Goal: Task Accomplishment & Management: Use online tool/utility

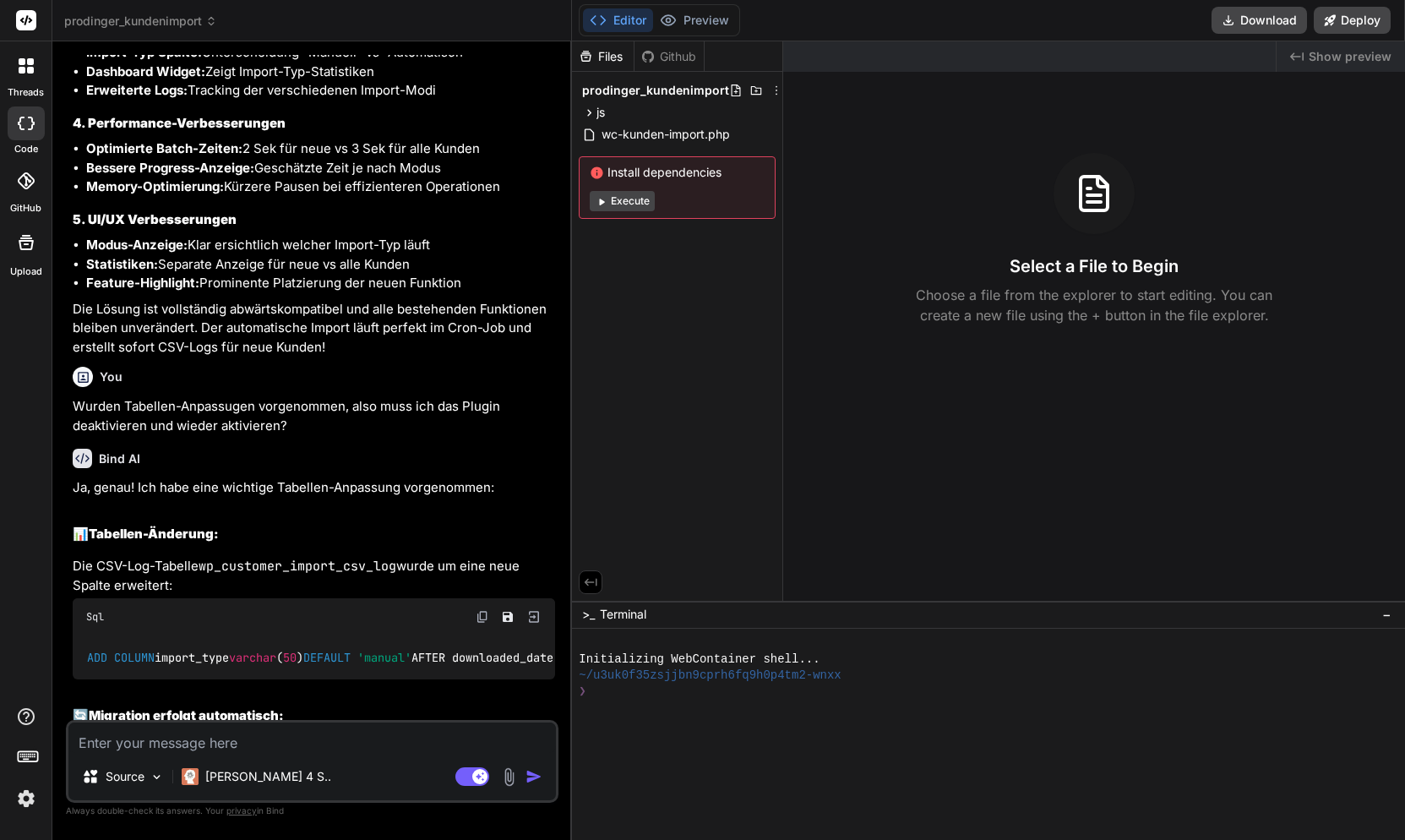
scroll to position [24832, 0]
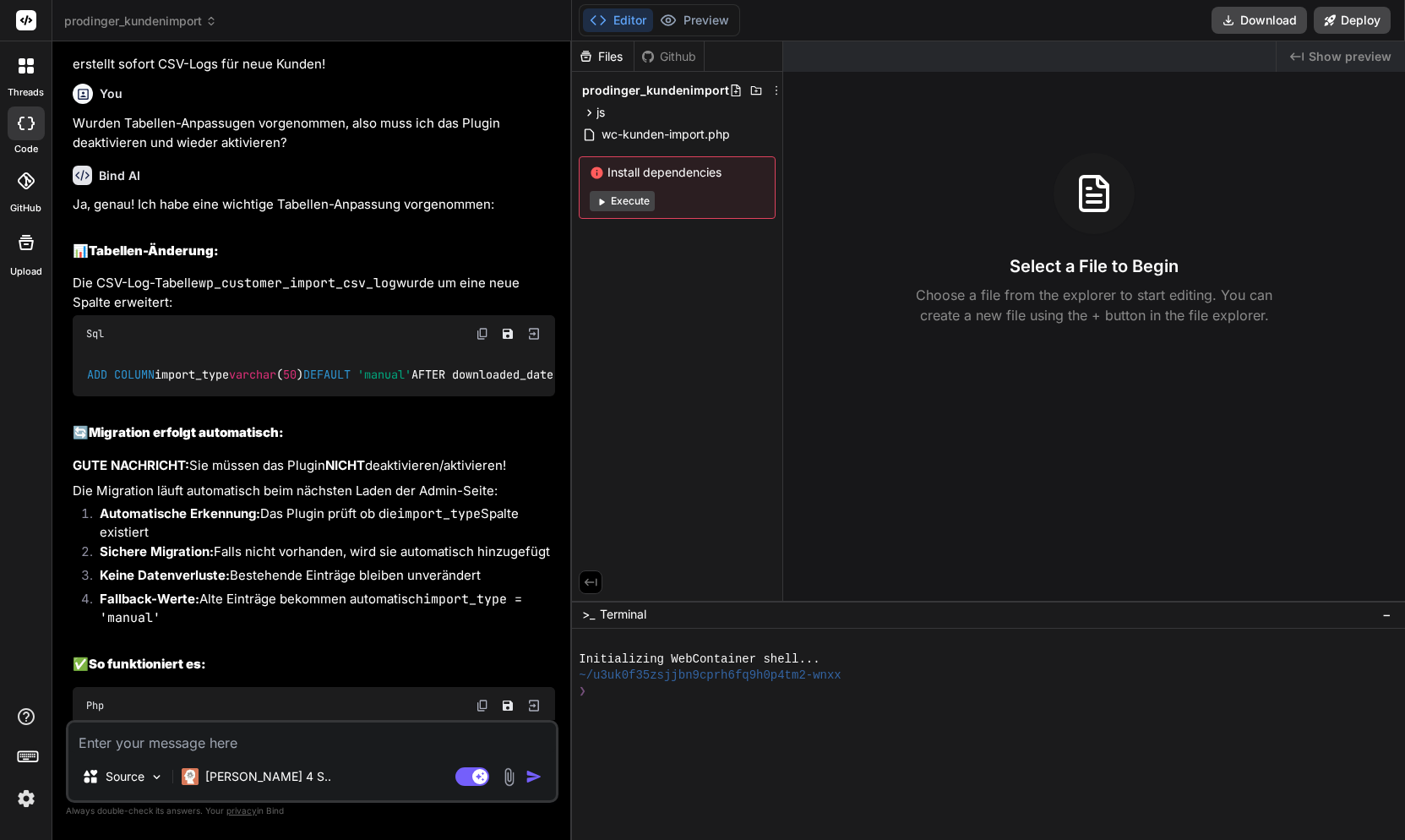
click at [148, 18] on span "prodinger_kundenimport" at bounding box center [140, 20] width 153 height 16
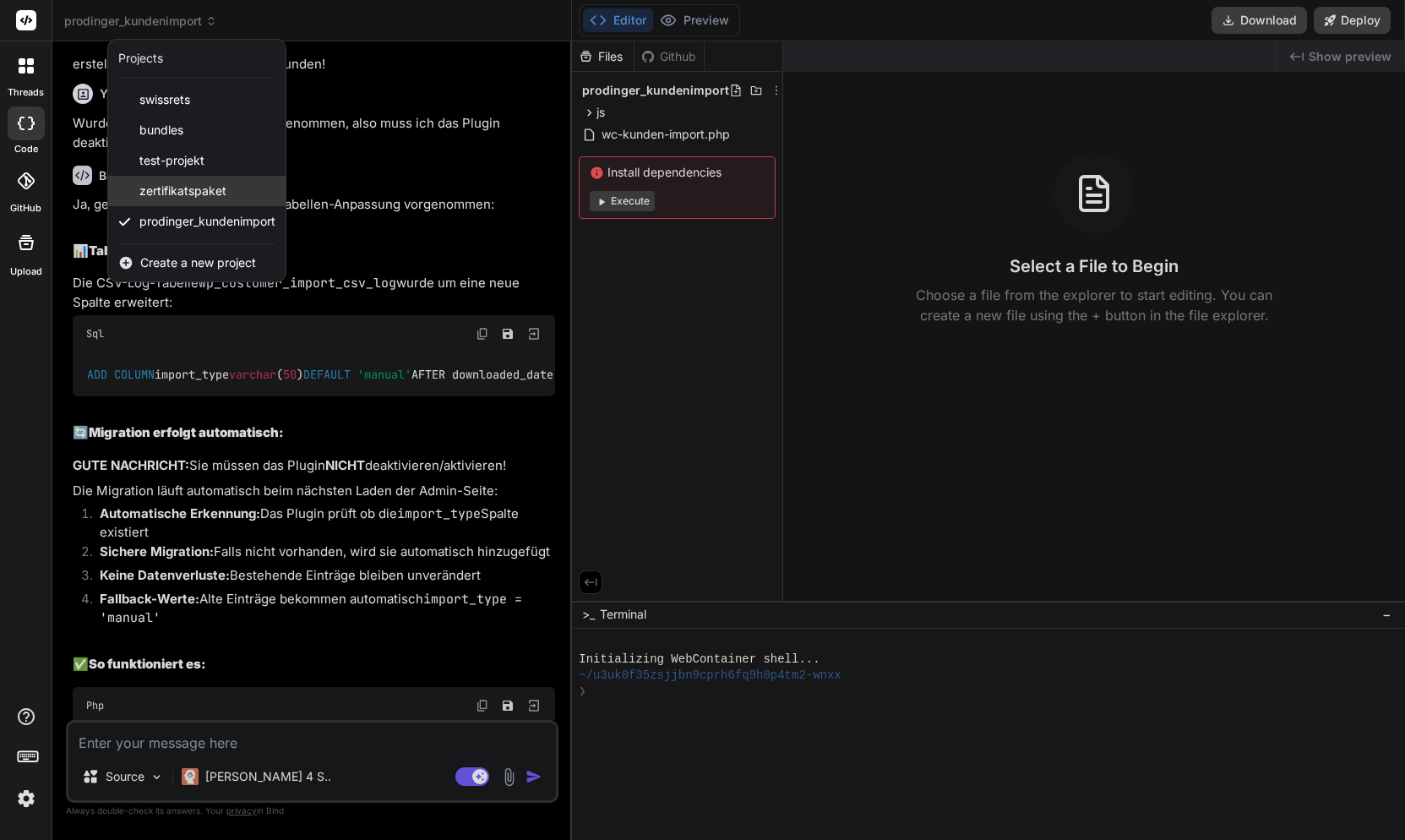
click at [181, 185] on span "zertifikatspaket" at bounding box center [183, 190] width 87 height 16
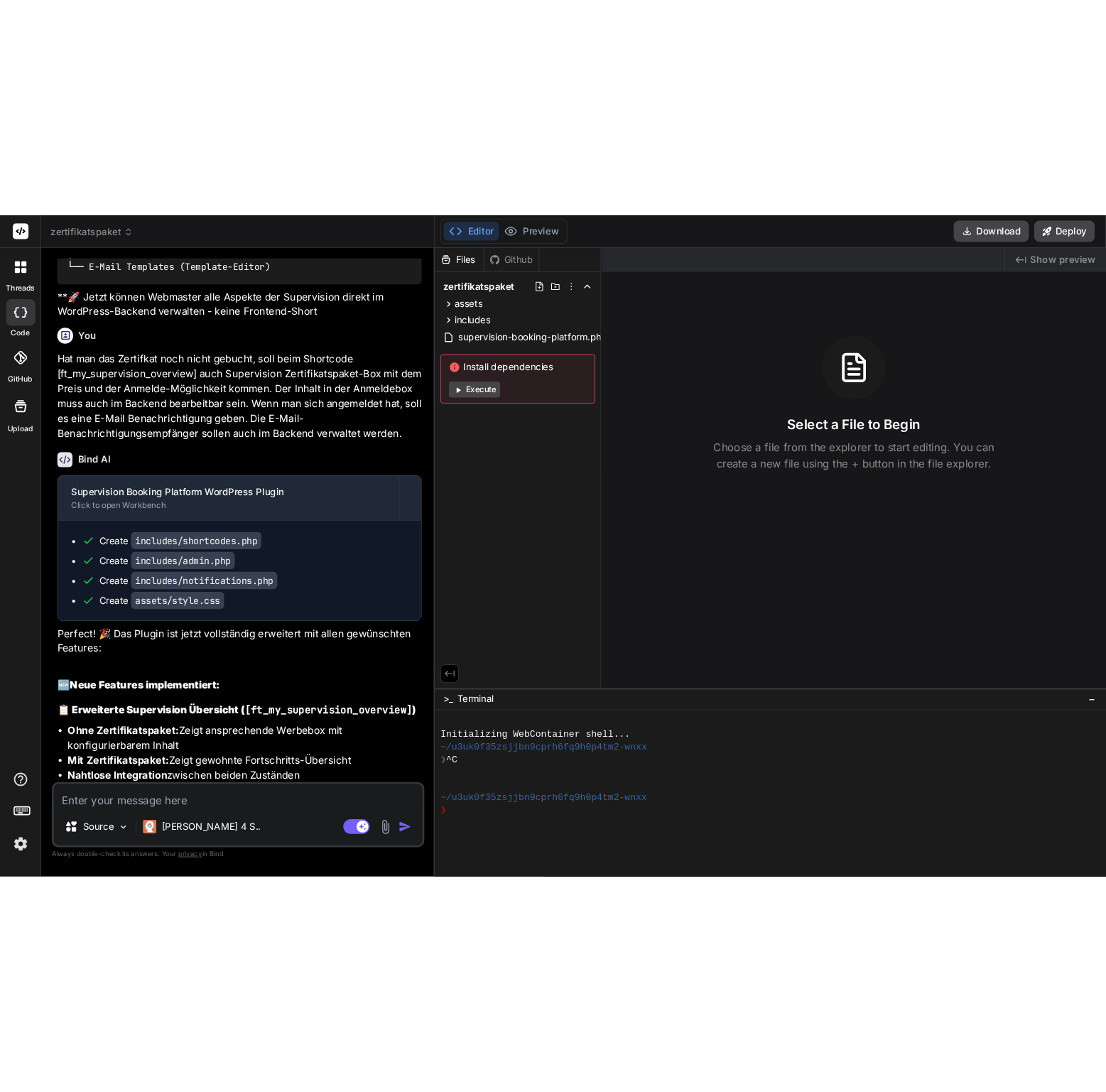
scroll to position [3412, 0]
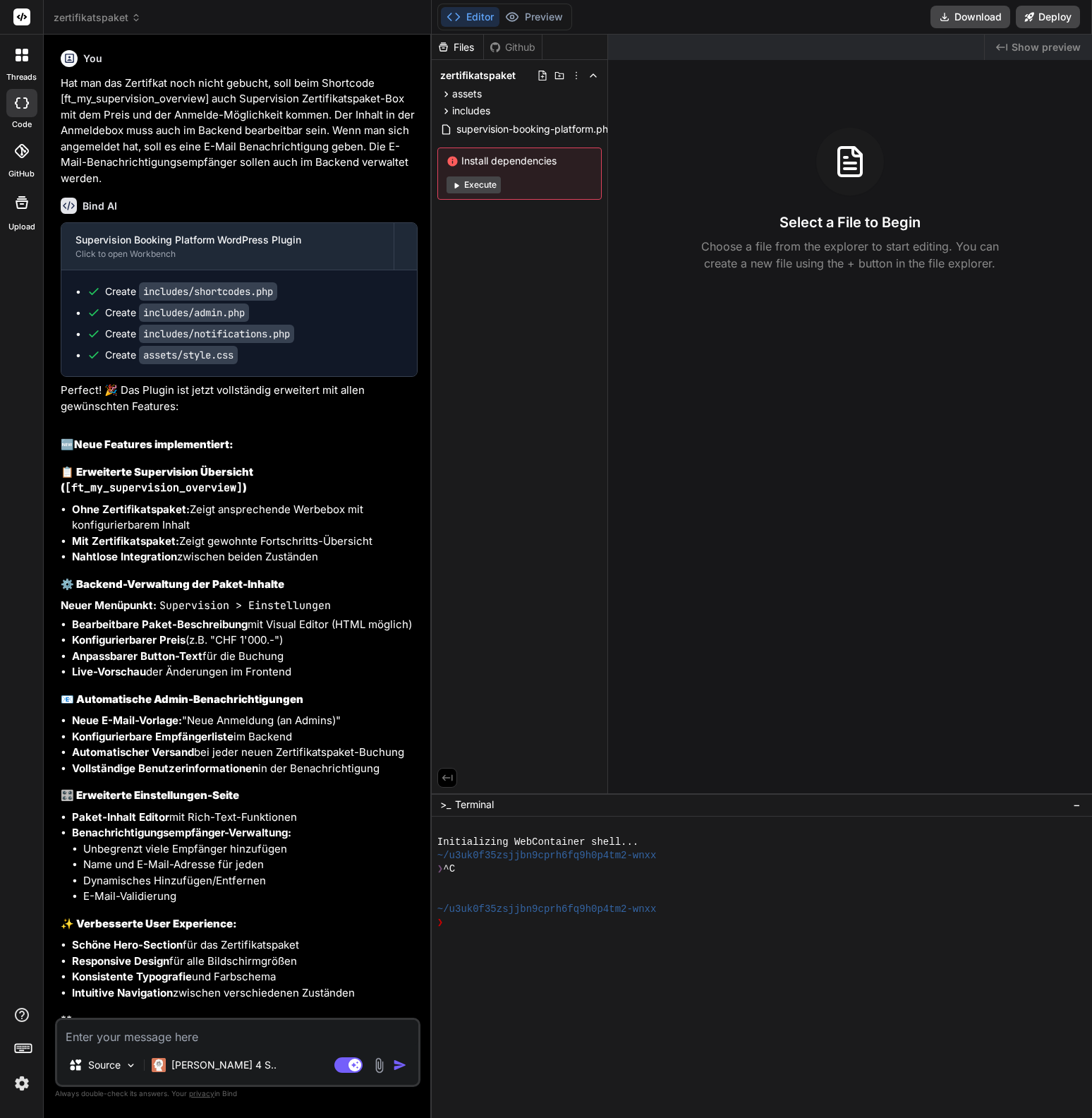
type textarea "x"
click at [165, 701] on textarea at bounding box center [238, 1034] width 362 height 25
type textarea "H"
type textarea "x"
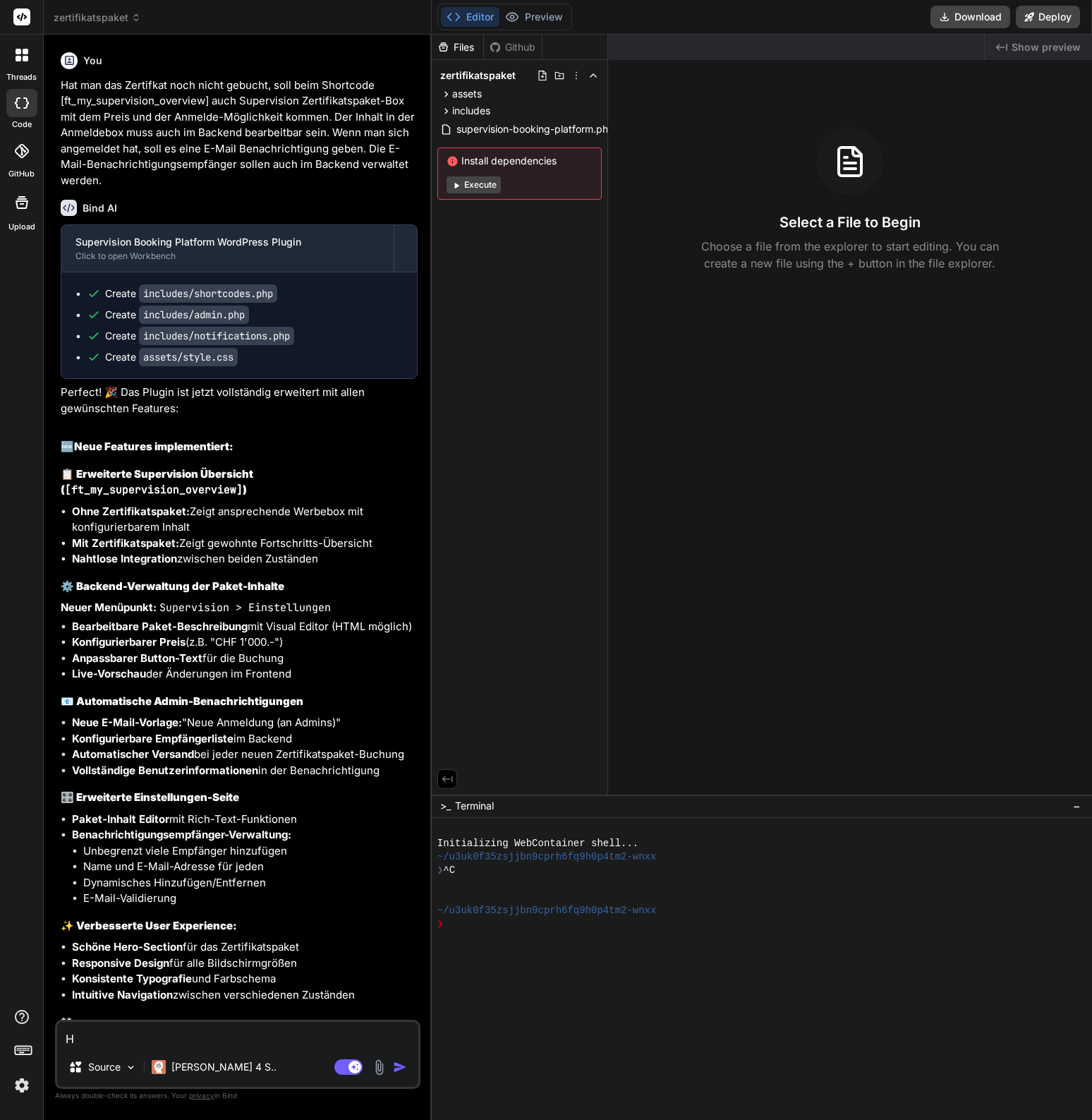
type textarea "Hi"
type textarea "x"
type textarea "Hie"
type textarea "x"
type textarea "Hier"
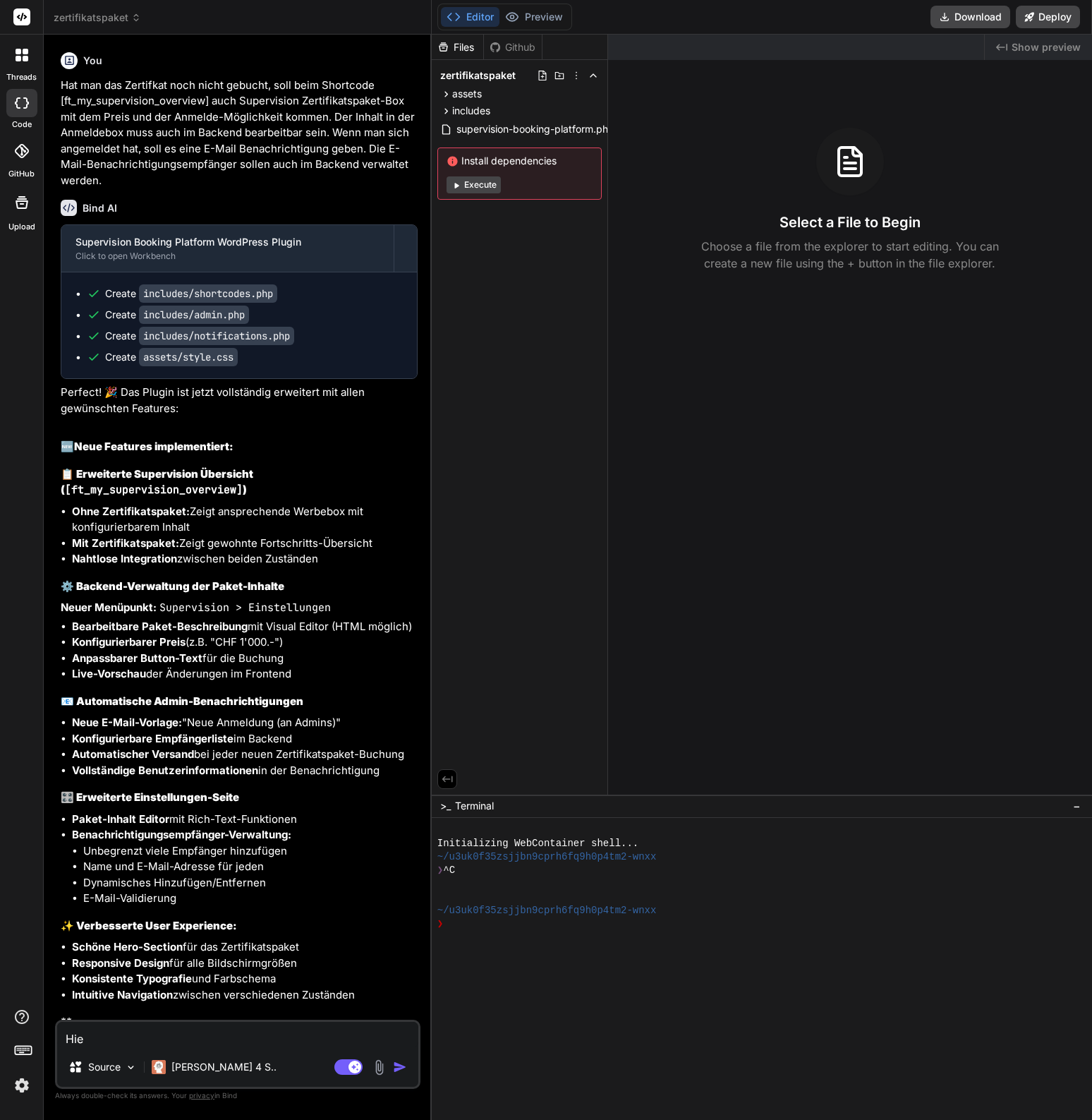
type textarea "x"
type textarea "Hier"
type textarea "x"
type textarea "Hier n"
type textarea "x"
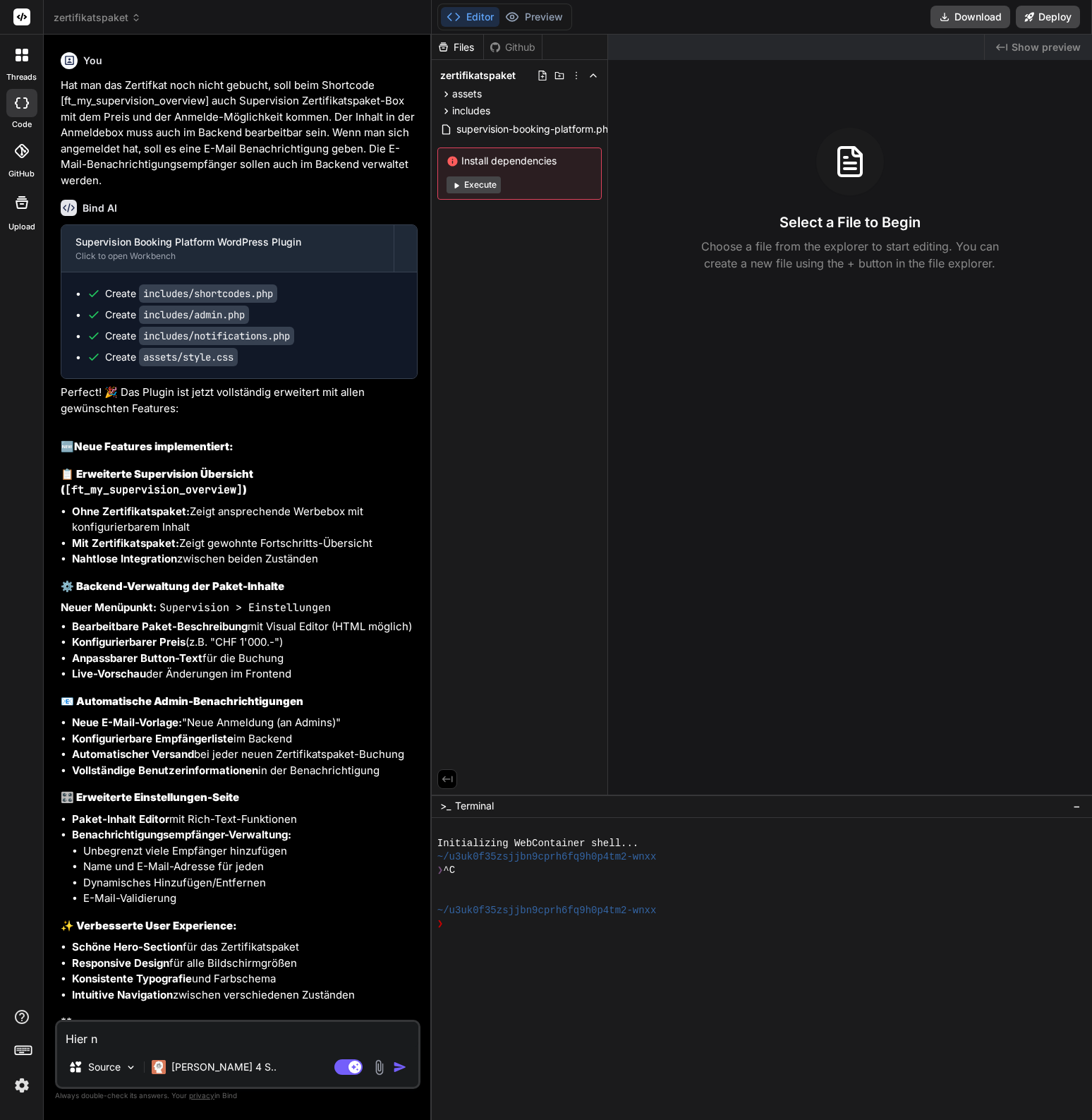
type textarea "Hier no"
type textarea "x"
type textarea "Hier noc"
type textarea "x"
type textarea "Hier noch"
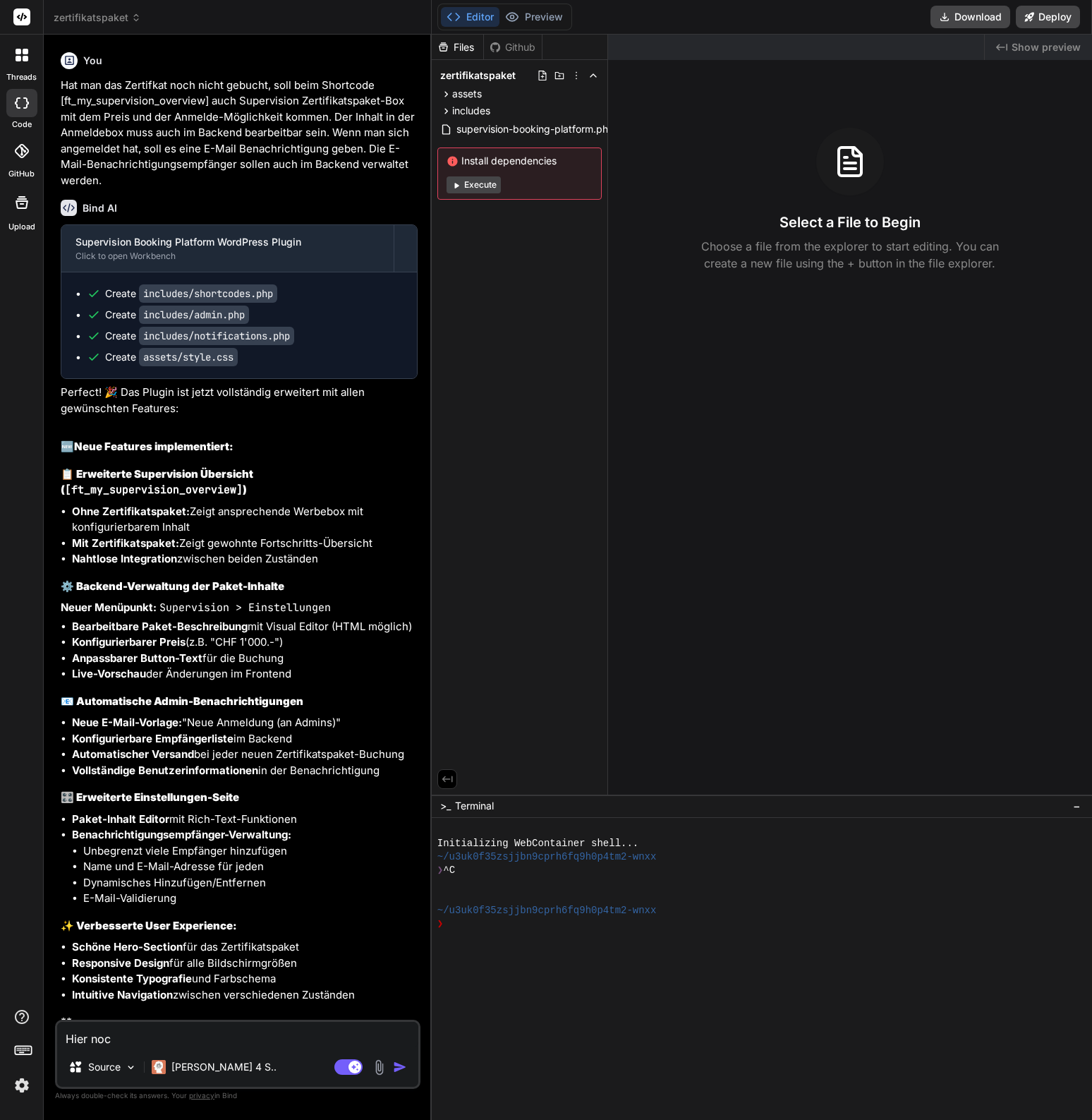
type textarea "x"
type textarea "Hier noch"
type textarea "x"
type textarea "Hier noch d"
type textarea "x"
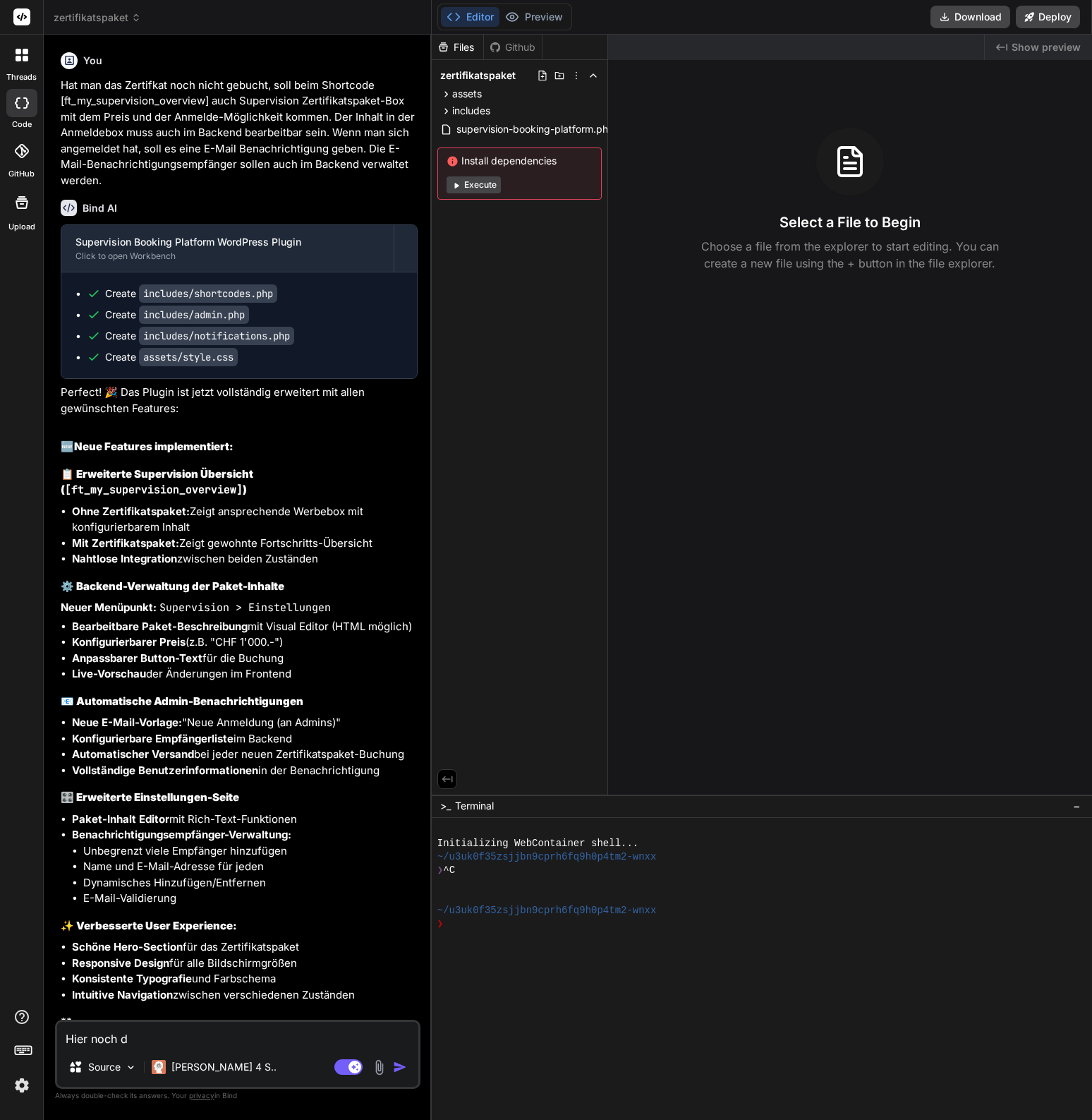
type textarea "Hier noch di"
type textarea "x"
type textarea "Hier noch die"
type textarea "x"
type textarea "Hier noch die"
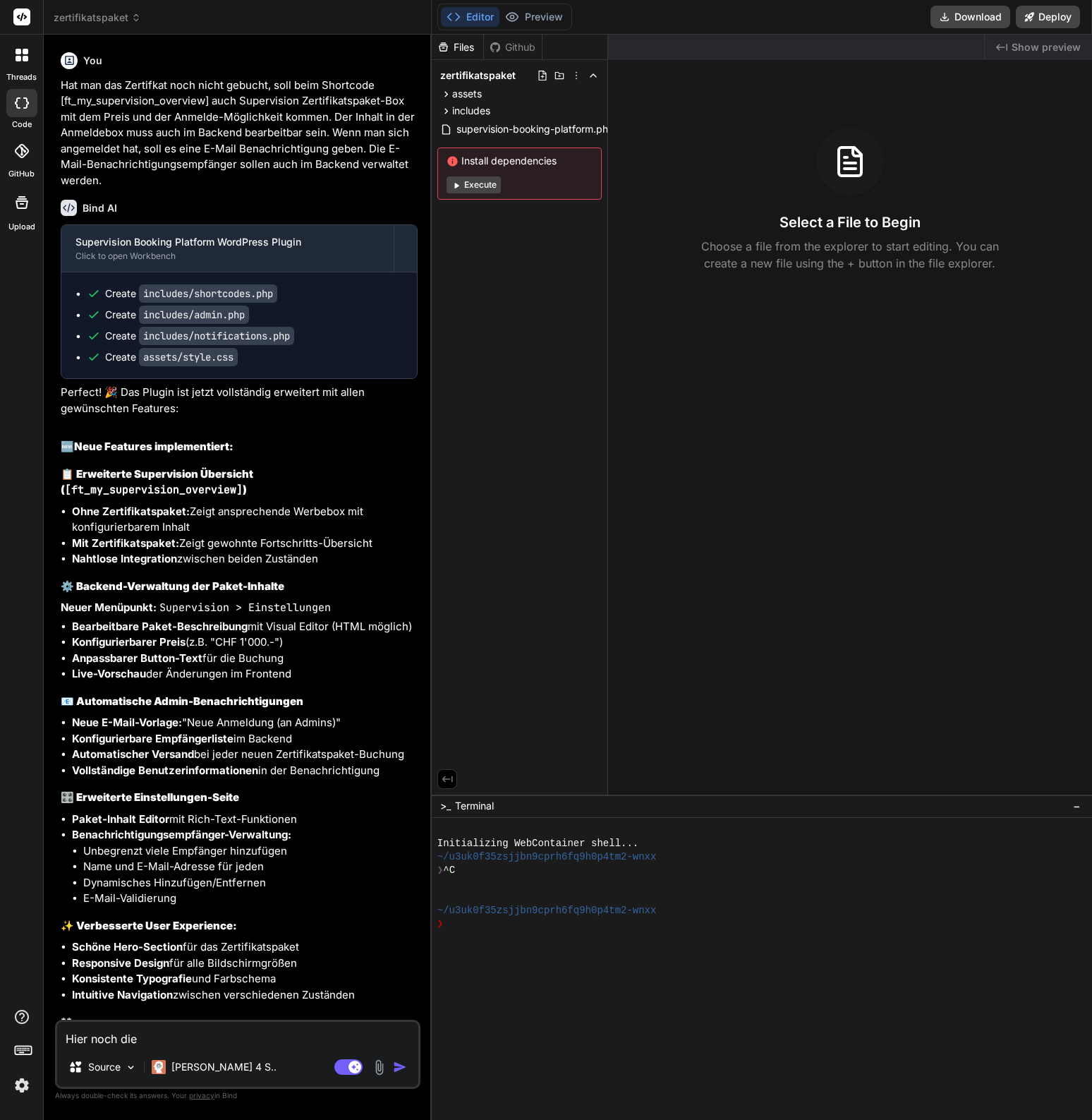
type textarea "x"
type textarea "Hier noch die D"
type textarea "x"
type textarea "Hier noch die Do"
type textarea "x"
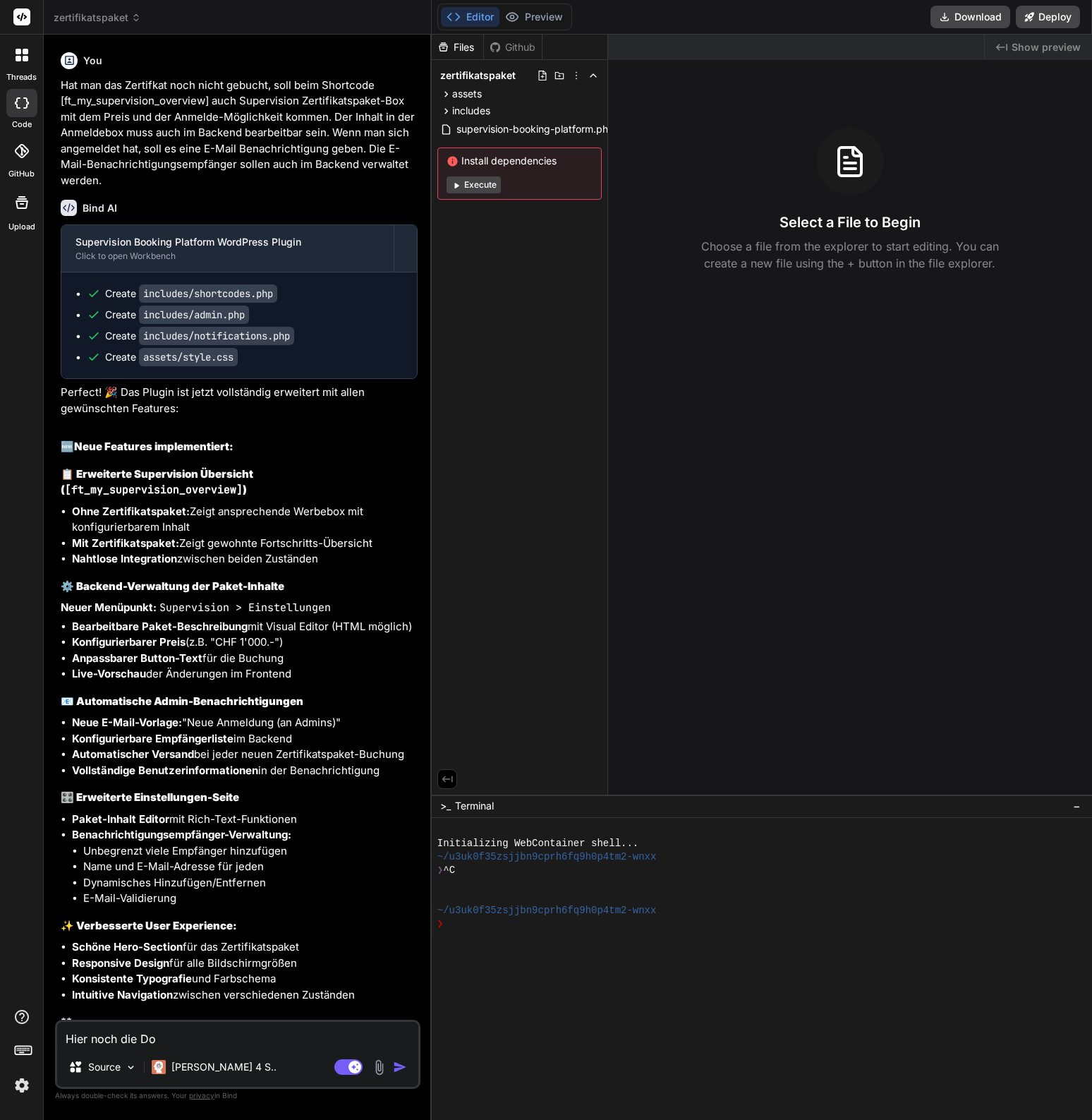
type textarea "Hier noch die Dok"
type textarea "x"
type textarea "Hier noch die Doku"
type textarea "x"
type textarea "Hier noch die Dokum"
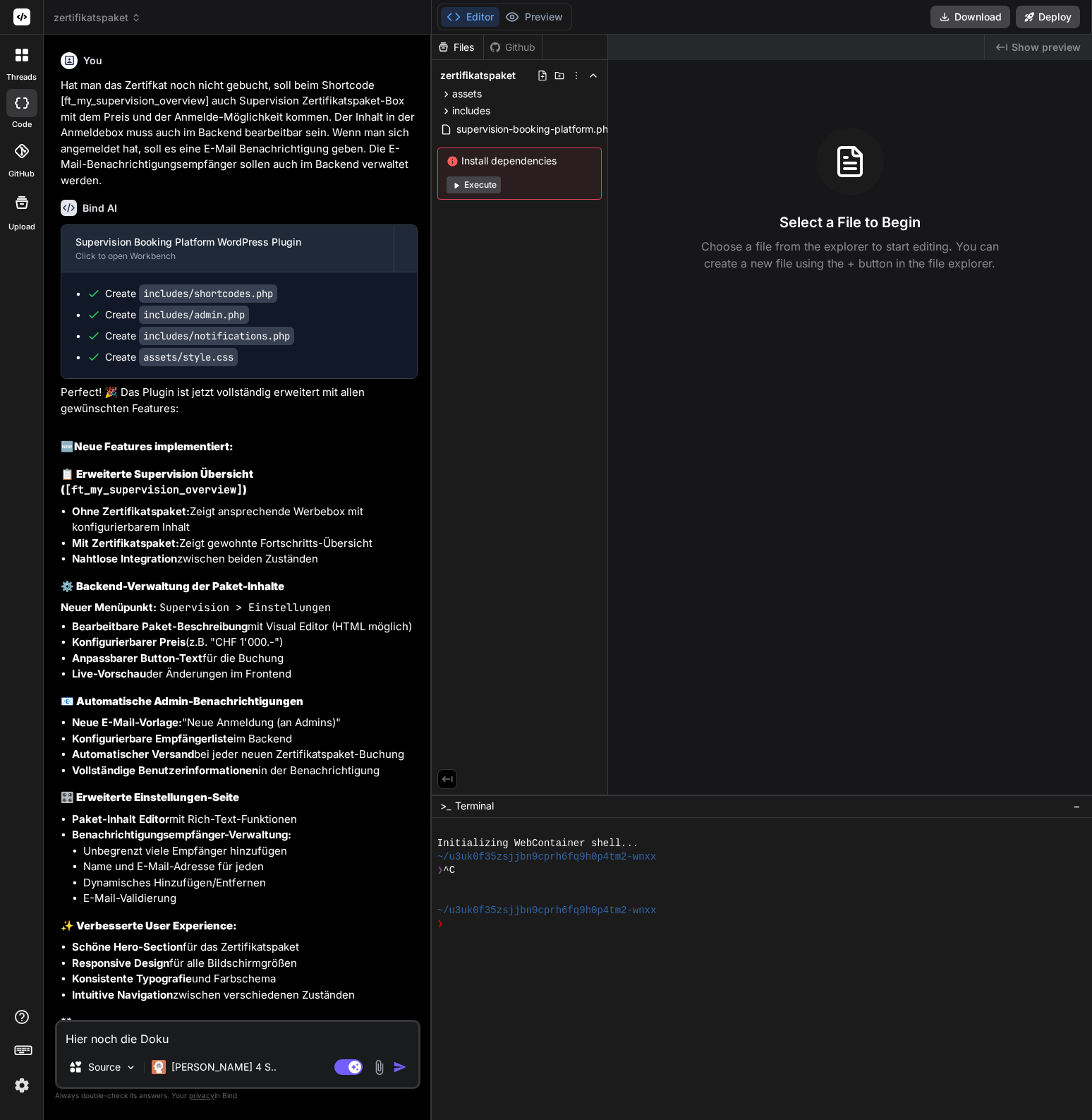
type textarea "x"
type textarea "Hier noch die Dokume"
type textarea "x"
type textarea "Hier noch die Dokumen"
type textarea "x"
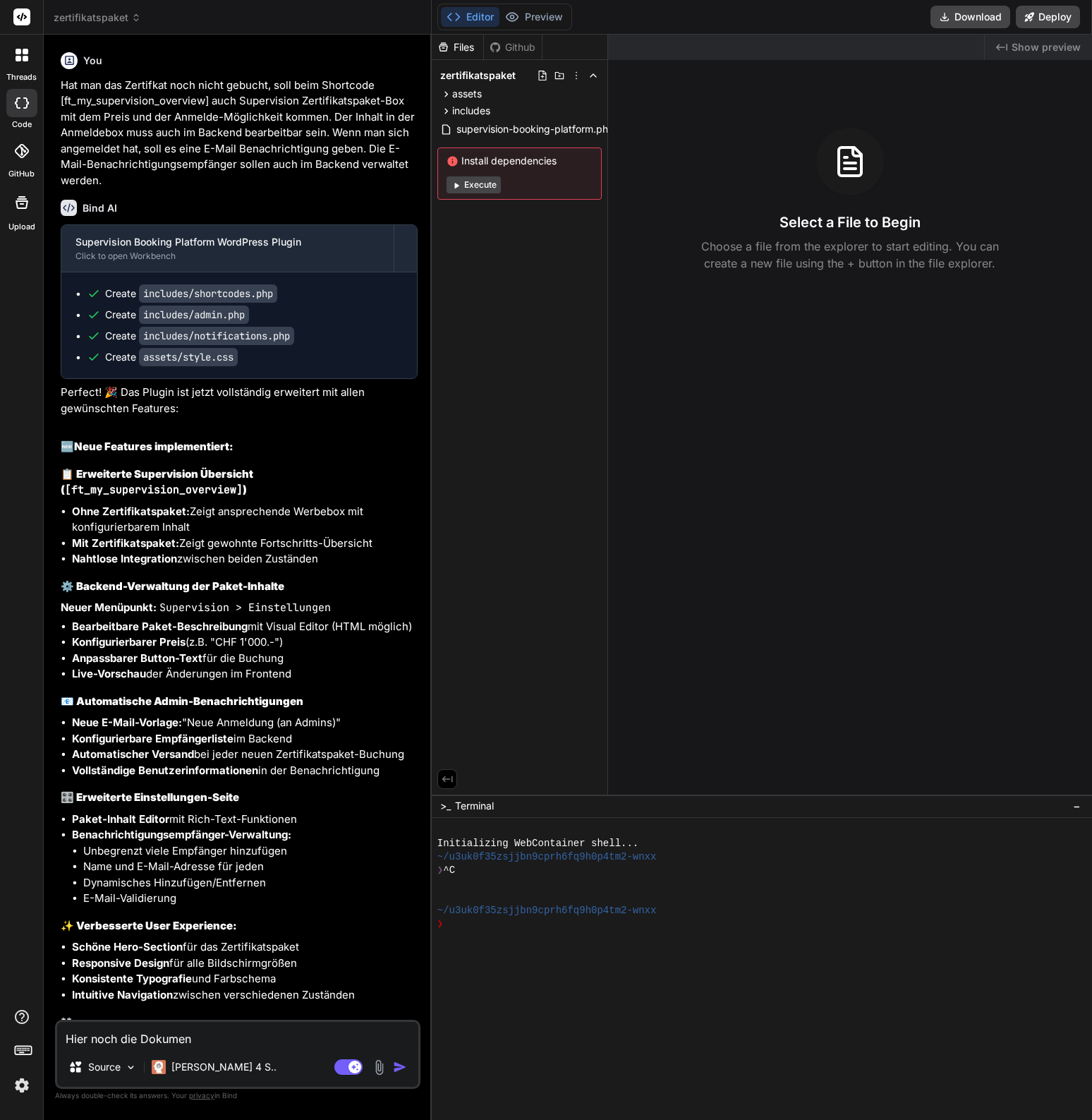
type textarea "Hier noch die Dokument"
type textarea "x"
type textarea "Hier noch die Dokumenta"
type textarea "x"
type textarea "Hier noch die Dokumentat"
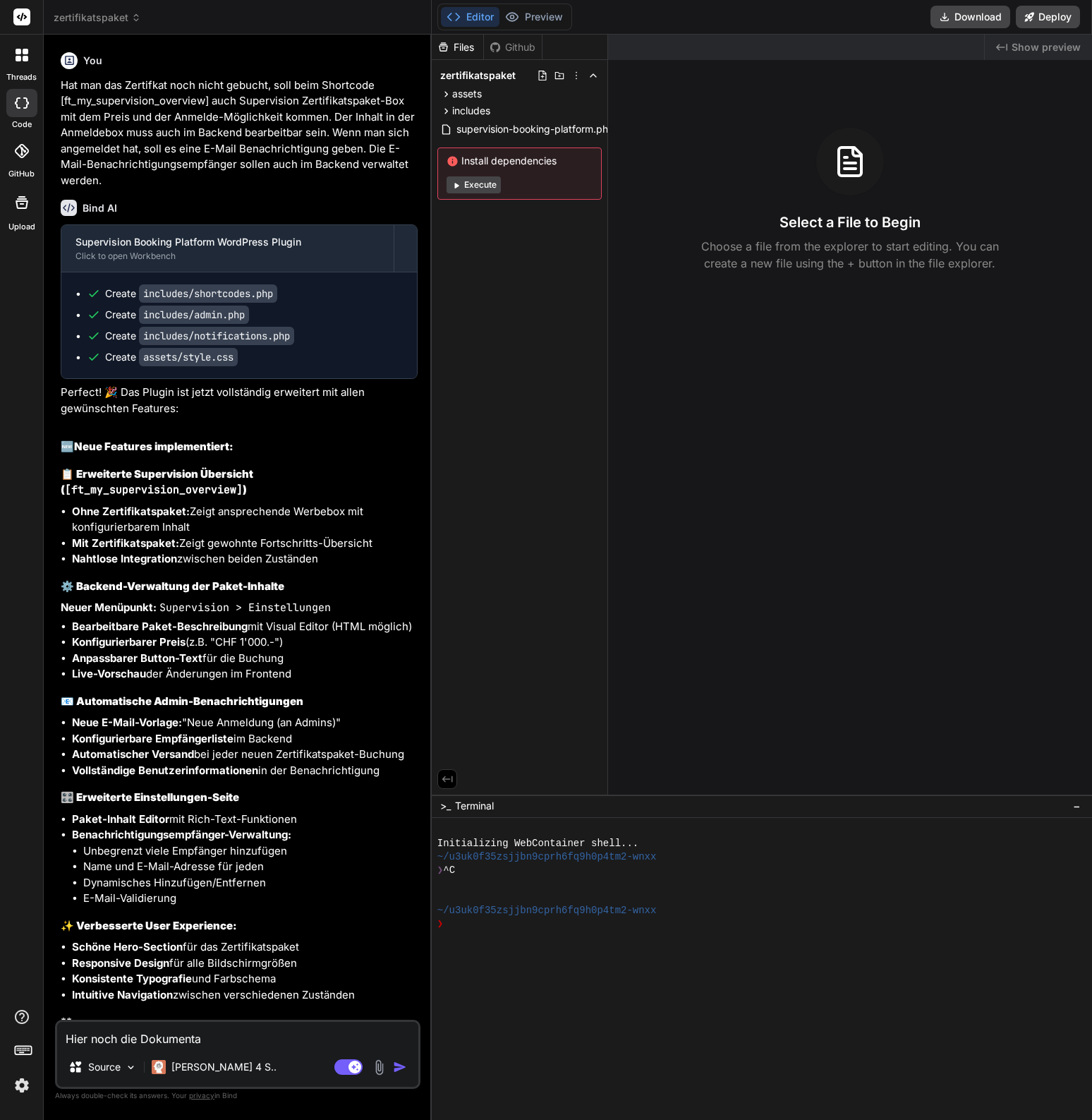
type textarea "x"
type textarea "Hier noch die Dokumentati"
type textarea "x"
type textarea "Hier noch die Dokumentatio"
type textarea "x"
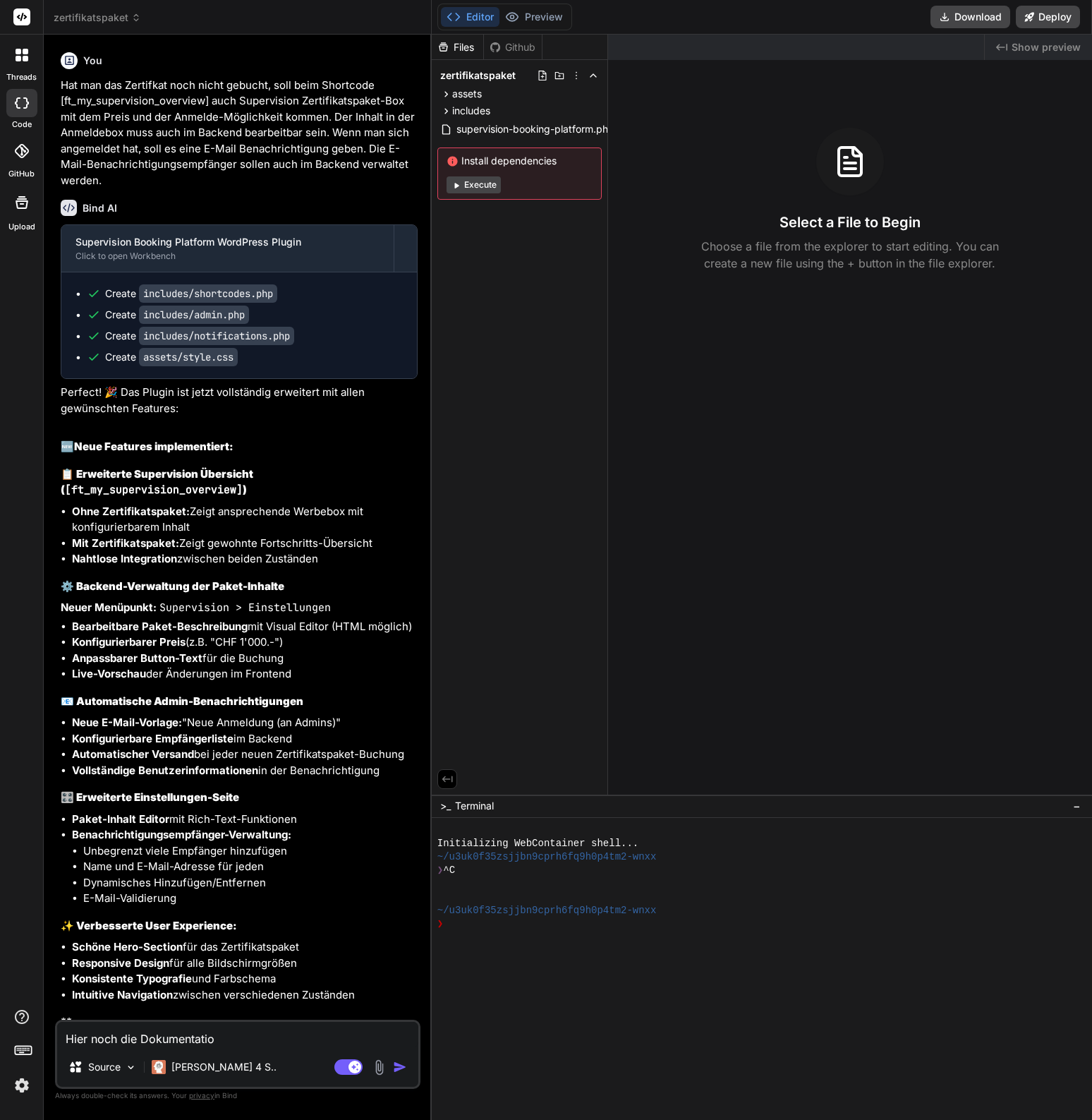
type textarea "Hier noch die Dokumentation"
type textarea "x"
type textarea "Hier noch die Dokumentation"
type textarea "x"
type textarea "Hier noch die Dokumentation v"
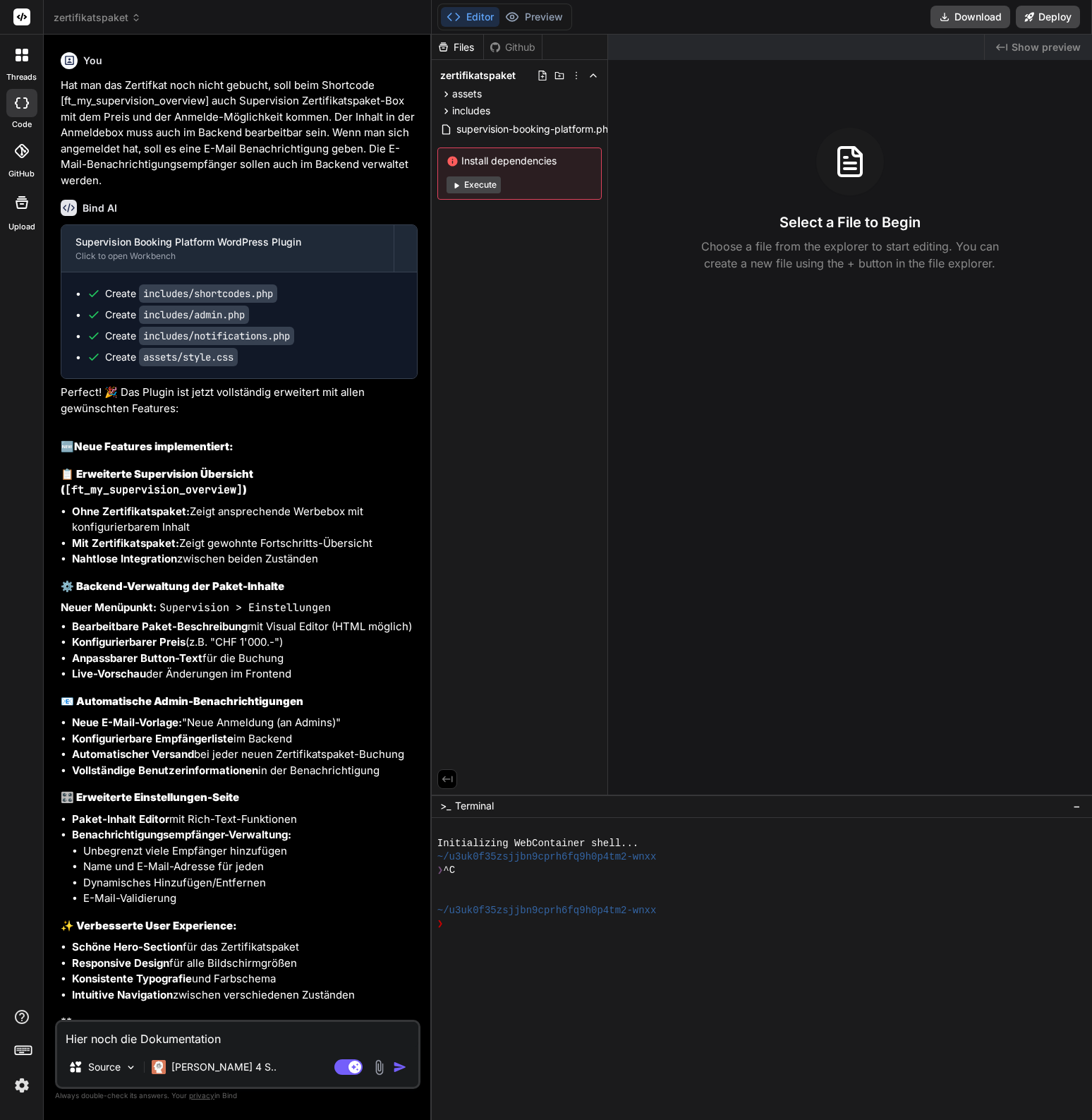
type textarea "x"
type textarea "Hier noch die Dokumentation vo"
type textarea "x"
type textarea "Hier noch die Dokumentation von"
type textarea "x"
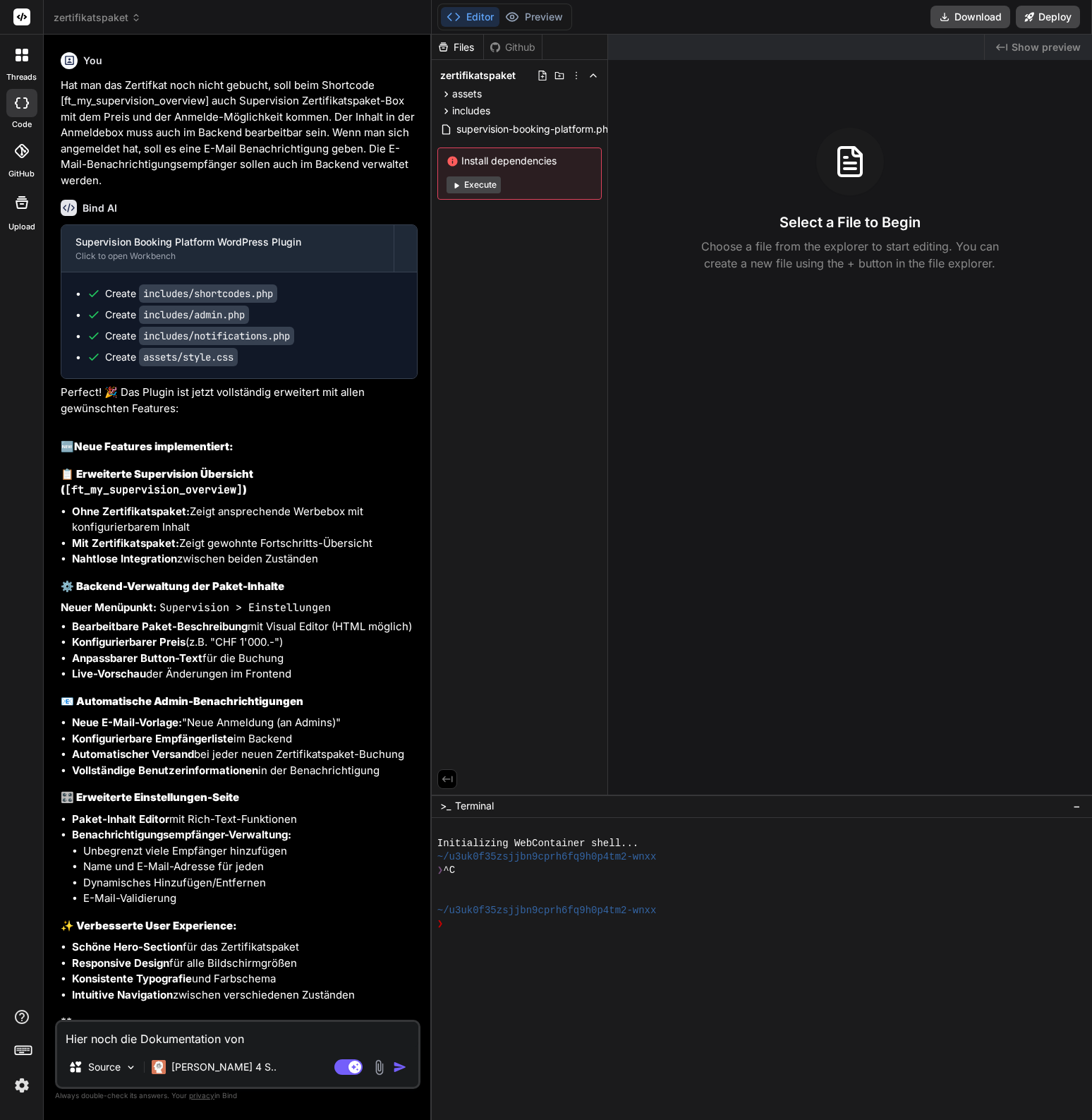
type textarea "Hier noch die Dokumentation von"
type textarea "x"
type textarea "Hier noch die Dokumentation von S"
type textarea "x"
type textarea "Hier noch die Dokumentation von Si"
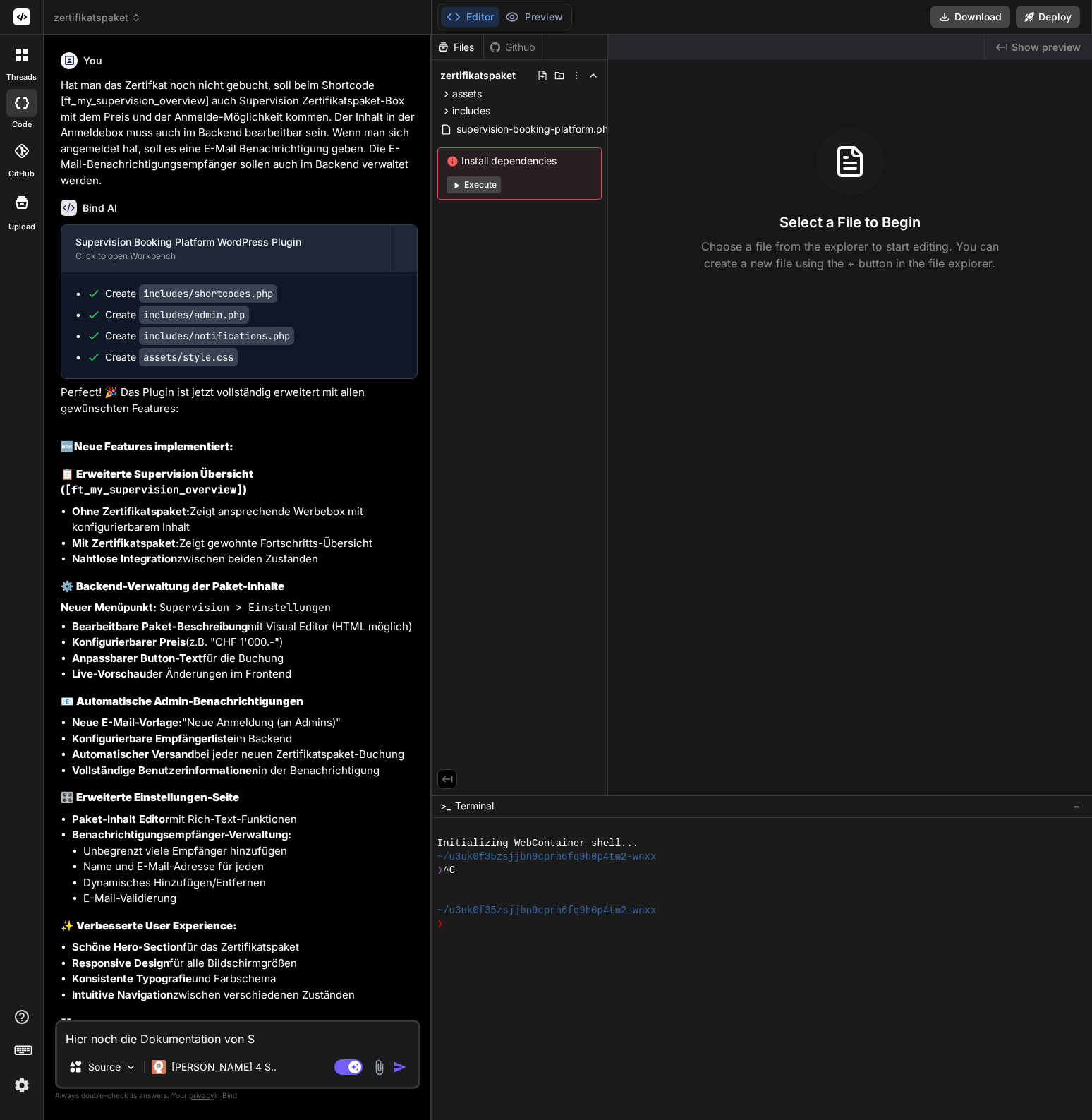
type textarea "x"
type textarea "Hier noch die Dokumentation von Sim"
type textarea "x"
type textarea "Hier noch die Dokumentation von Simp"
type textarea "x"
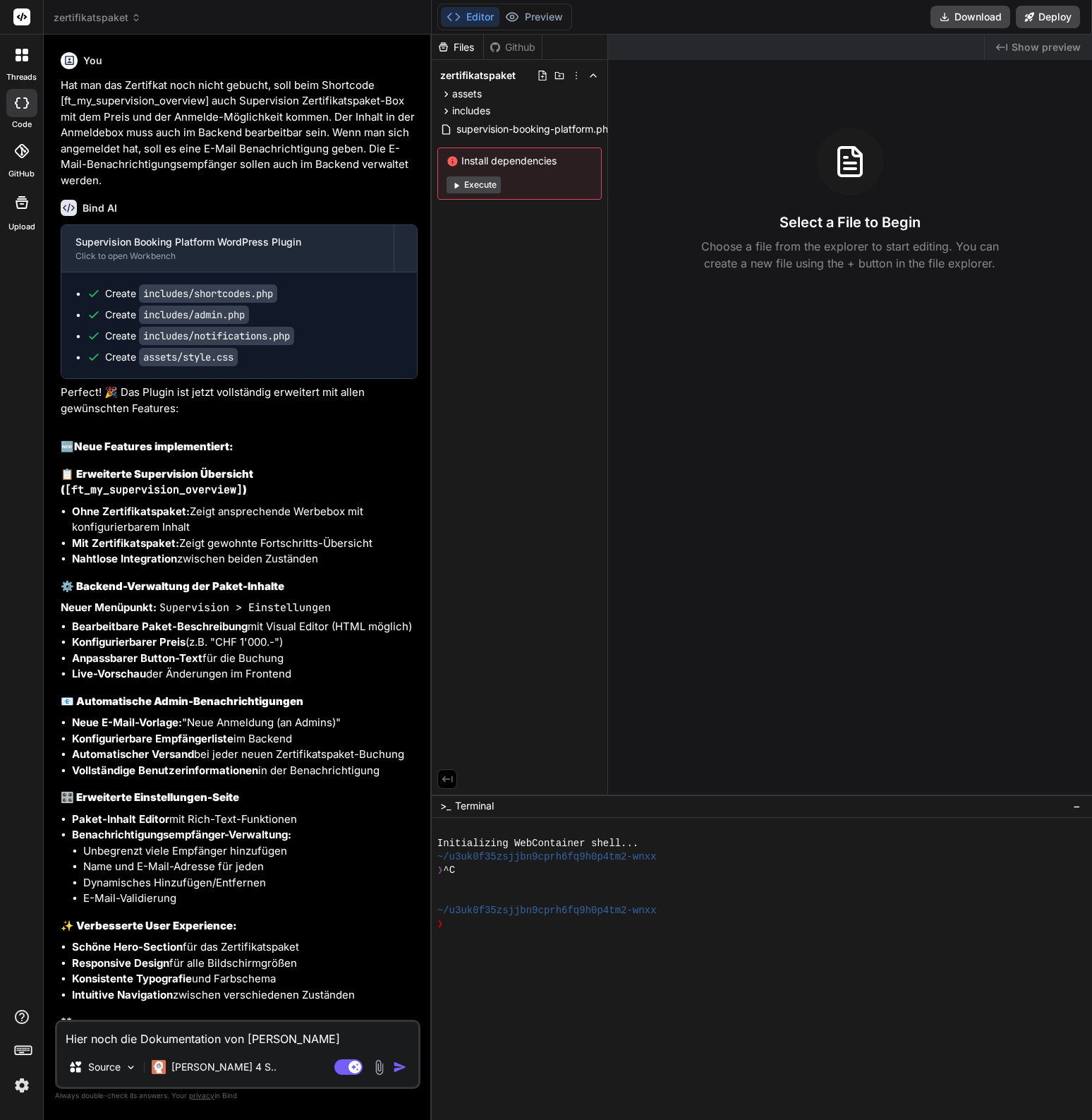
type textarea "Hier noch die Dokumentation von Simpo"
type textarea "x"
type textarea "Hier noch die Dokumentation von Simpol"
type textarea "x"
type textarea "Hier noch die Dokumentation von Simpole"
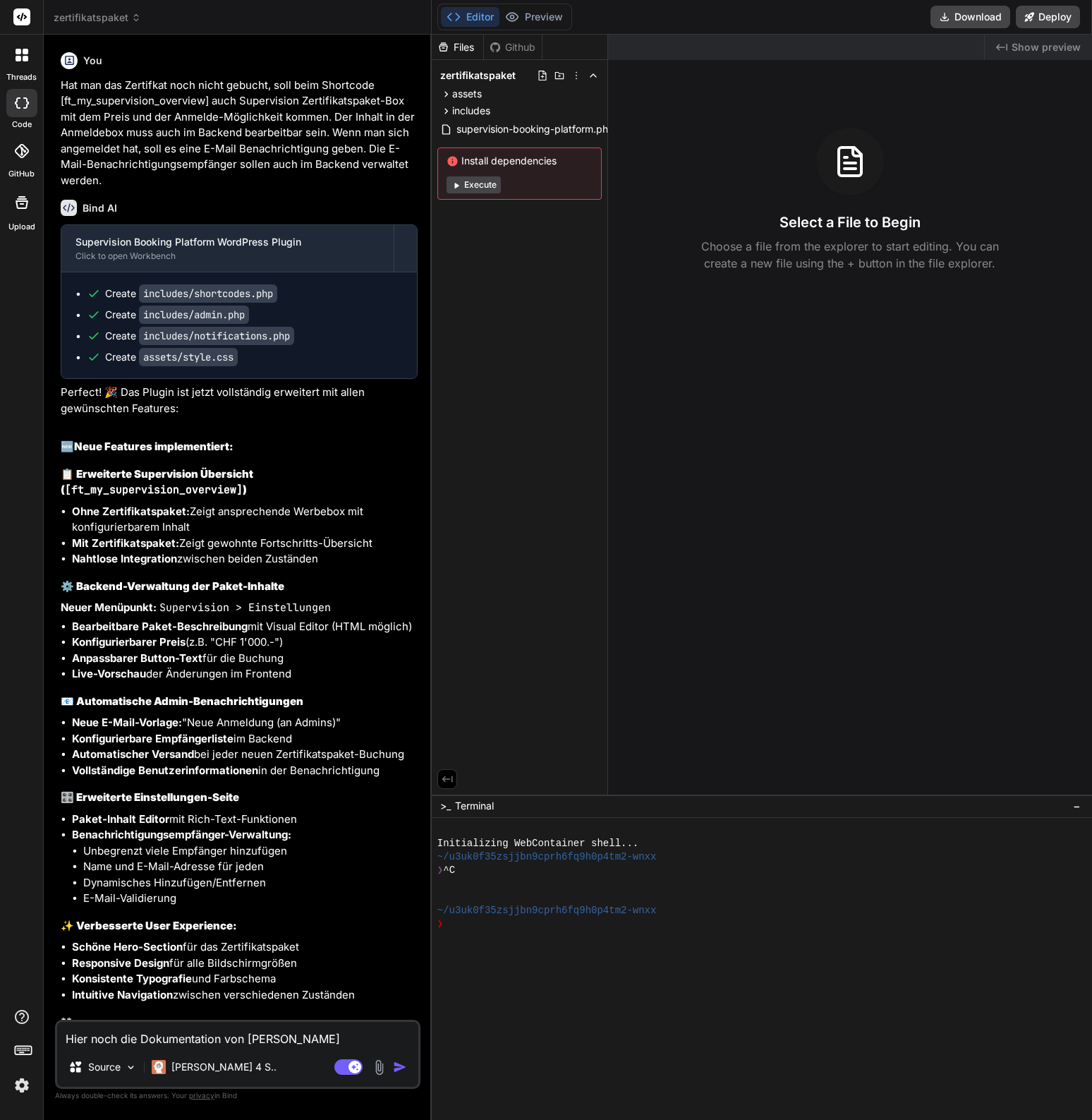
type textarea "x"
type textarea "Hier noch die Dokumentation von Simpol"
type textarea "x"
type textarea "Hier noch die Dokumentation von Simpo"
type textarea "x"
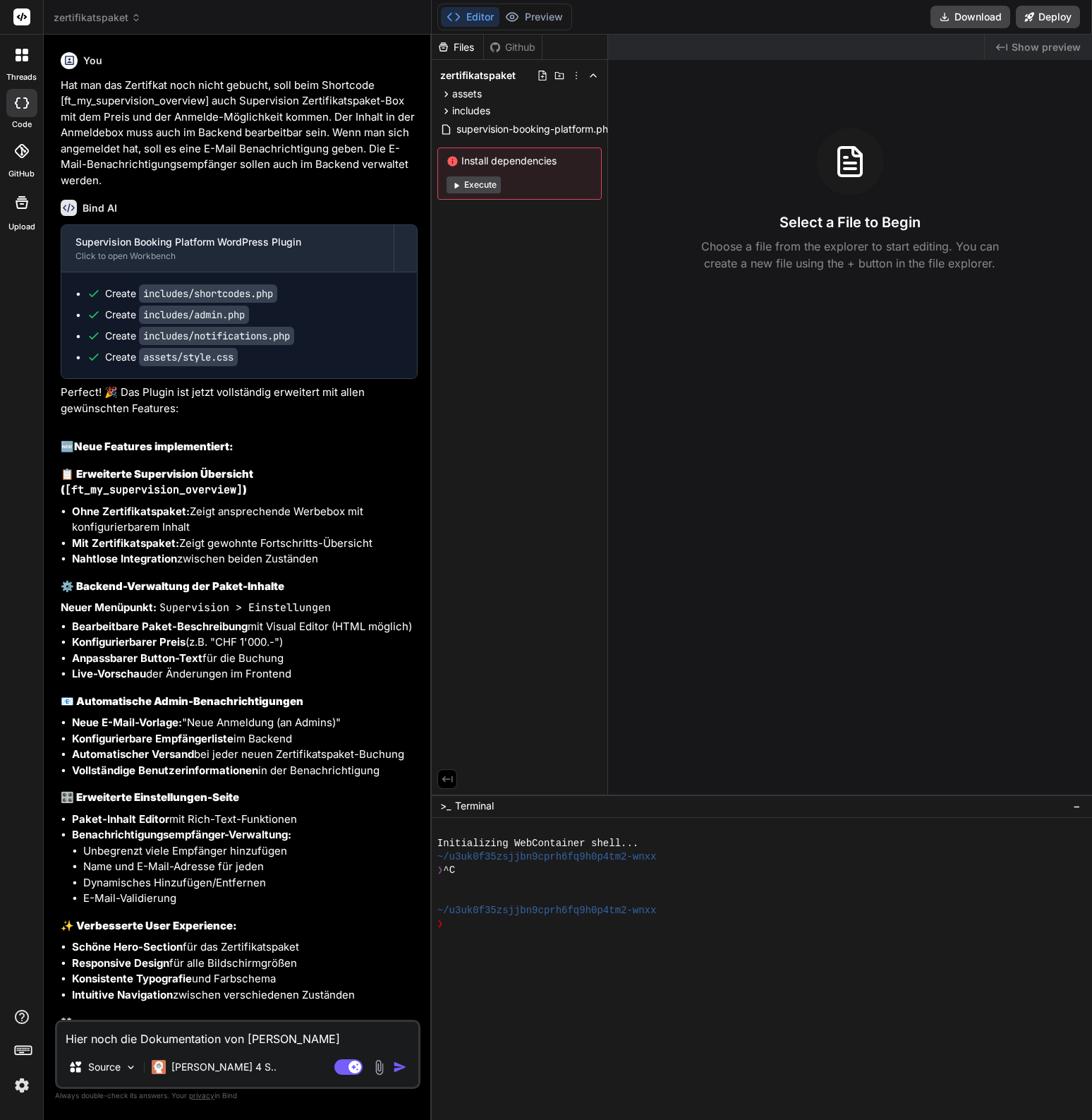
type textarea "Hier noch die Dokumentation von Simp"
type textarea "x"
type textarea "Hier noch die Dokumentation von Simpl"
type textarea "x"
type textarea "Hier noch die Dokumentation von Simple"
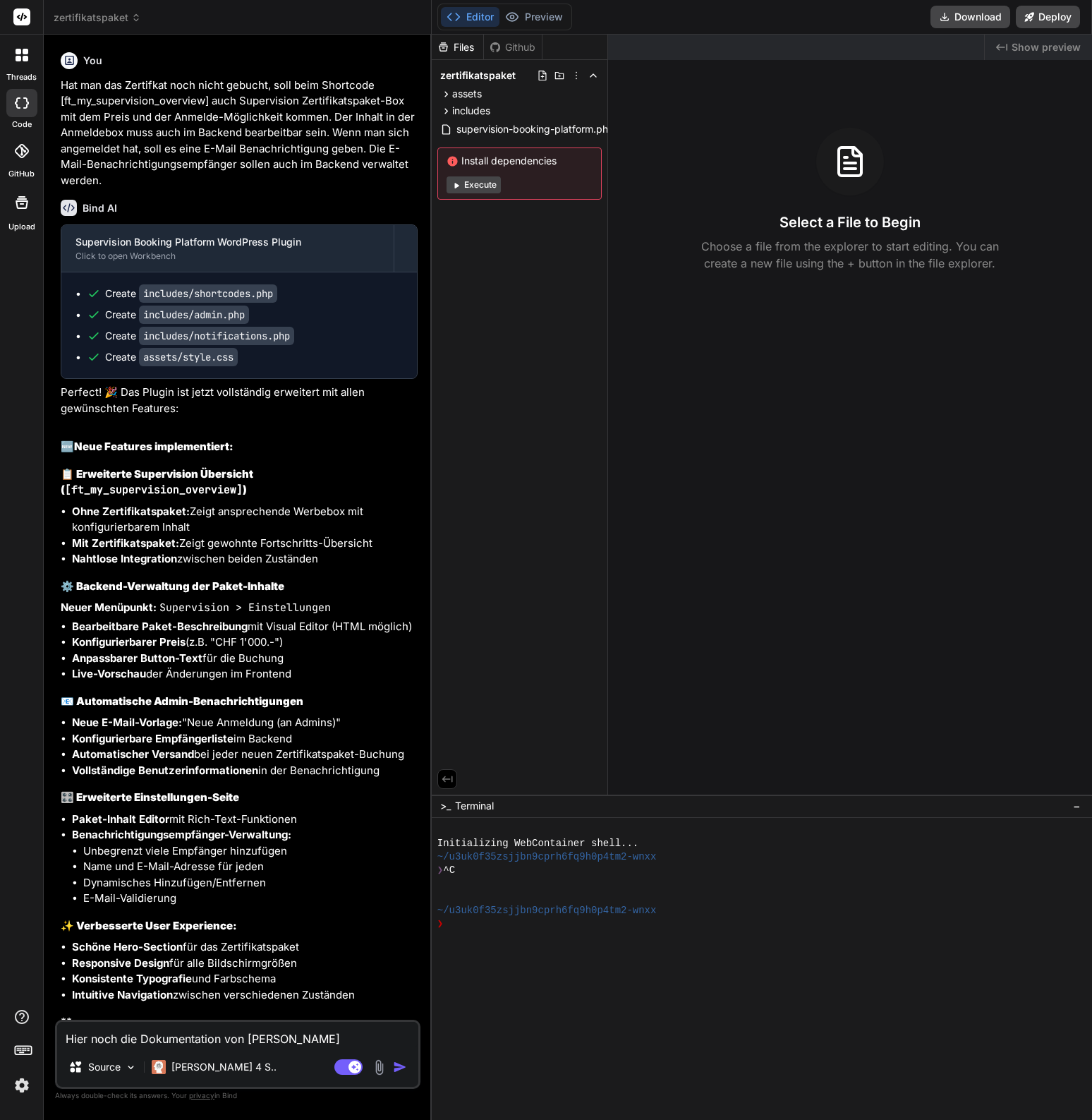
type textarea "x"
type textarea "Hier noch die Dokumentation von Simple"
type textarea "x"
type textarea "Hier noch die Dokumentation von Simple M"
type textarea "x"
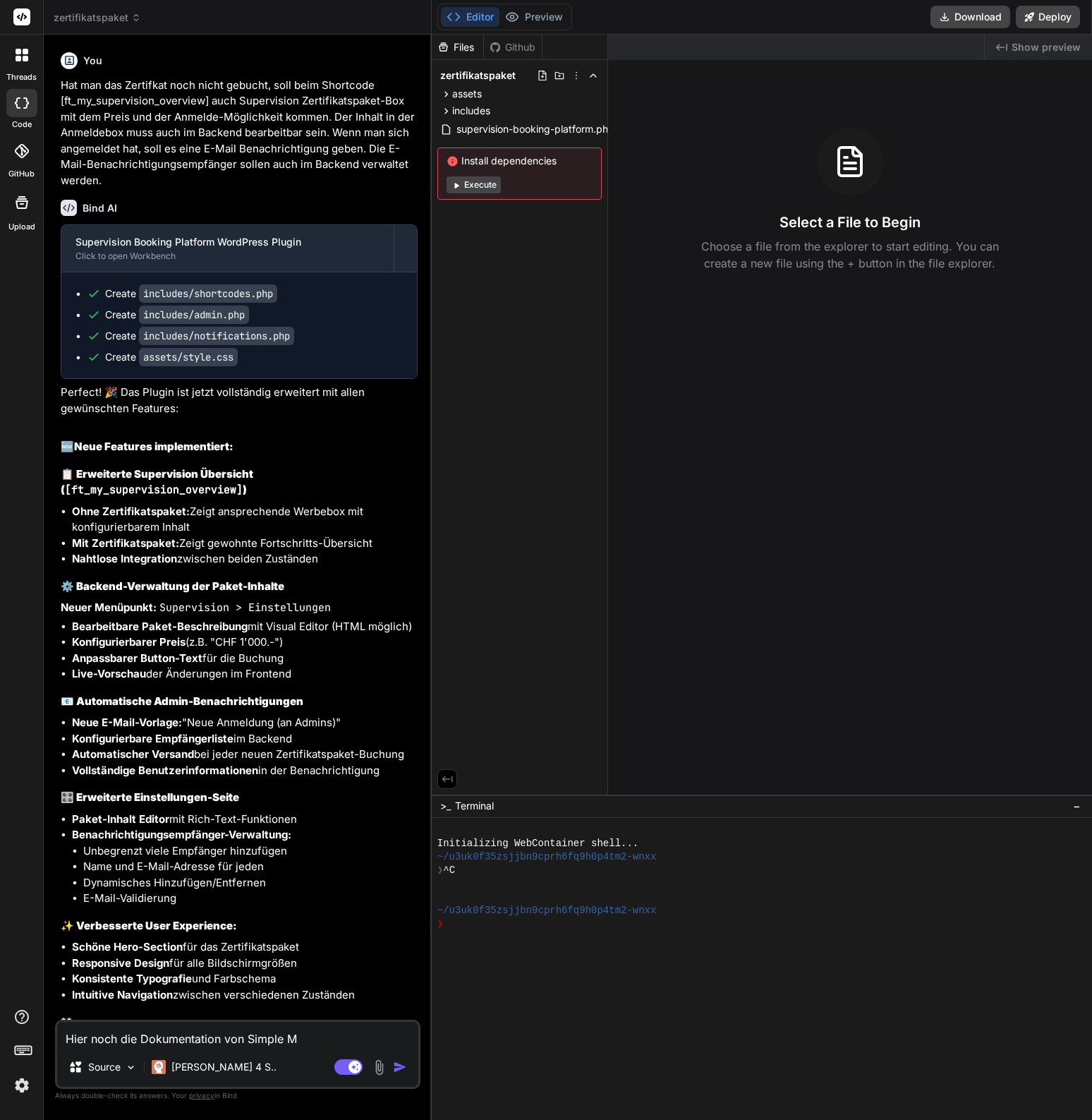
type textarea "Hier noch die Dokumentation von Simple Me"
type textarea "x"
type textarea "Hier noch die Dokumentation von Simple Mem"
type textarea "x"
type textarea "Hier noch die Dokumentation von Simple Memb"
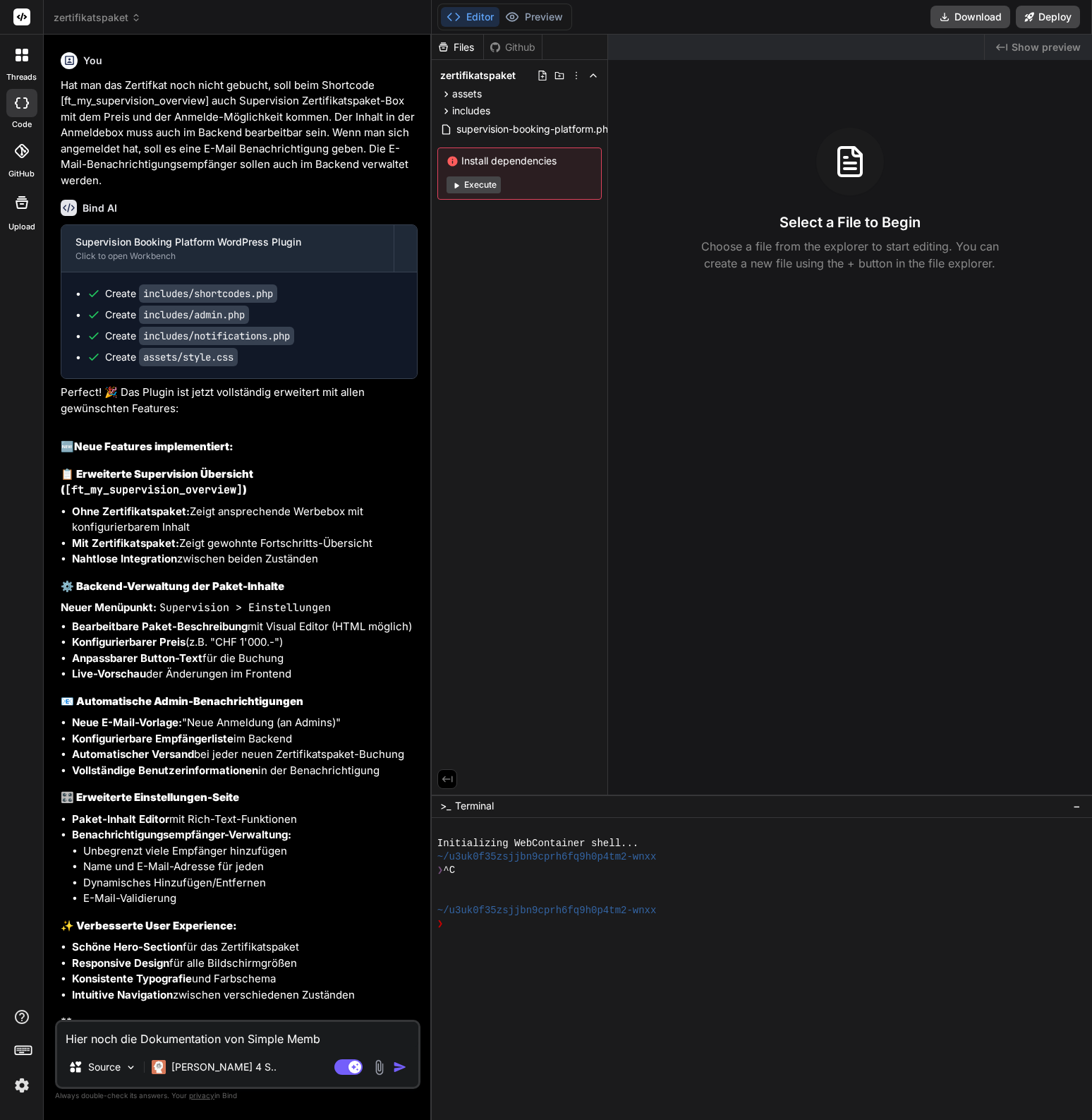
type textarea "x"
type textarea "Hier noch die Dokumentation von Simple Membe"
type textarea "x"
type textarea "Hier noch die Dokumentation von Simple Member"
type textarea "x"
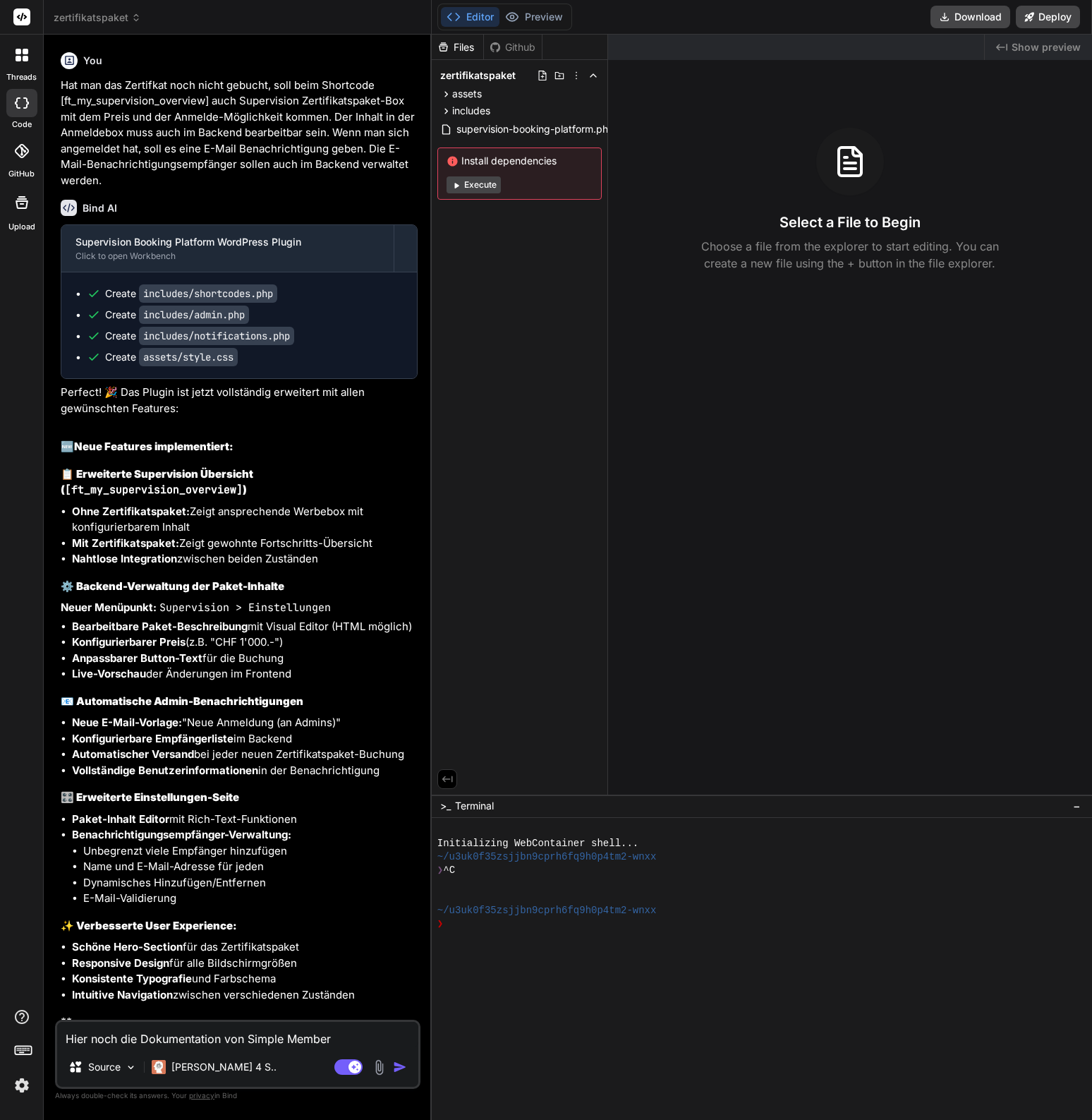
type textarea "Hier noch die Dokumentation von Simple Members"
type textarea "x"
type textarea "Hier noch die Dokumentation von Simple Membersh"
type textarea "x"
type textarea "Hier noch die Dokumentation von Simple Membershi"
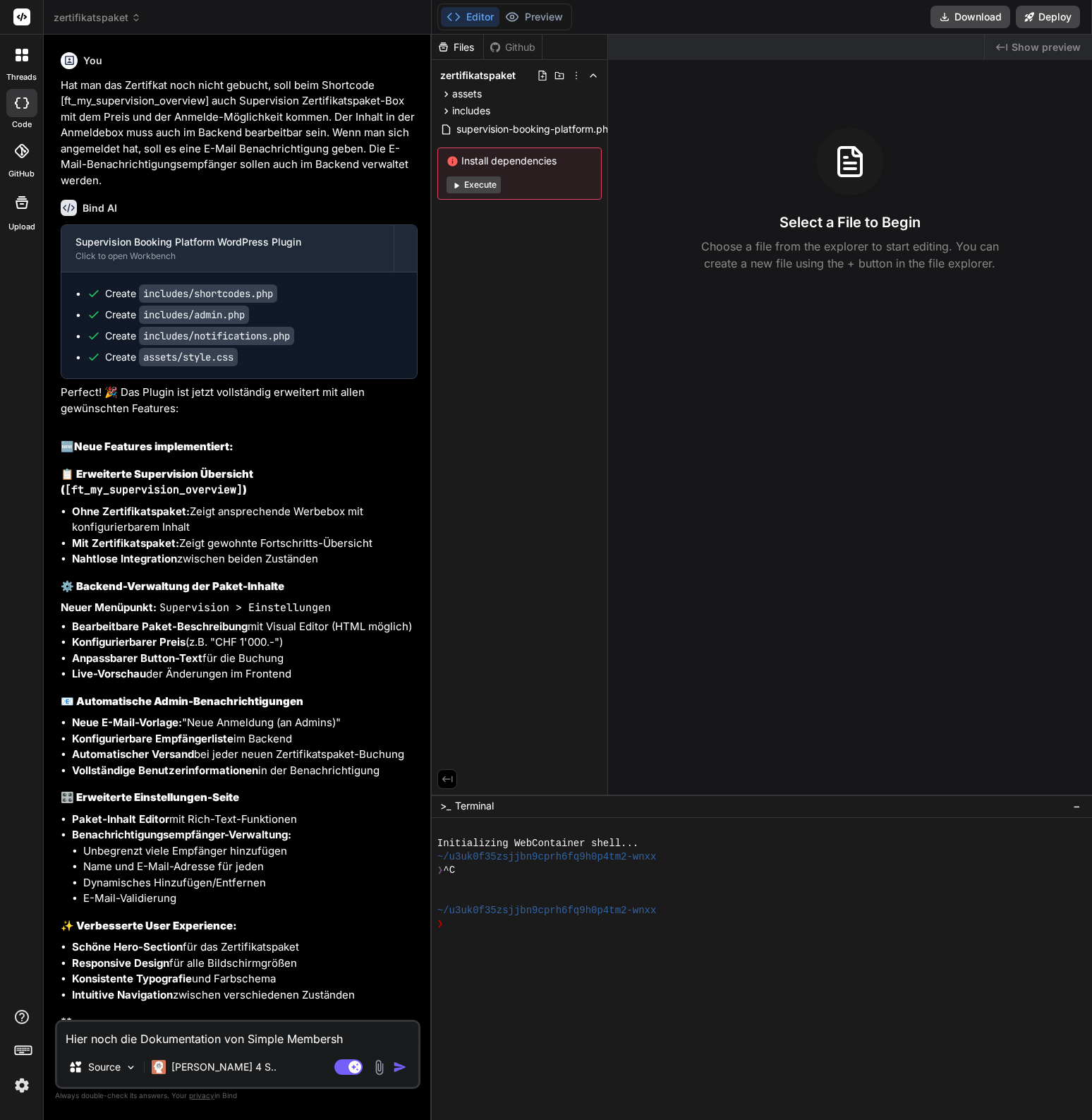
type textarea "x"
type textarea "Hier noch die Dokumentation von Simple Membership"
type textarea "x"
type textarea "Hier noch die Dokumentation von Simple Membership."
type textarea "x"
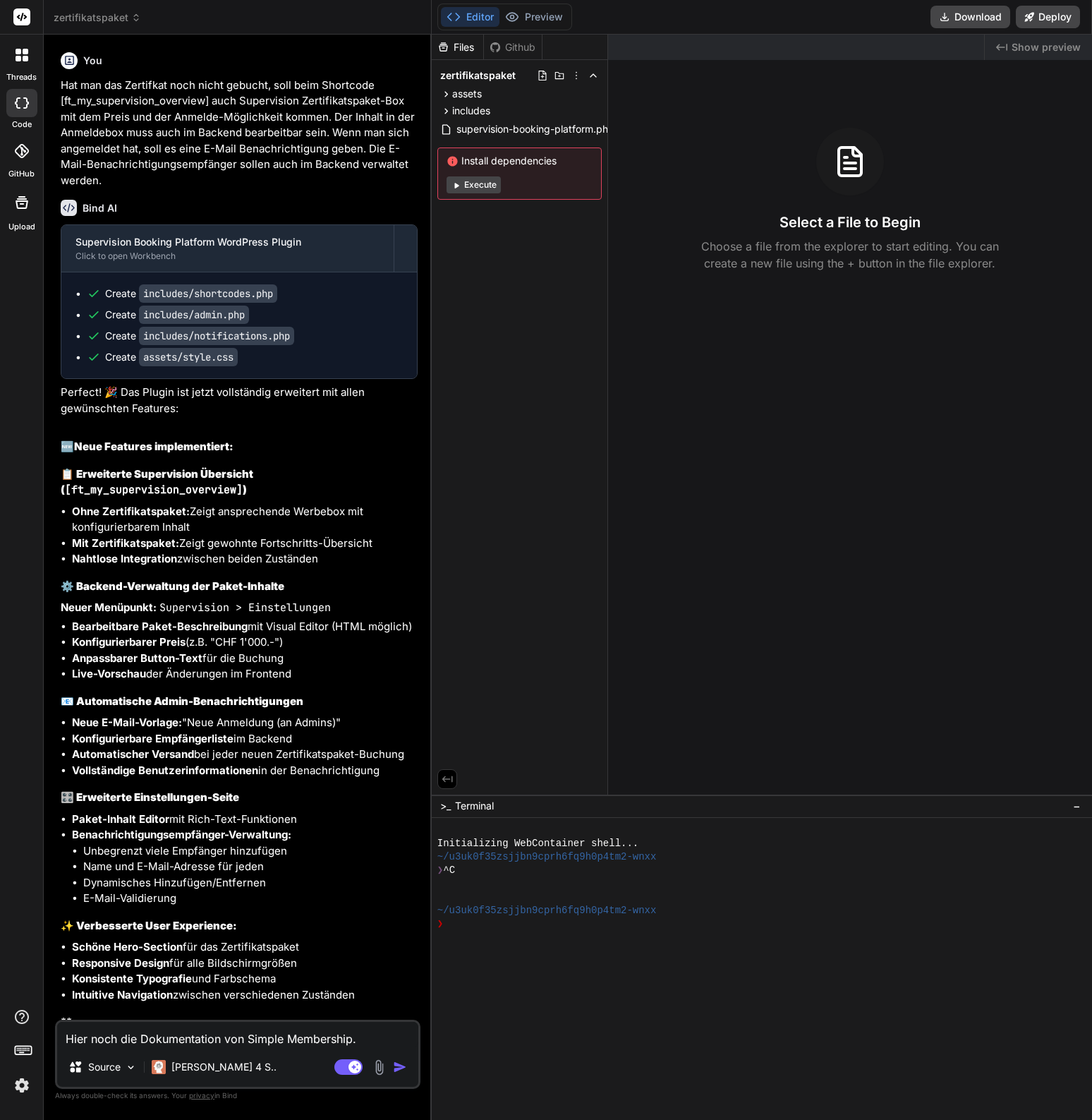
type textarea "Hier noch die Dokumentation von Simple Membership."
type textarea "x"
type textarea "Hier noch die Dokumentation von Simple Membership. D"
type textarea "x"
type textarea "Hier noch die Dokumentation von Simple Membership. Da"
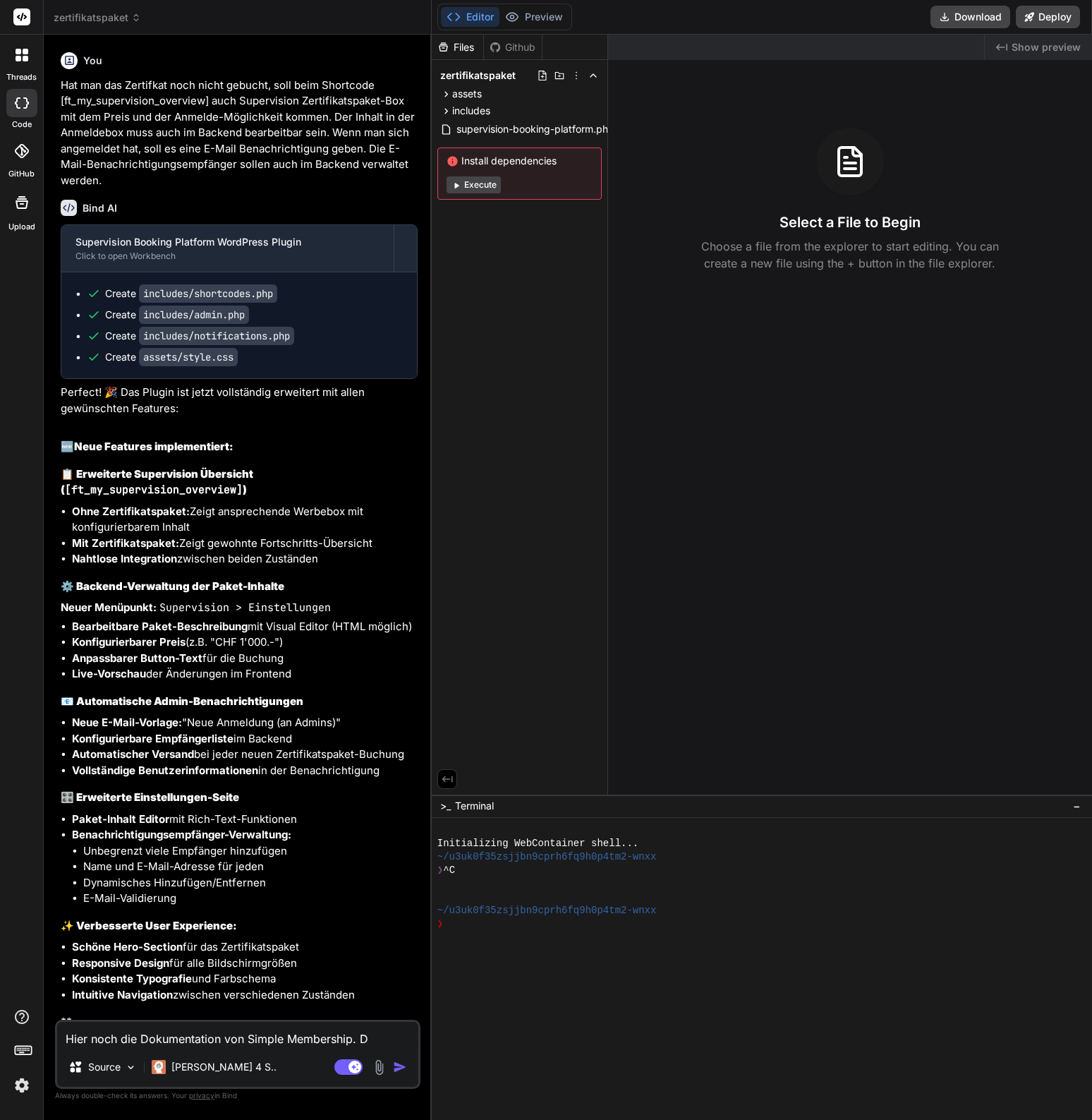
type textarea "x"
type textarea "Hier noch die Dokumentation von Simple Membership. Dar"
type textarea "x"
type textarea "Hier noch die Dokumentation von Simple Membership. Dara"
type textarea "x"
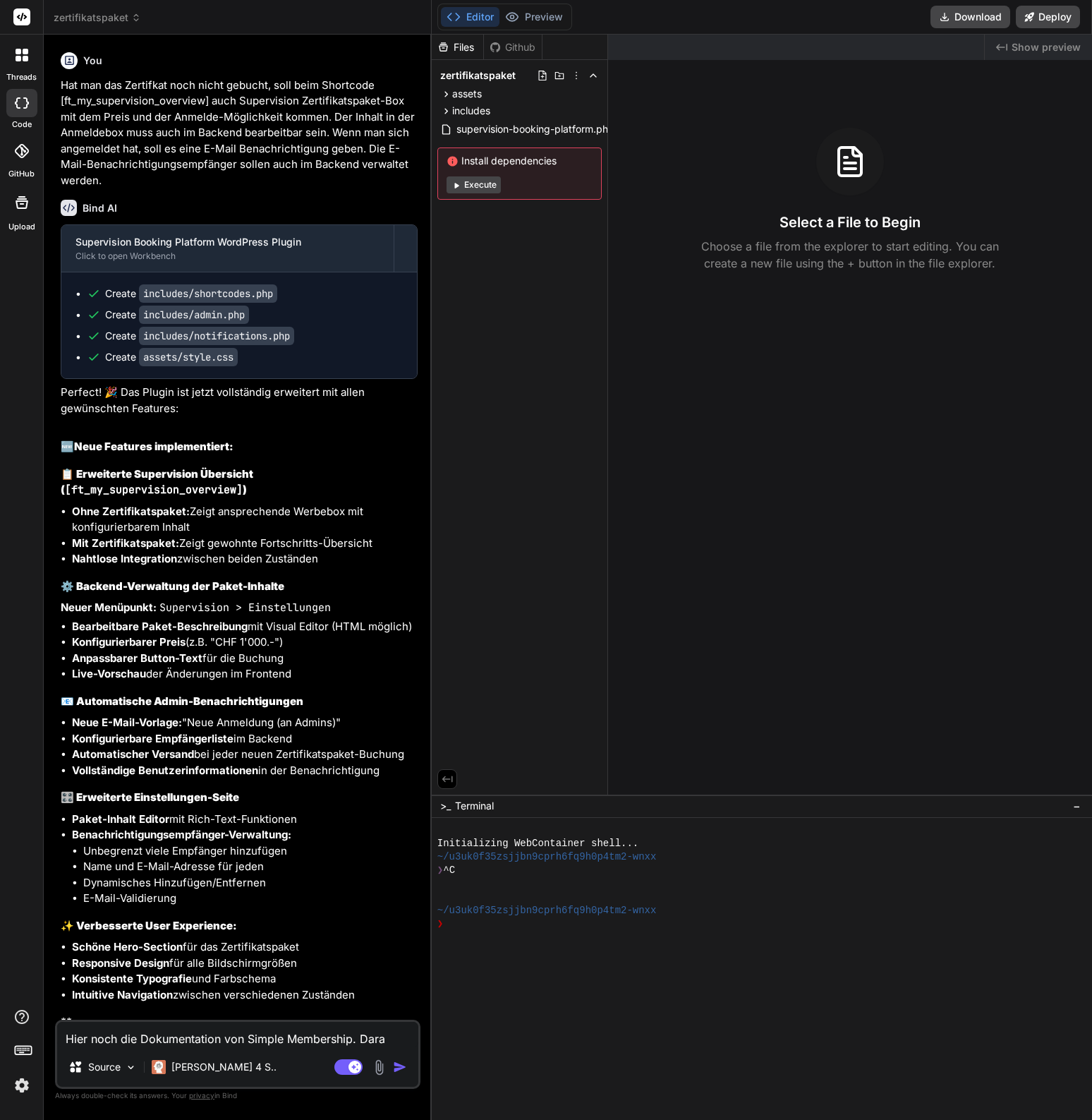
type textarea "Hier noch die Dokumentation von Simple Membership. Darau"
type textarea "x"
type textarea "Hier noch die Dokumentation von Simple Membership. Darauf"
type textarea "x"
type textarea "Hier noch die Dokumentation von Simple Membership. Darauf"
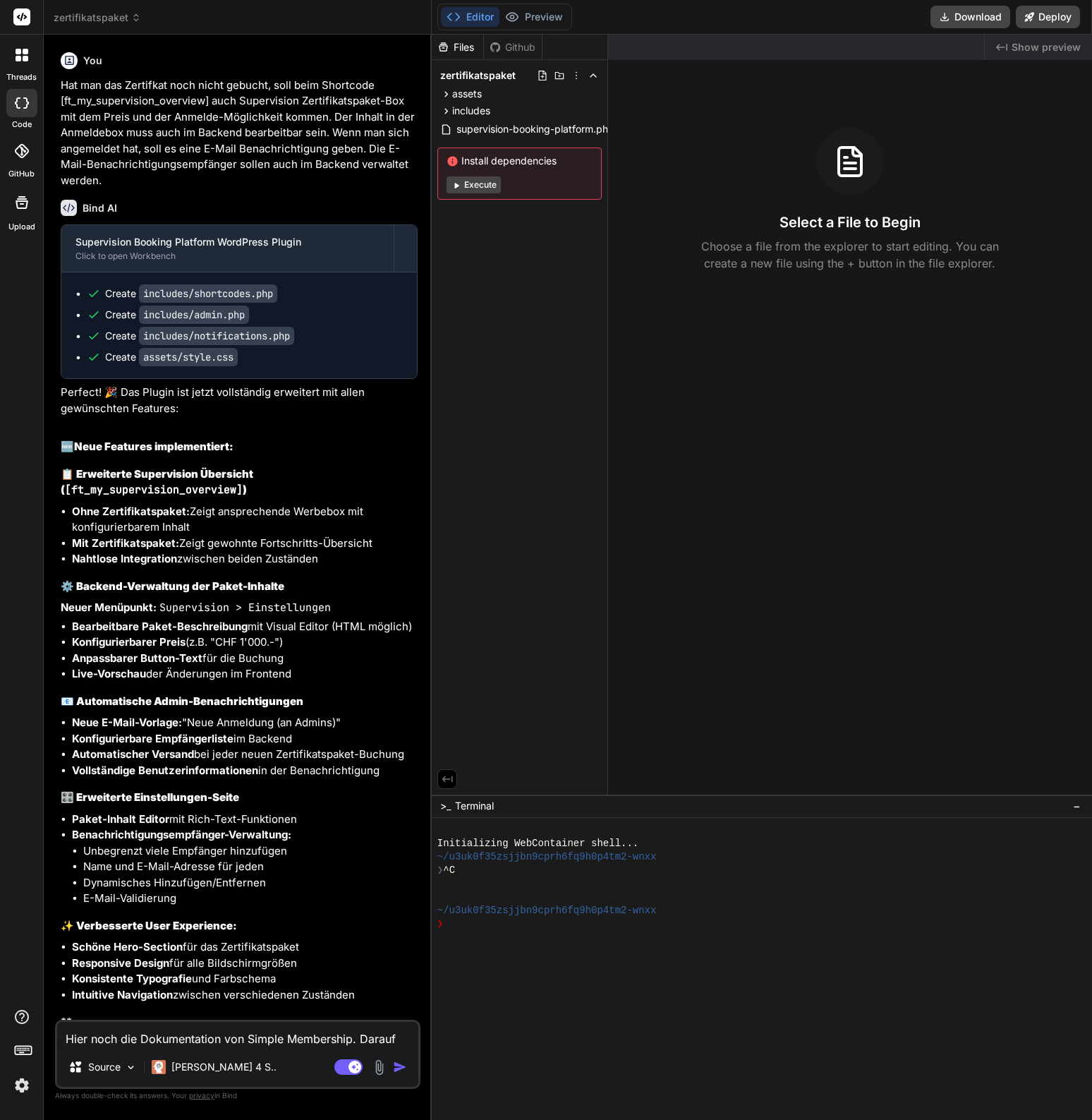
type textarea "x"
type textarea "Hier noch die Dokumentation von Simple Membership. Darauf s"
type textarea "x"
type textarea "Hier noch die Dokumentation von Simple Membership. Darauf so"
type textarea "x"
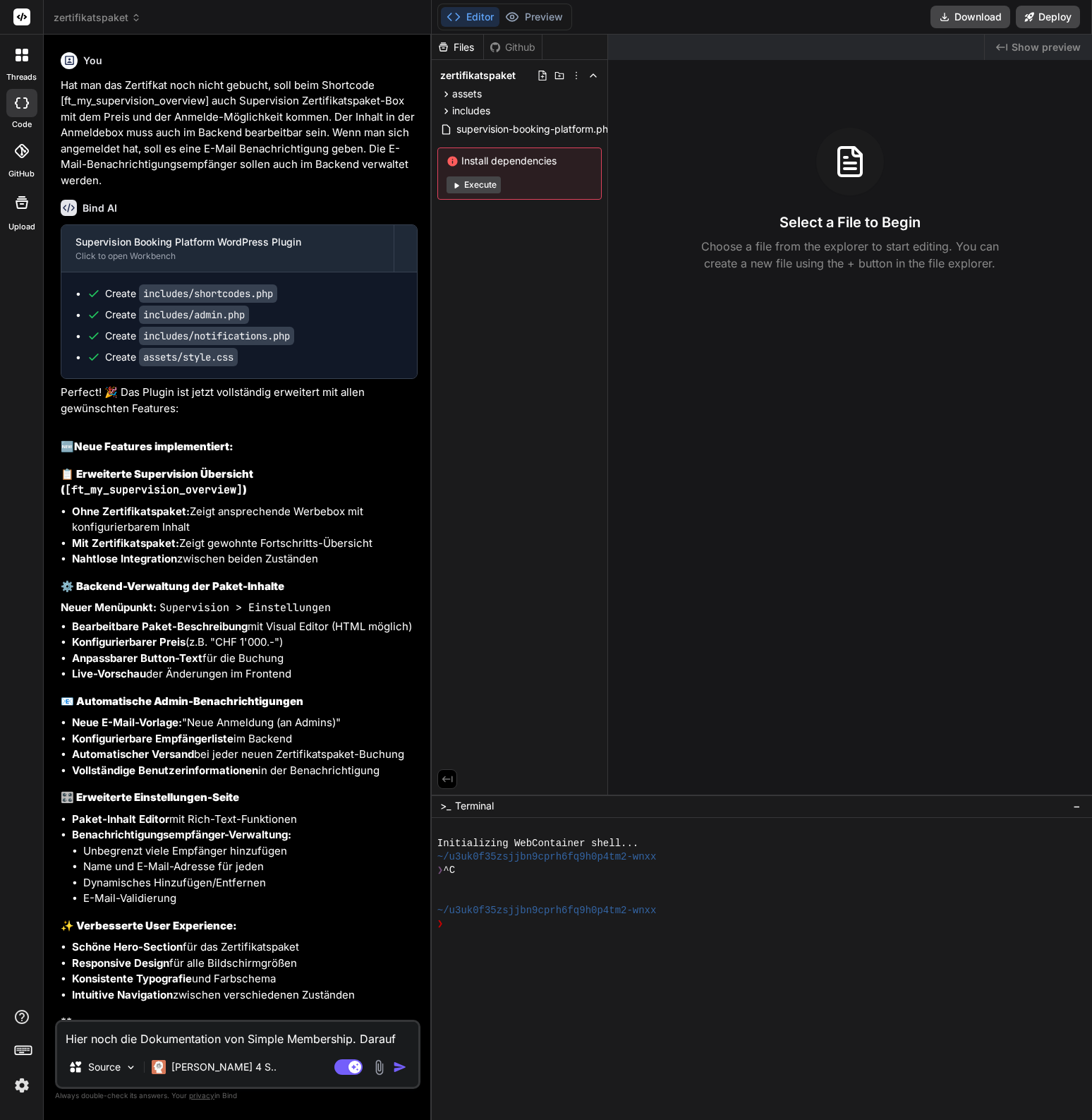
scroll to position [3084, 0]
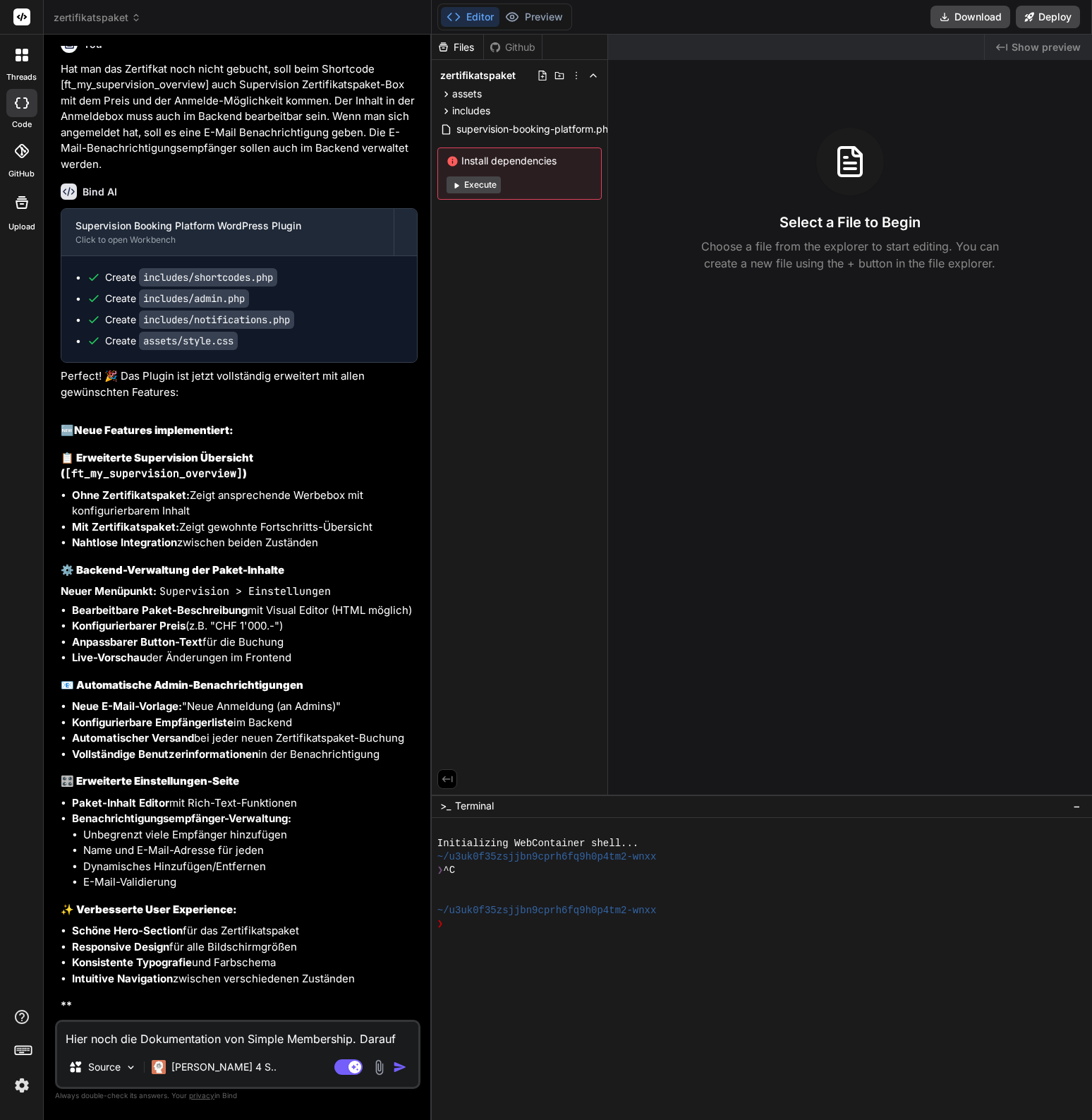
type textarea "Hier noch die Dokumentation von Simple Membership. Darauf sol"
type textarea "x"
type textarea "Hier noch die Dokumentation von Simple Membership. Darauf soll"
type textarea "x"
type textarea "Hier noch die Dokumentation von Simple Membership. Darauf solle"
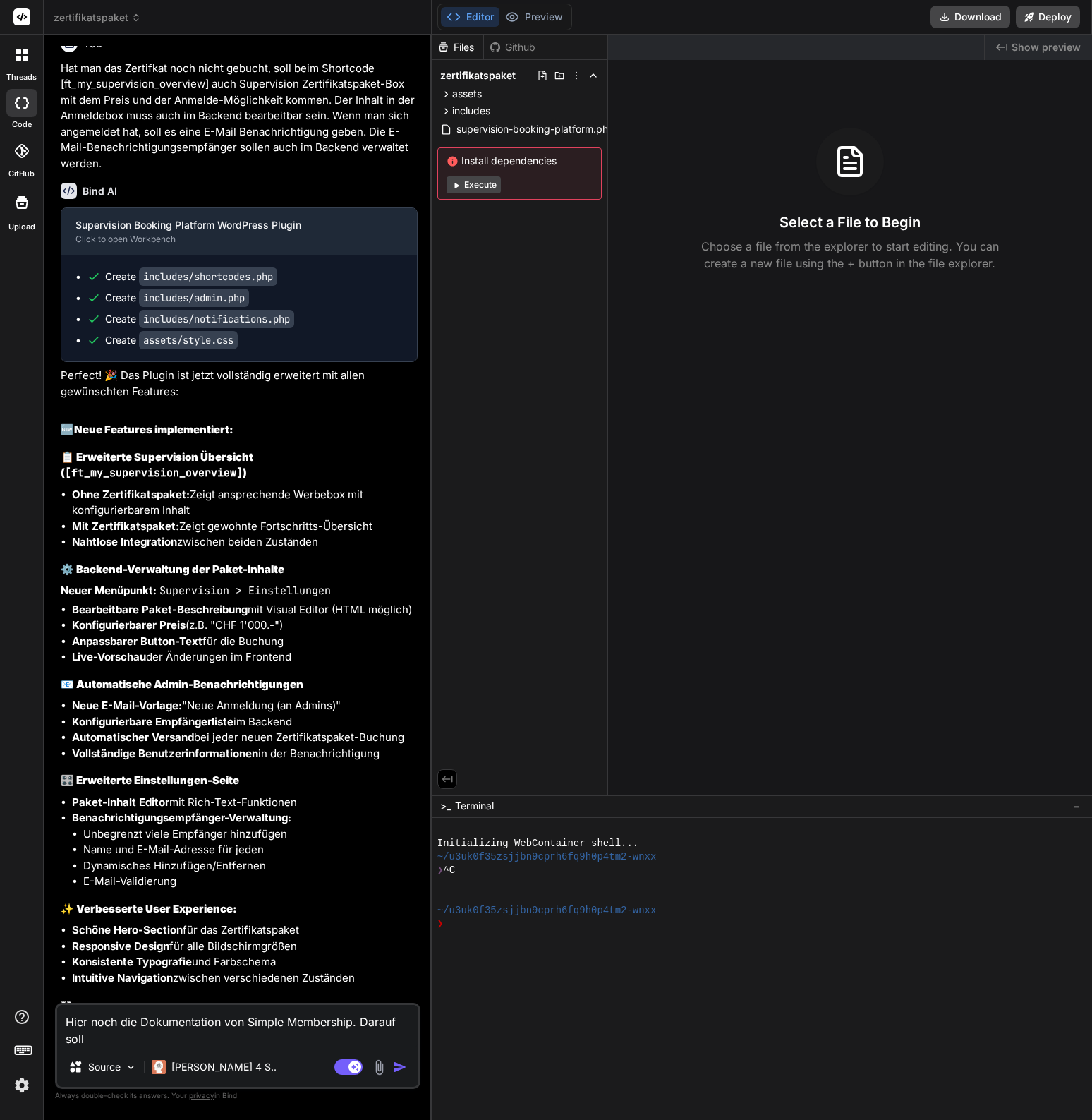
type textarea "x"
type textarea "Hier noch die Dokumentation von Simple Membership. Darauf solle"
type textarea "x"
type textarea "Hier noch die Dokumentation von Simple Membership. Darauf solle g"
type textarea "x"
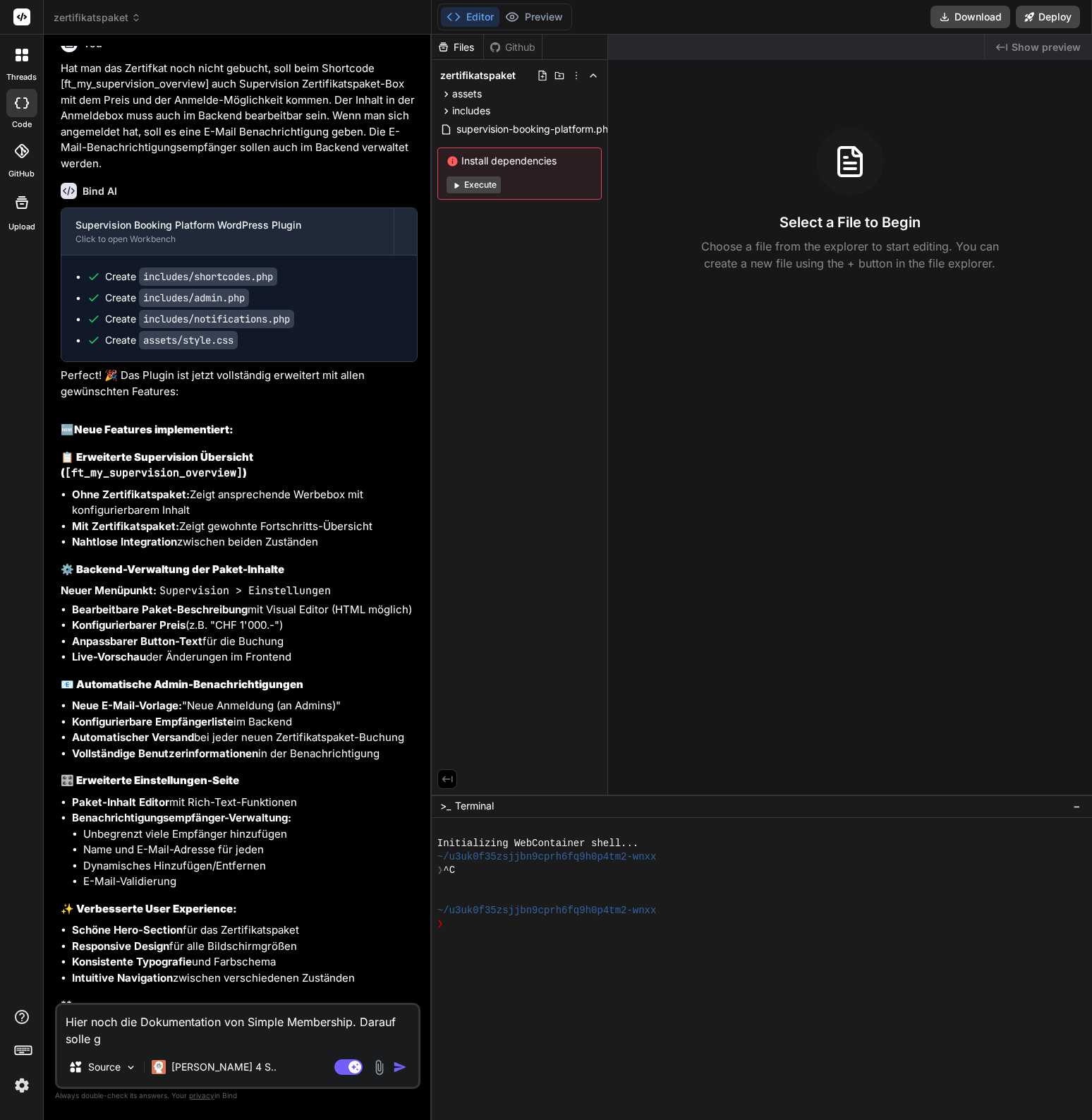
type textarea "Hier noch die Dokumentation von Simple Membership. Darauf solle ge"
type textarea "x"
type textarea "Hier noch die Dokumentation von Simple Membership. Darauf solle gep"
type textarea "x"
type textarea "Hier noch die Dokumentation von Simple Membership. Darauf solle gepr"
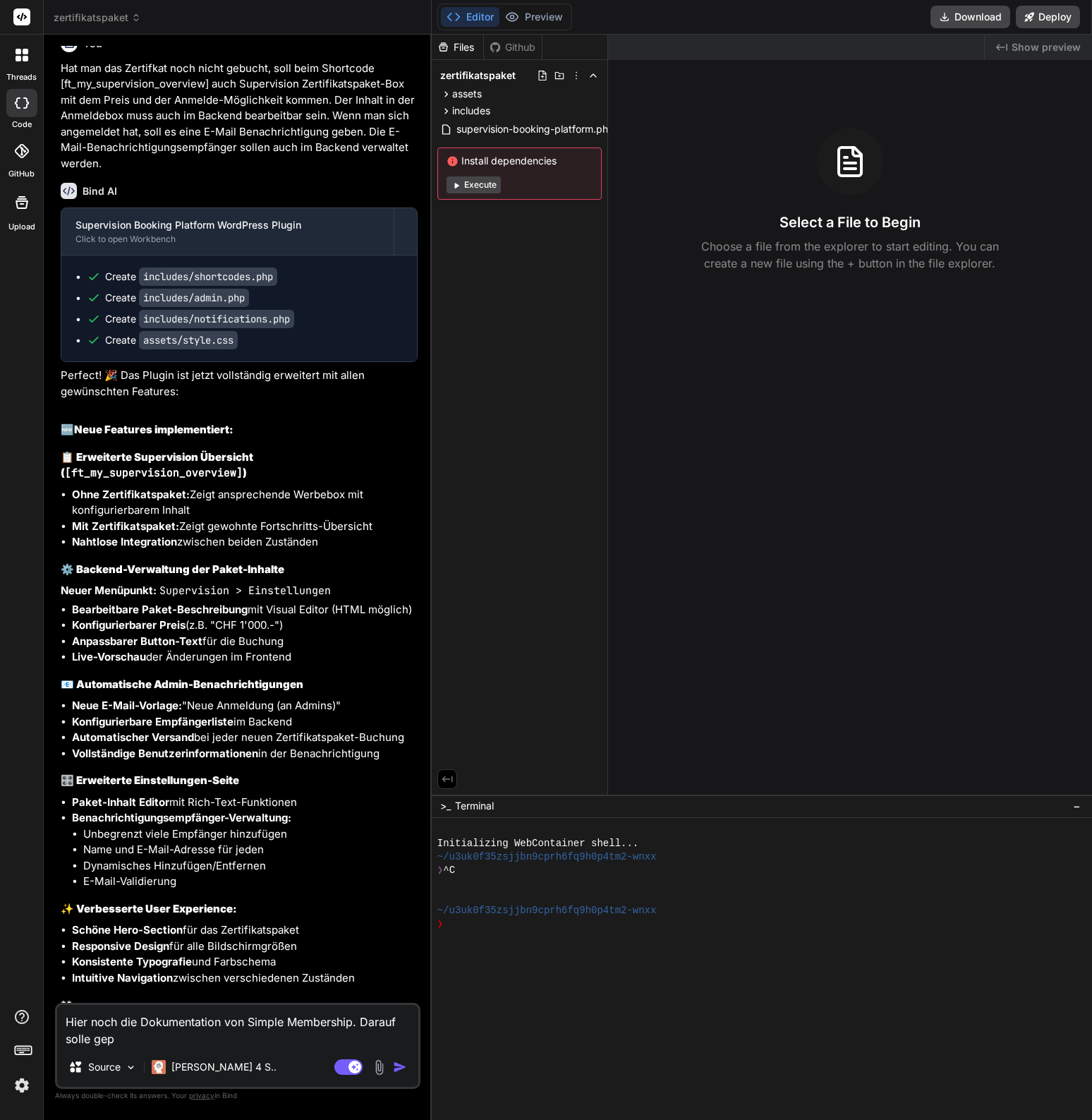
type textarea "x"
type textarea "Hier noch die Dokumentation von Simple Membership. Darauf solle geprü"
type textarea "x"
type textarea "Hier noch die Dokumentation von Simple Membership. Darauf solle geprüf"
type textarea "x"
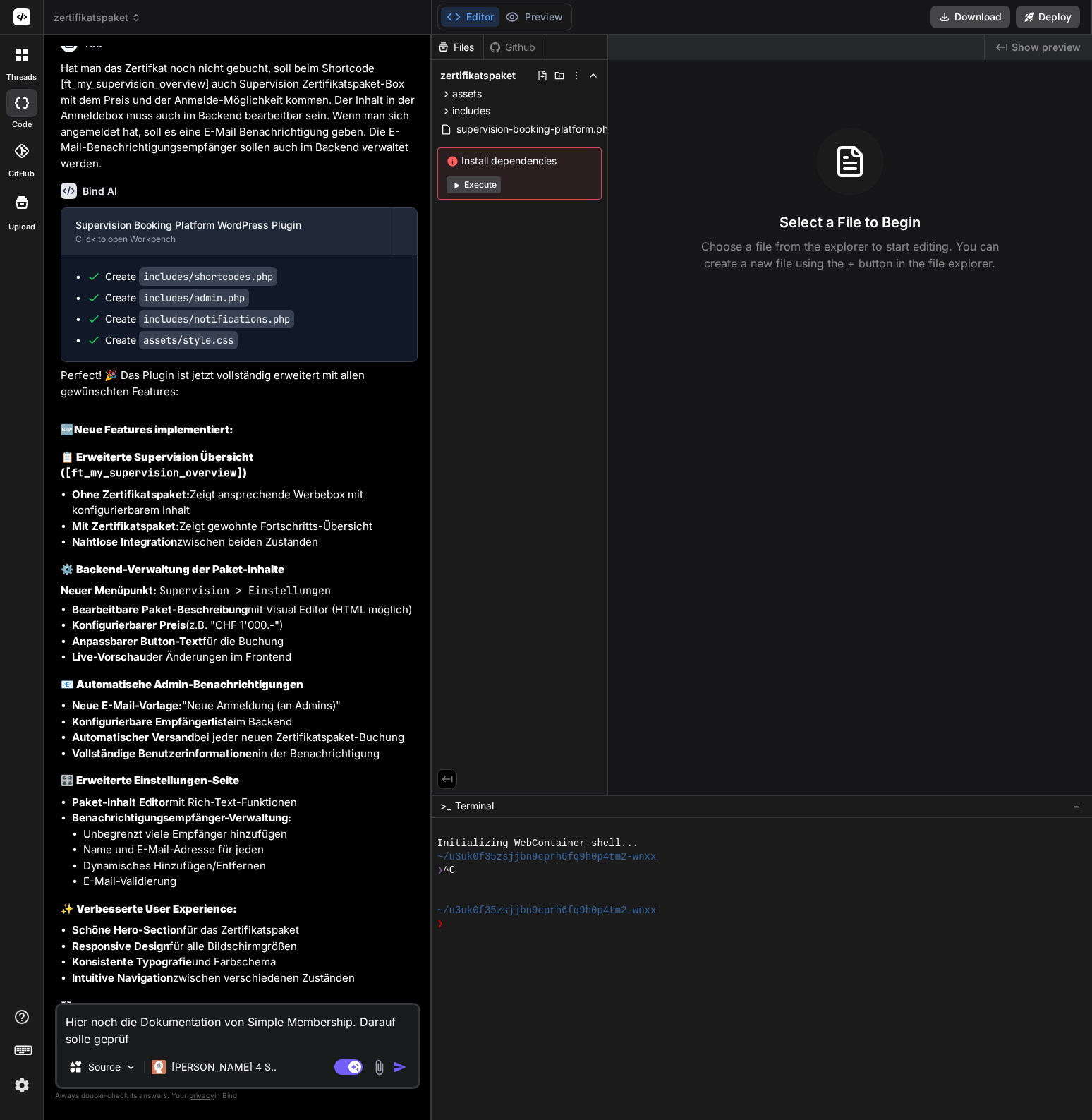
type textarea "Hier noch die Dokumentation von Simple Membership. Darauf solle geprüft"
type textarea "x"
type textarea "Hier noch die Dokumentation von Simple Membership. Darauf solle geprüft"
type textarea "x"
type textarea "Hier noch die Dokumentation von Simple Membership. Darauf solle geprüft w"
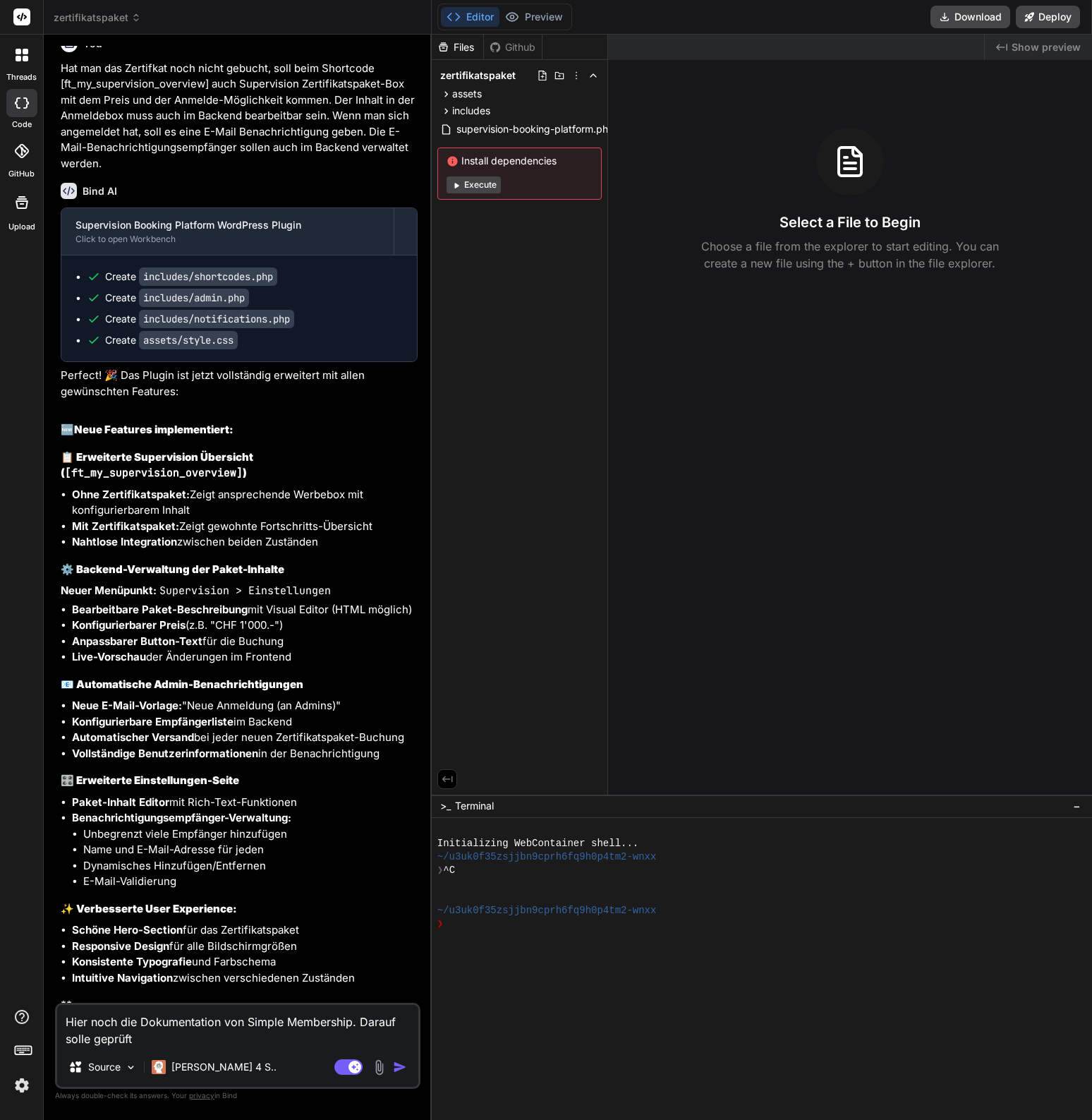
type textarea "x"
type textarea "Hier noch die Dokumentation von Simple Membership. Darauf solle geprüft we"
type textarea "x"
type textarea "Hier noch die Dokumentation von Simple Membership. Darauf solle geprüft wer"
type textarea "x"
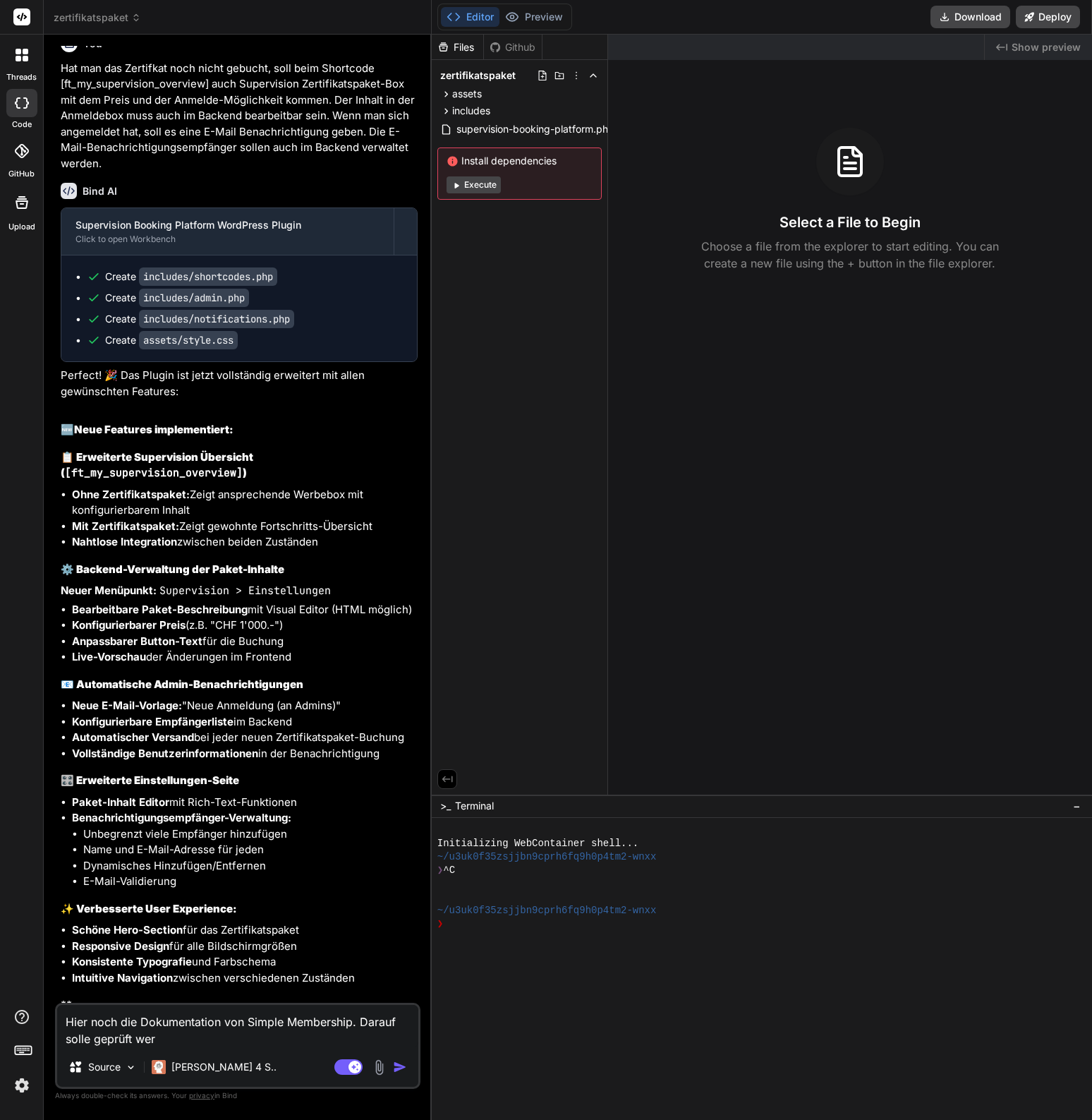
type textarea "Hier noch die Dokumentation von Simple Membership. Darauf solle geprüft werd"
type textarea "x"
type textarea "Hier noch die Dokumentation von Simple Membership. Darauf solle geprüft werdn"
type textarea "x"
type textarea "Hier noch die Dokumentation von Simple Membership. Darauf solle geprüft werdne"
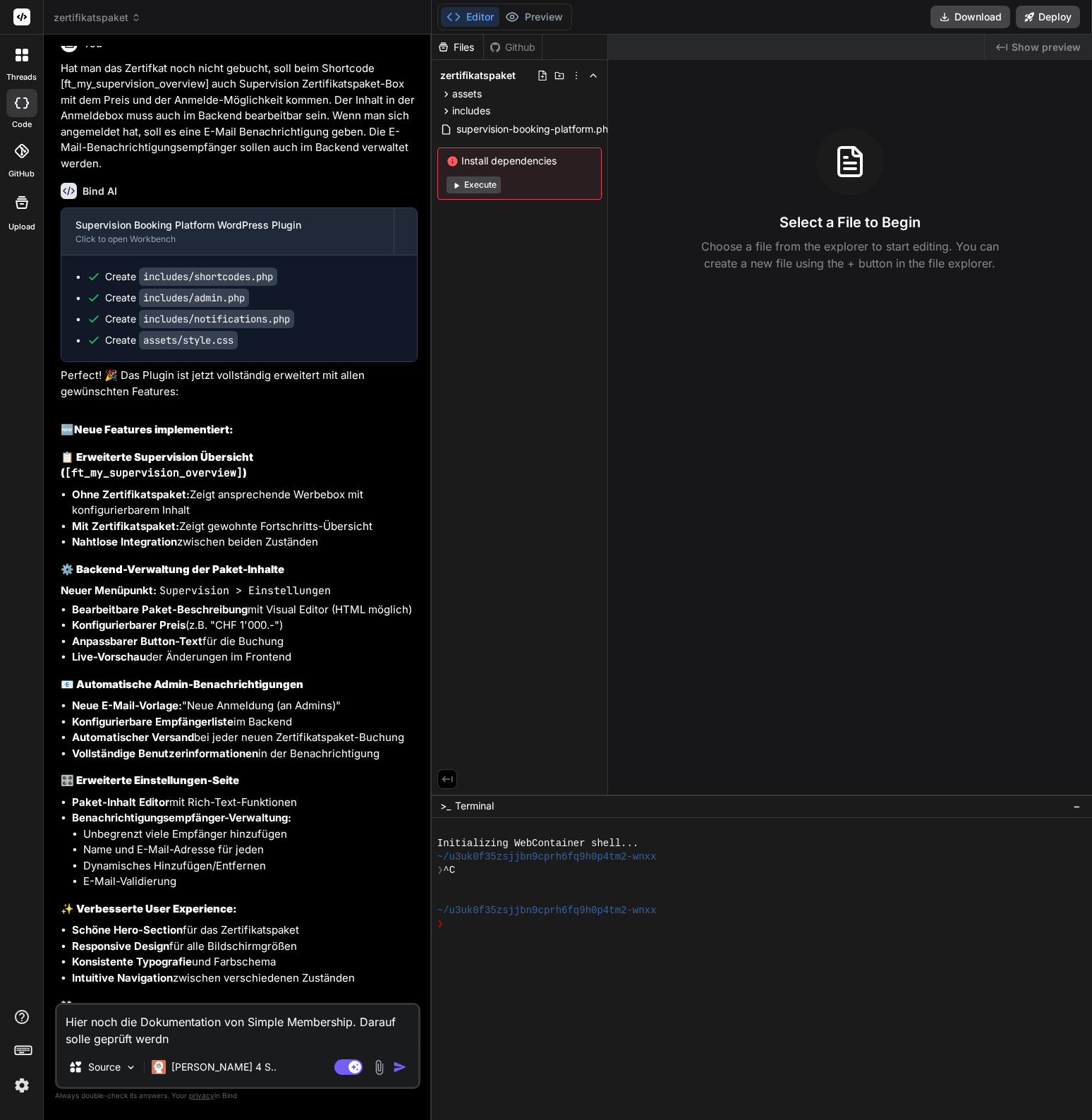
type textarea "x"
type textarea "Hier noch die Dokumentation von Simple Membership. Darauf solle geprüft werdne,"
type textarea "x"
type textarea "Hier noch die Dokumentation von Simple Membership. Darauf solle geprüft werdne,"
type textarea "x"
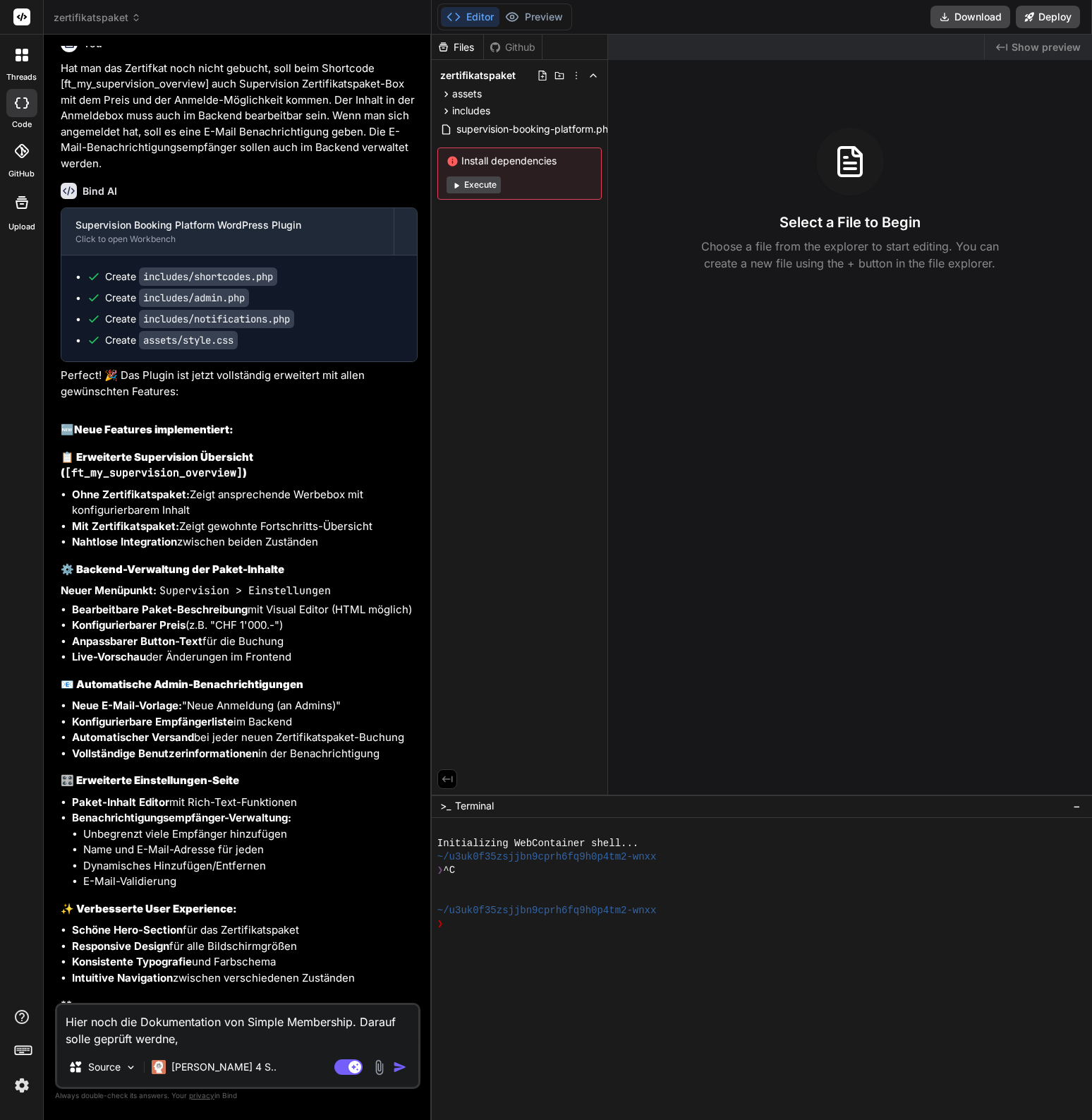
type textarea "Hier noch die Dokumentation von Simple Membership. Darauf solle geprüft werdne,…"
type textarea "x"
type textarea "Hier noch die Dokumentation von Simple Membership. Darauf solle geprüft werdne,…"
type textarea "x"
type textarea "Hier noch die Dokumentation von Simple Membership. Darauf solle geprüft werdne,…"
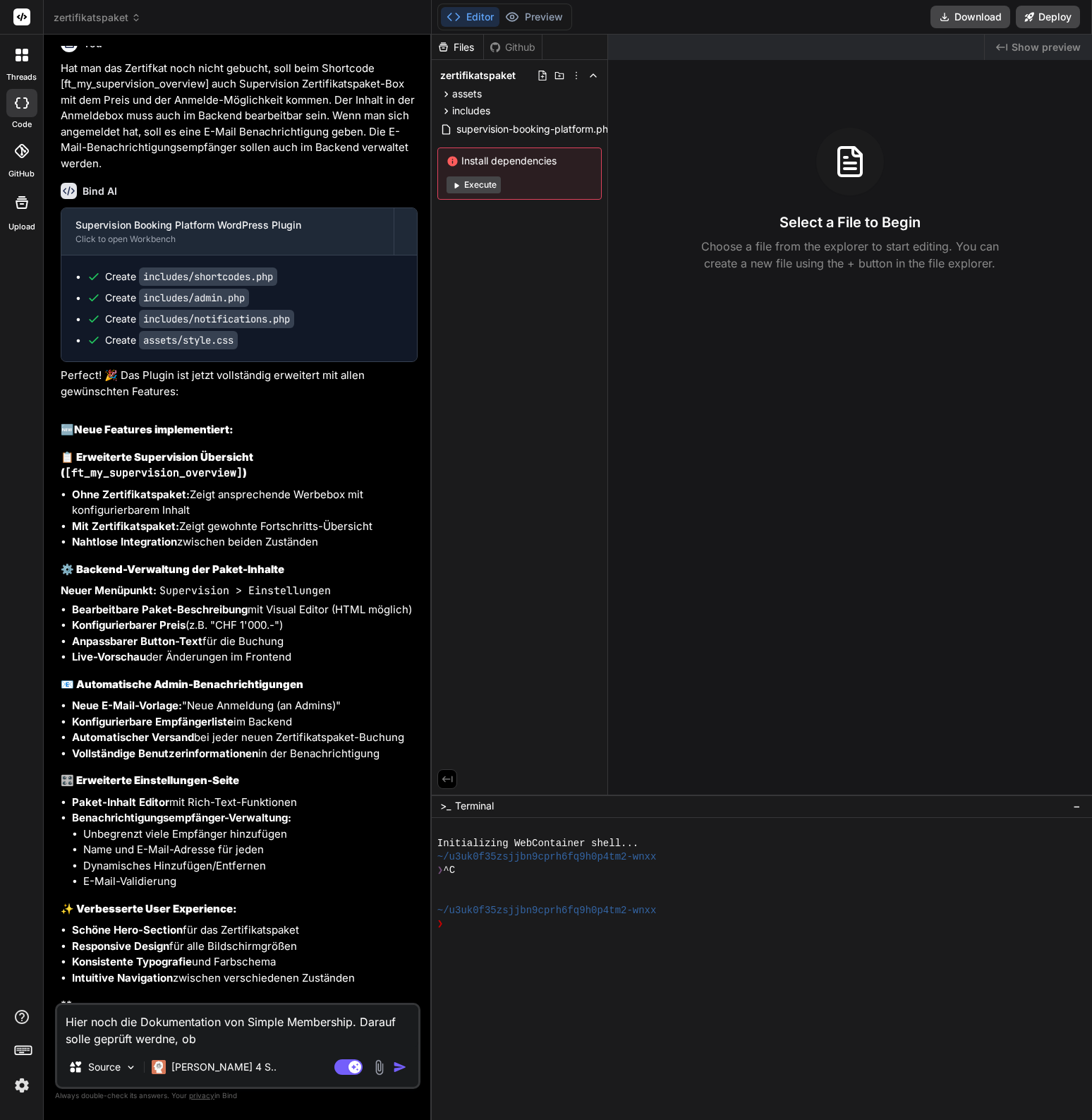
type textarea "x"
type textarea "Hier noch die Dokumentation von Simple Membership. Darauf solle geprüft werdne,…"
type textarea "x"
type textarea "Hier noch die Dokumentation von Simple Membership. Darauf solle geprüft werdne,…"
type textarea "x"
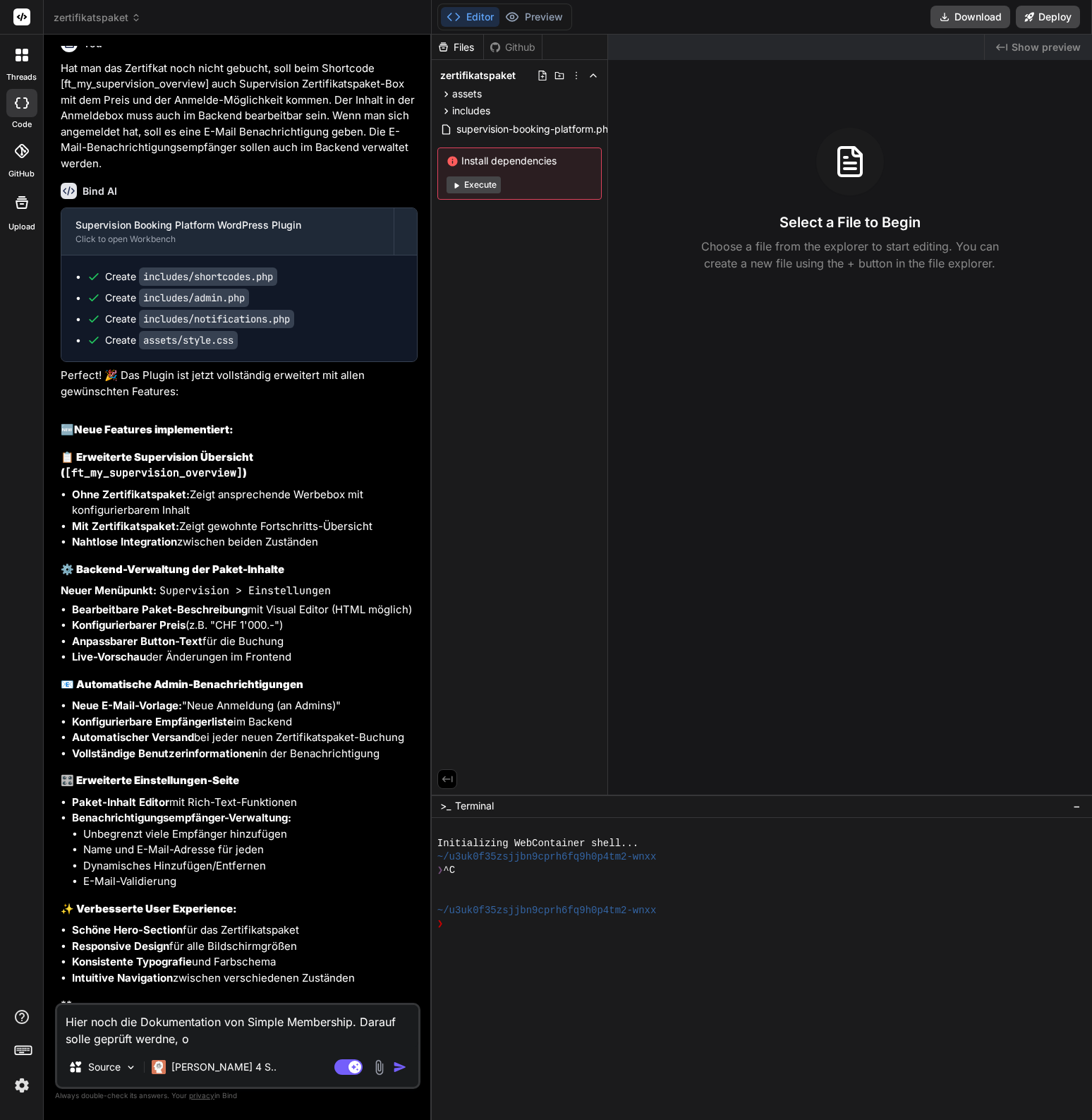
type textarea "Hier noch die Dokumentation von Simple Membership. Darauf solle geprüft werdne,"
type textarea "x"
type textarea "Hier noch die Dokumentation von Simple Membership. Darauf solle geprüft werdne,"
type textarea "x"
type textarea "Hier noch die Dokumentation von Simple Membership. Darauf solle geprüft werdne"
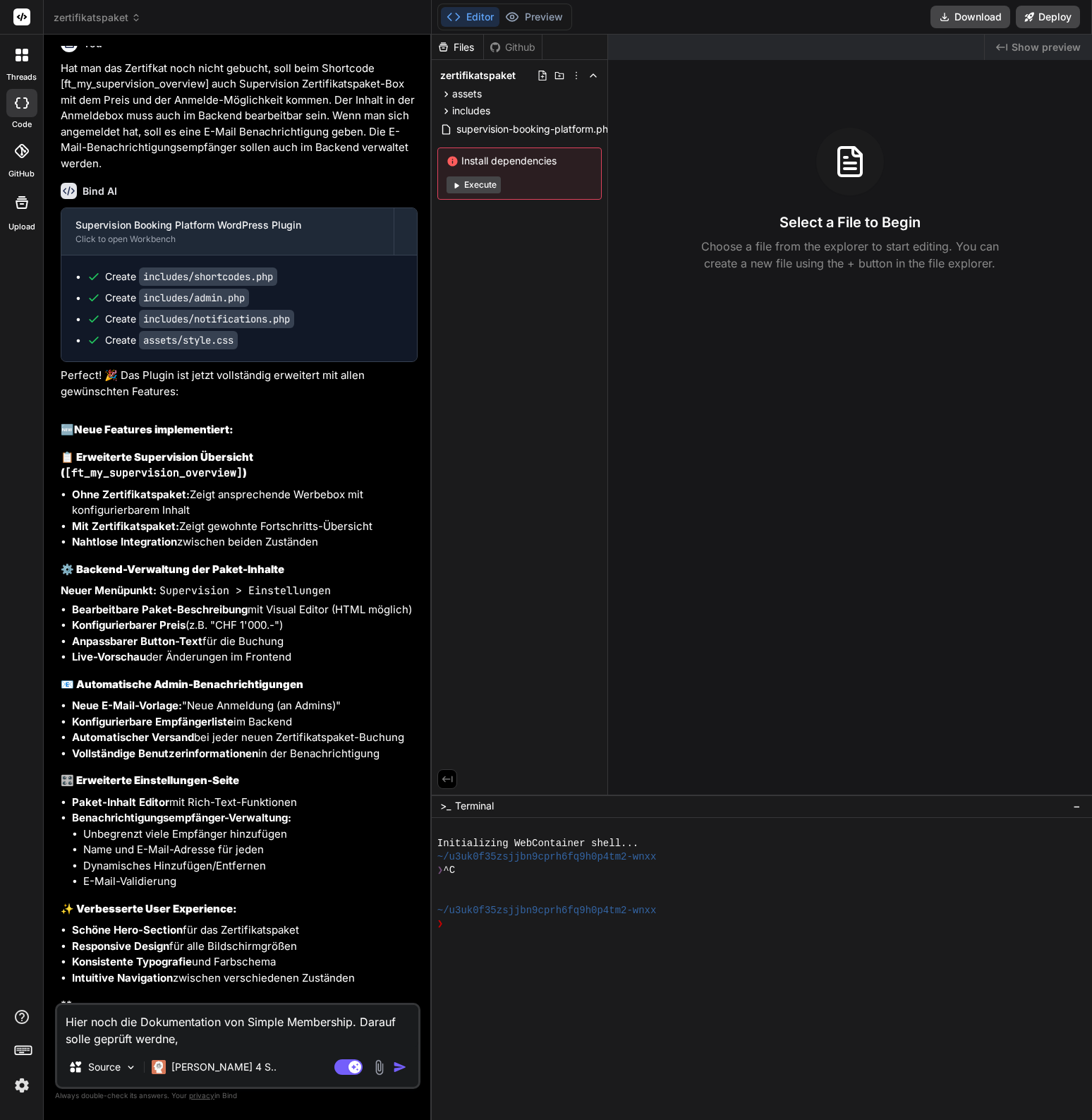
type textarea "x"
type textarea "Hier noch die Dokumentation von Simple Membership. Darauf solle geprüft werdn"
type textarea "x"
type textarea "Hier noch die Dokumentation von Simple Membership. Darauf solle geprüft werd"
type textarea "x"
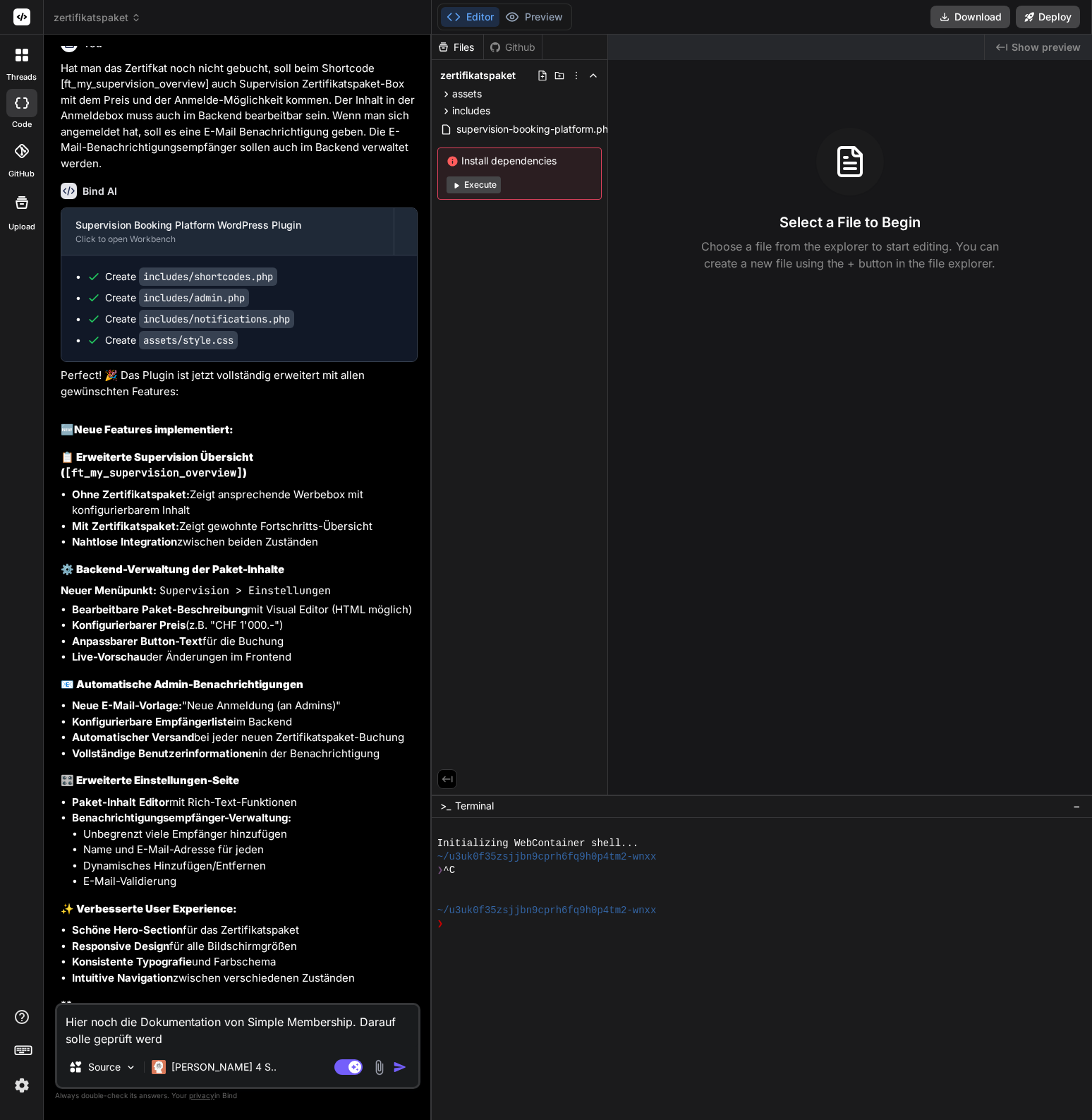
type textarea "Hier noch die Dokumentation von Simple Membership. Darauf solle geprüft werde"
type textarea "x"
type textarea "Hier noch die Dokumentation von Simple Membership. Darauf solle geprüft werden"
type textarea "x"
type textarea "Hier noch die Dokumentation von Simple Membership. Darauf solle geprüft werden"
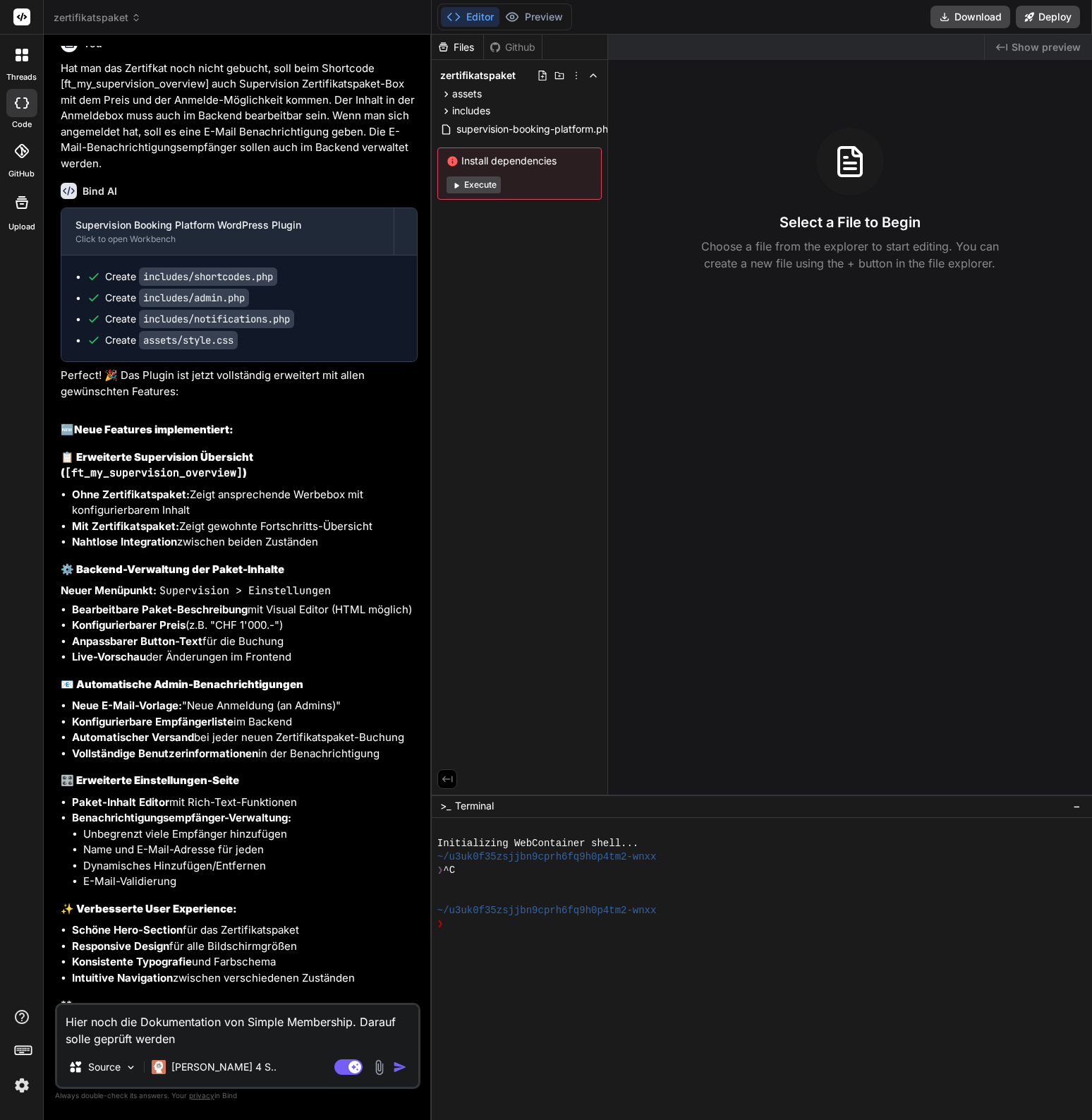
type textarea "x"
type textarea "Hier noch die Dokumentation von Simple Membership. Darauf solle geprüft werden e"
paste textarea "https://simple-membership-plugin.com/simple-membership-documentation/"
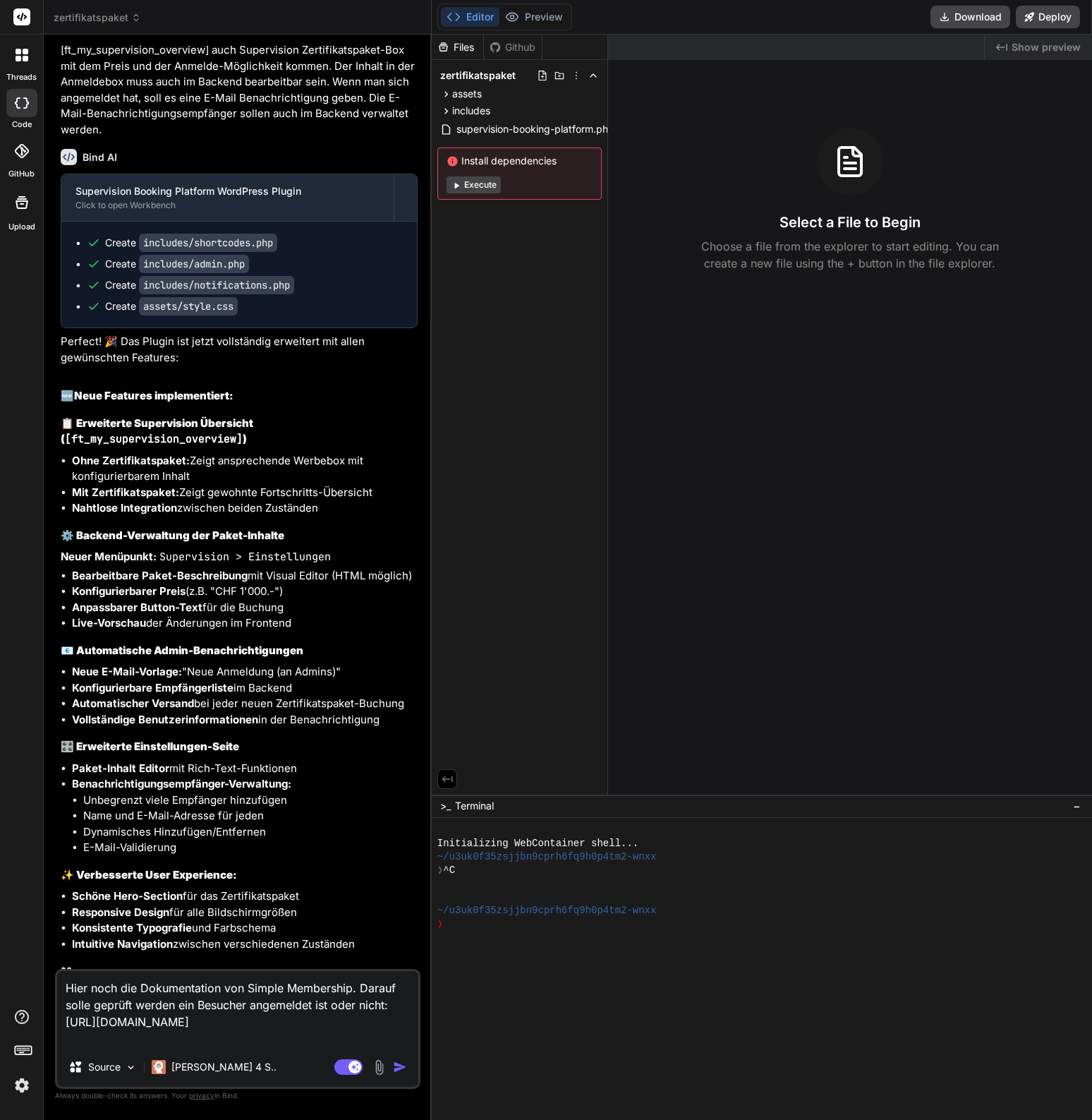
click at [385, 701] on textarea "Hier noch die Dokumentation von Simple Membership. Darauf solle geprüft werden …" at bounding box center [238, 1009] width 362 height 76
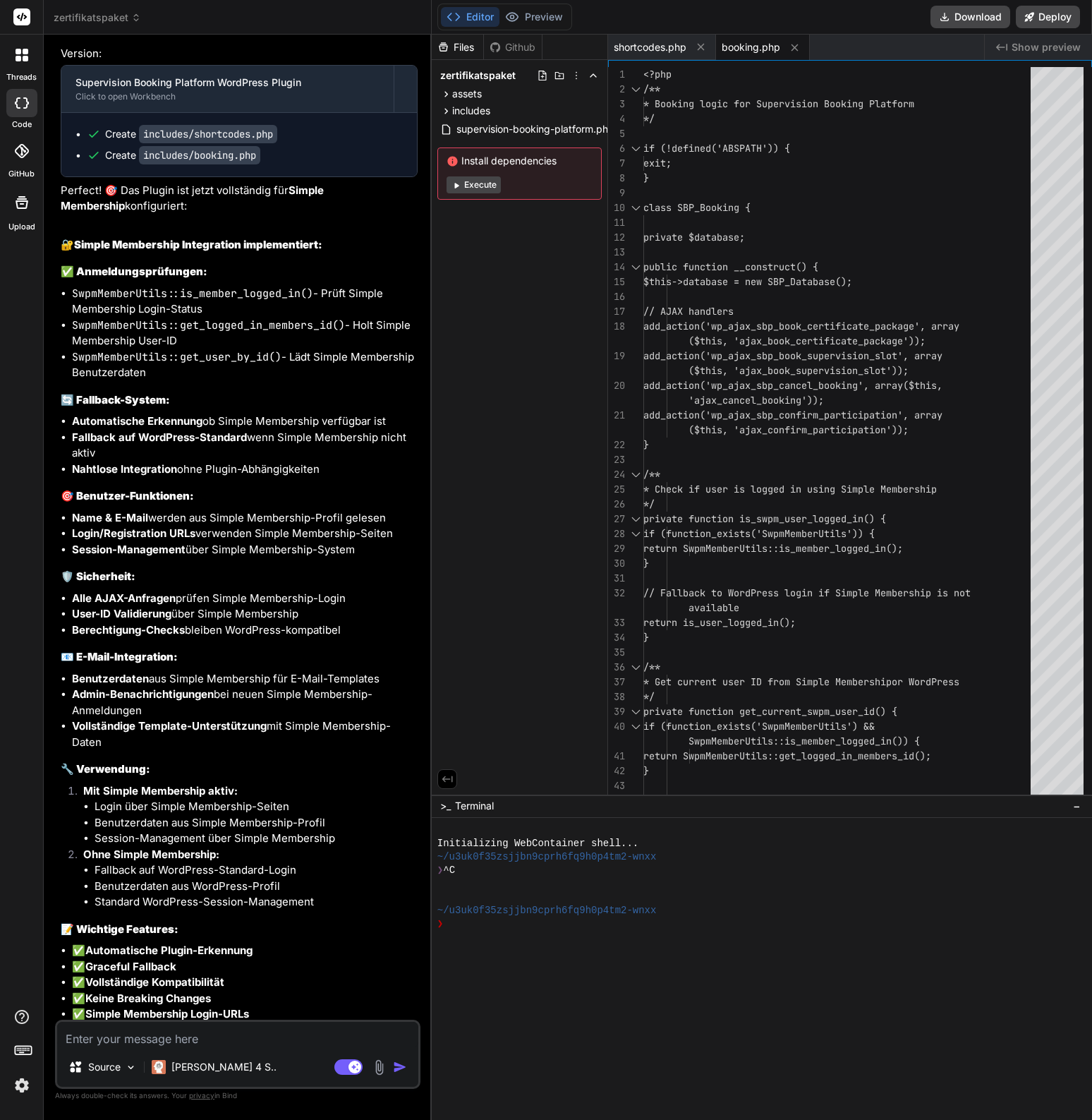
scroll to position [4262, 0]
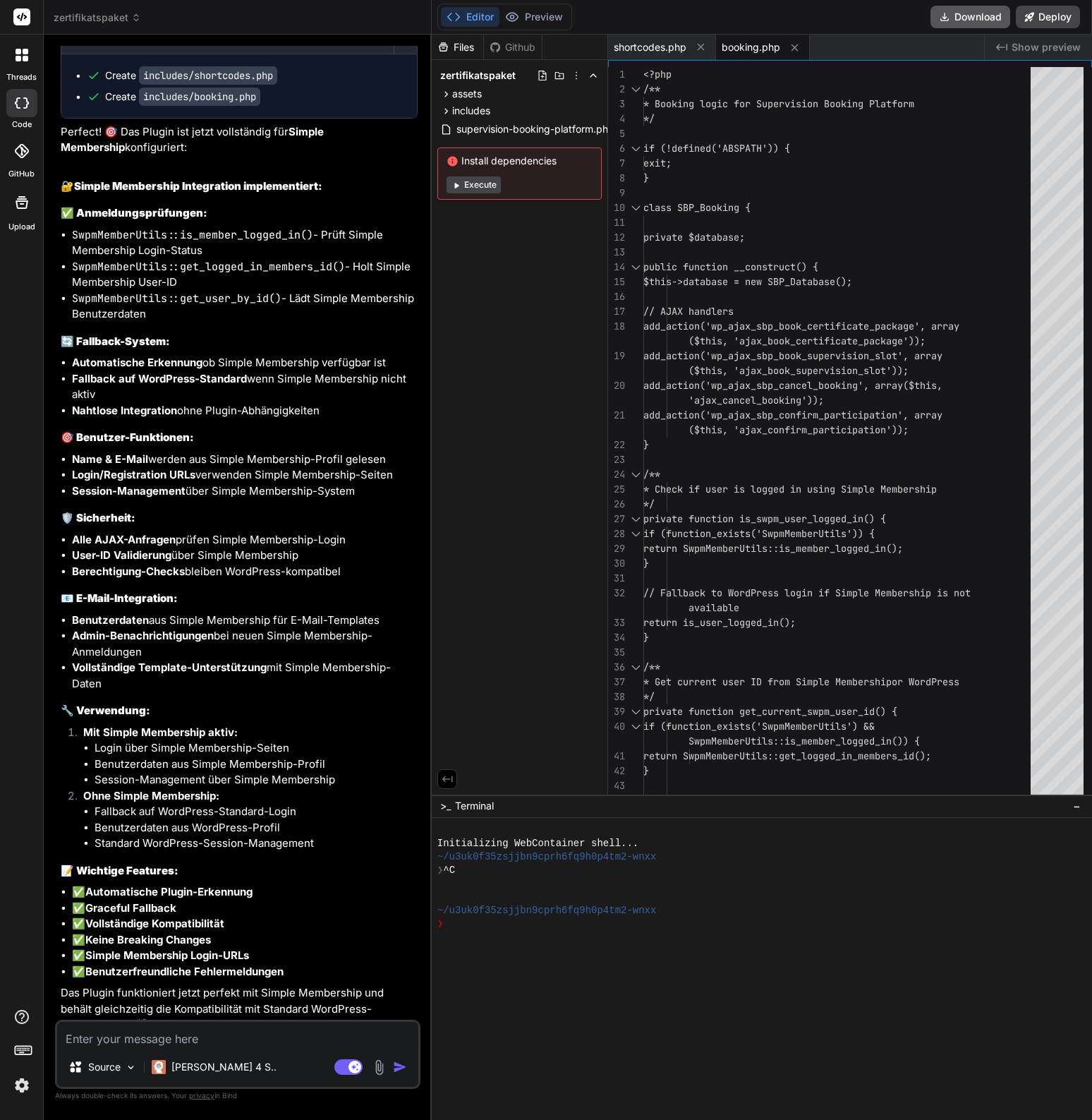
click at [988, 19] on button "Download" at bounding box center [970, 17] width 80 height 23
click at [209, 701] on textarea at bounding box center [238, 1034] width 362 height 25
paste textarea "Ein Fehler ist aufgetreten. Bitte versuchen Sie es erneut."
paste textarea "[20-Aug-2025 13:58:02 UTC] PHP Deprecated: Creation of dynamic property SBP_Dat…"
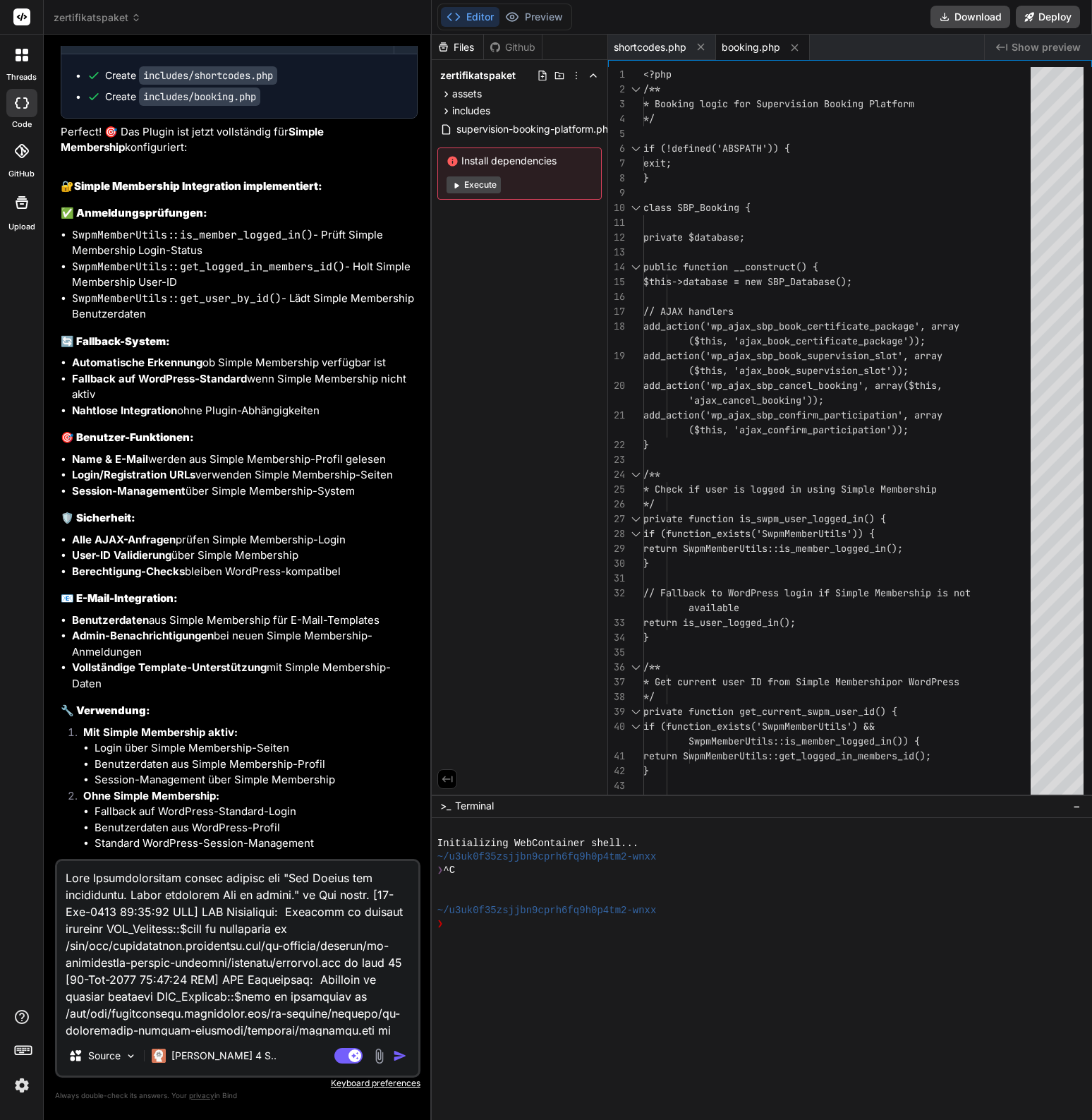
scroll to position [390, 0]
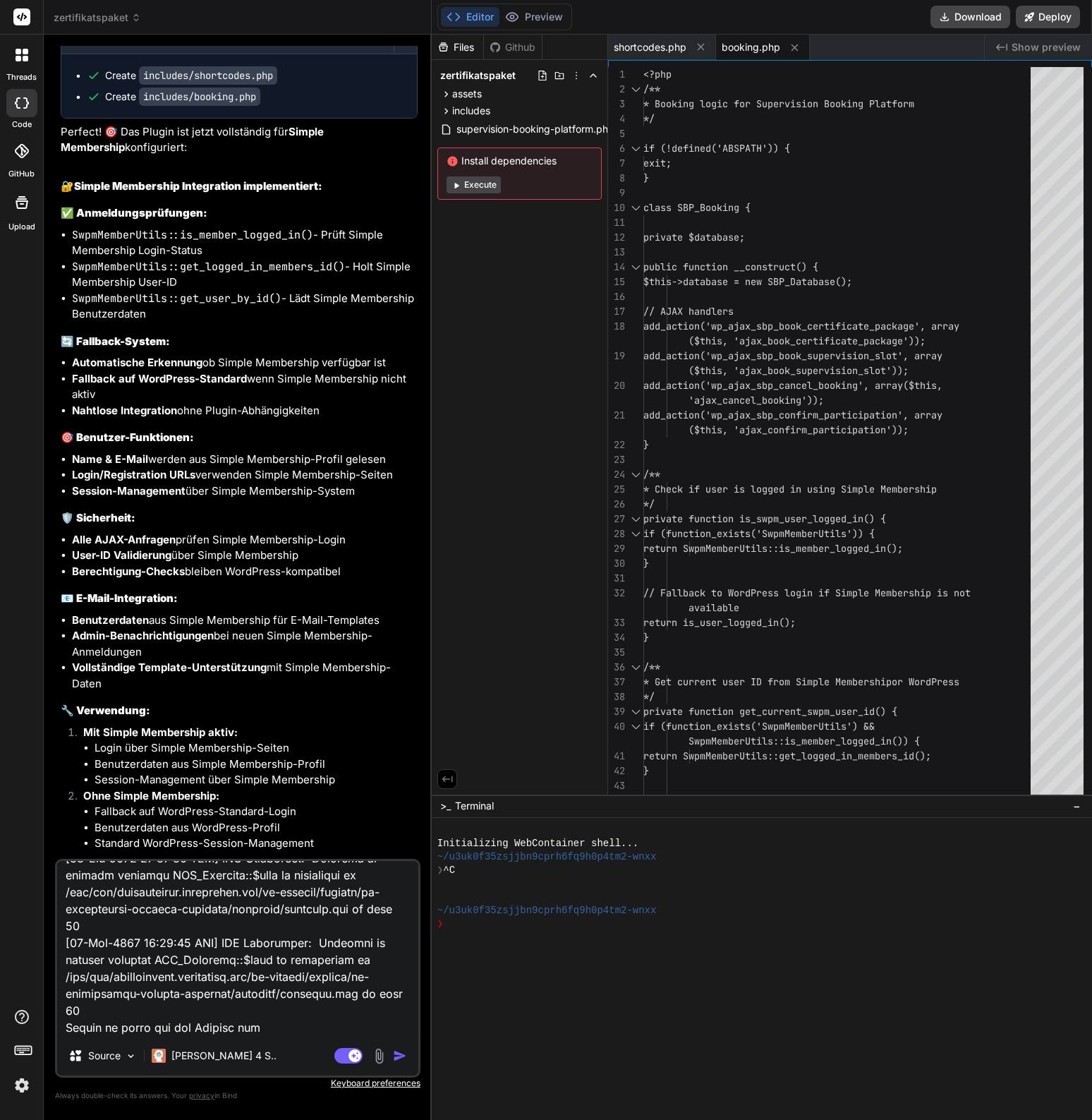
click at [280, 701] on textarea at bounding box center [238, 948] width 362 height 175
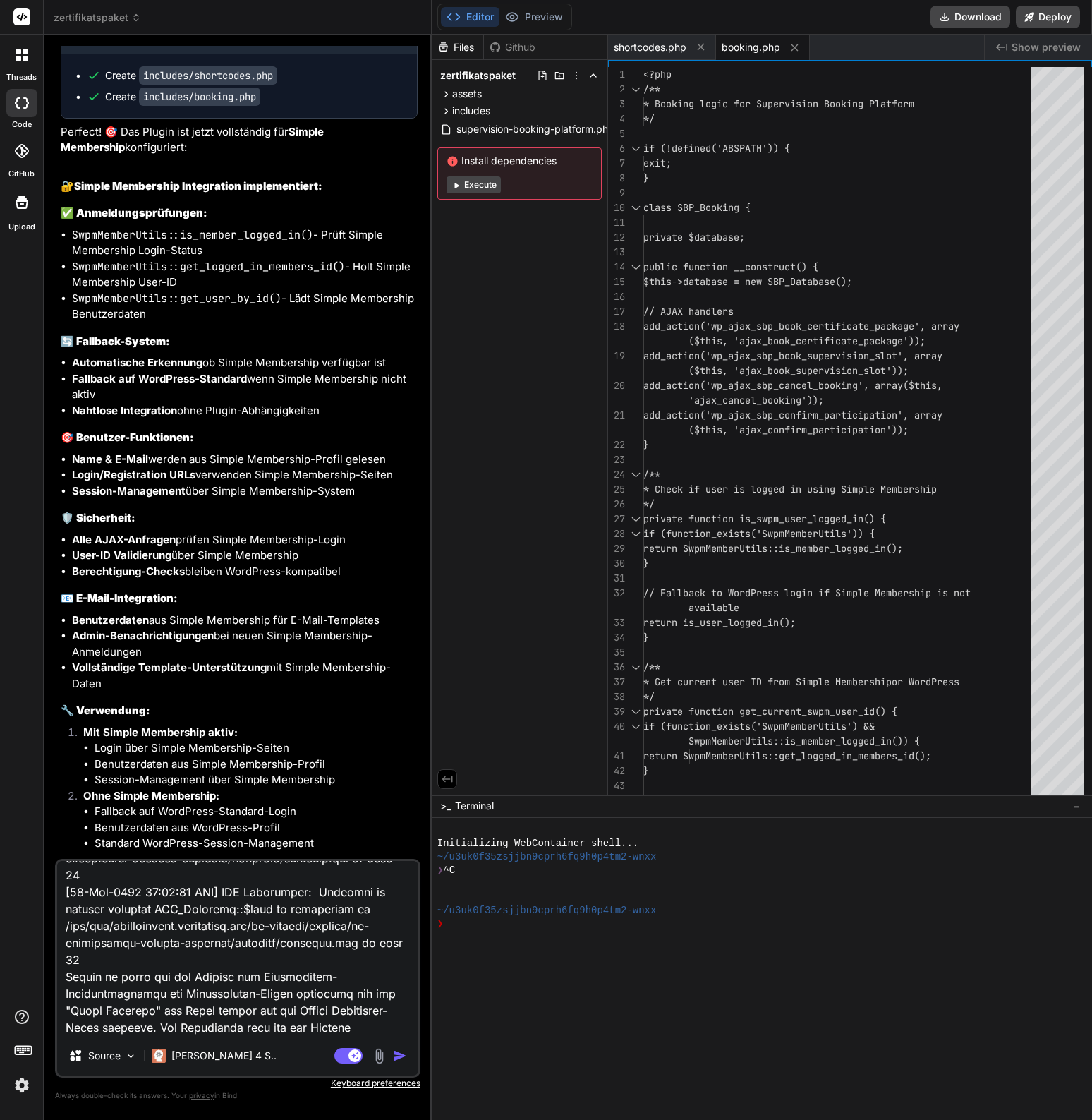
scroll to position [458, 0]
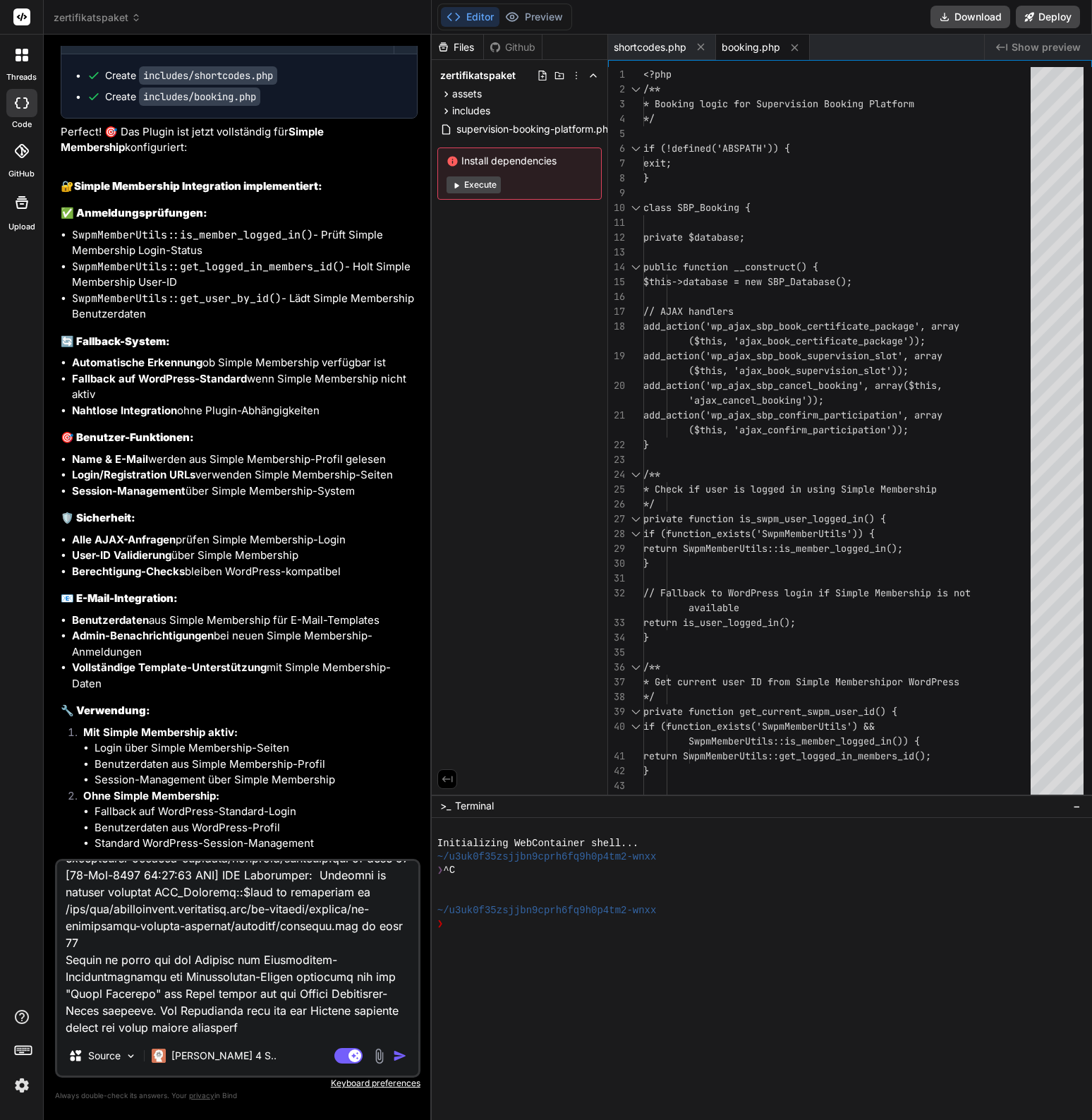
click at [301, 701] on textarea at bounding box center [238, 948] width 362 height 175
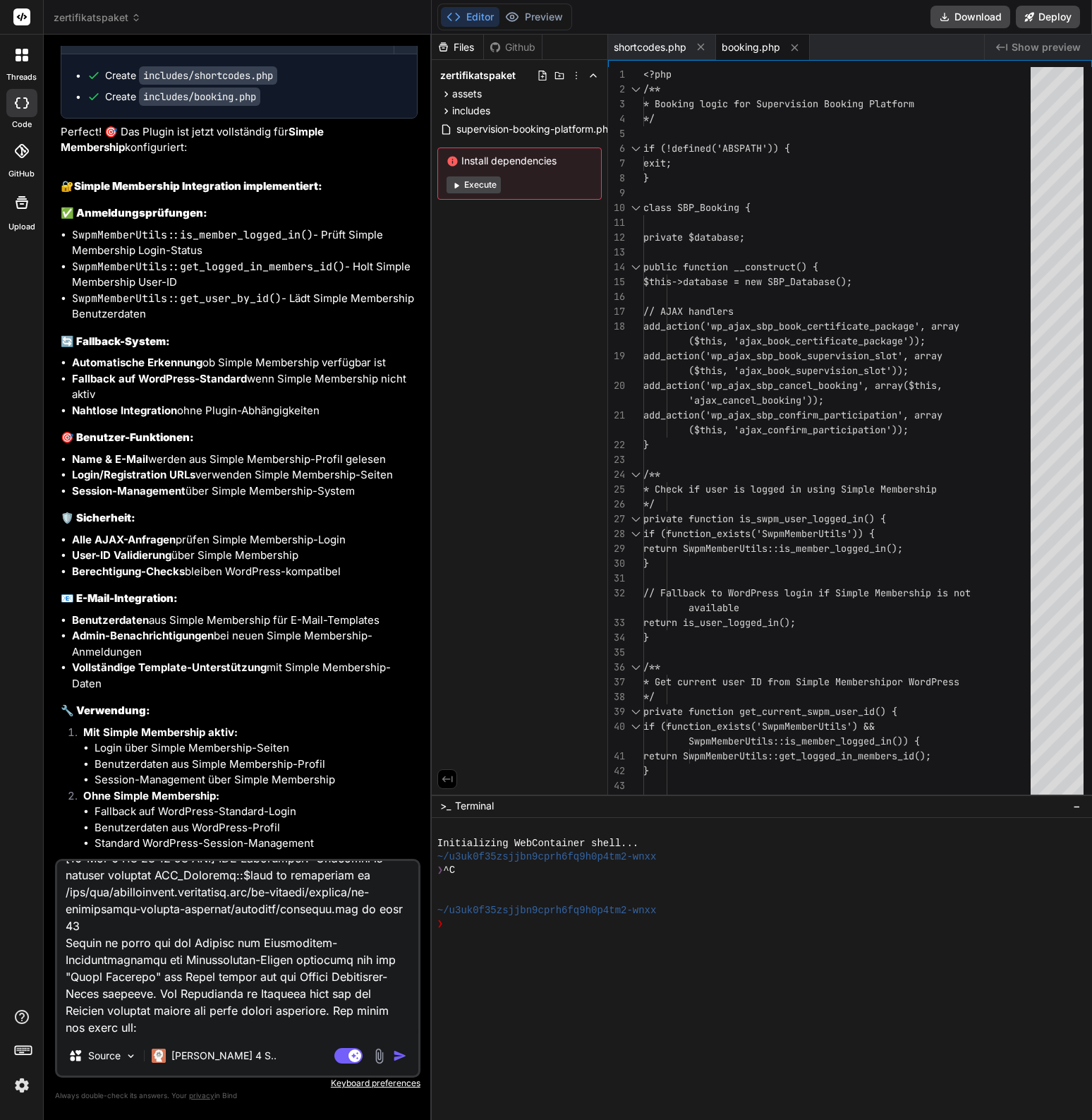
paste textarea "font-family: -apple-system, BlinkMacSystemFont, "Segoe UI", Roboto, sans-serif;"
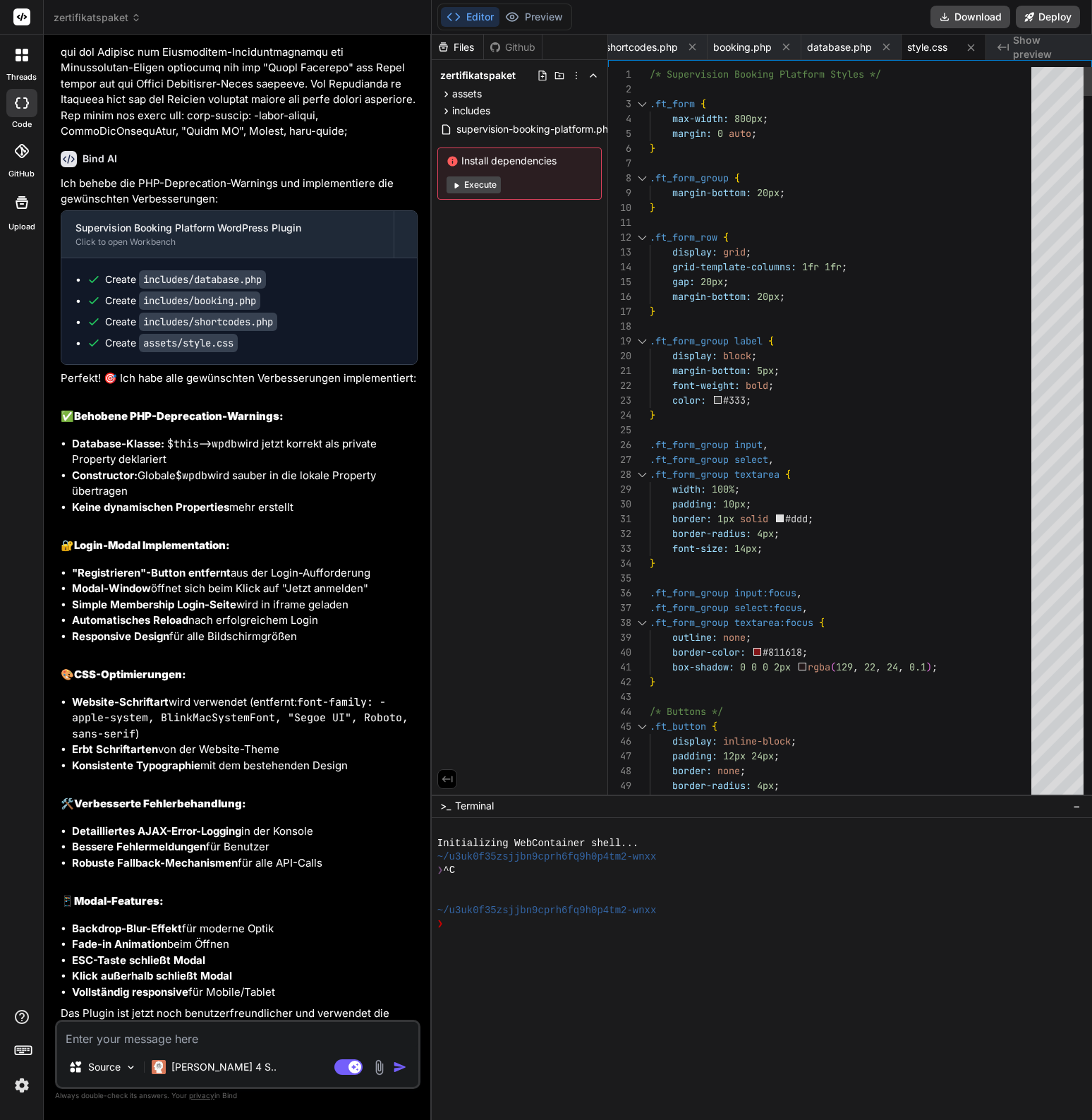
scroll to position [5703, 0]
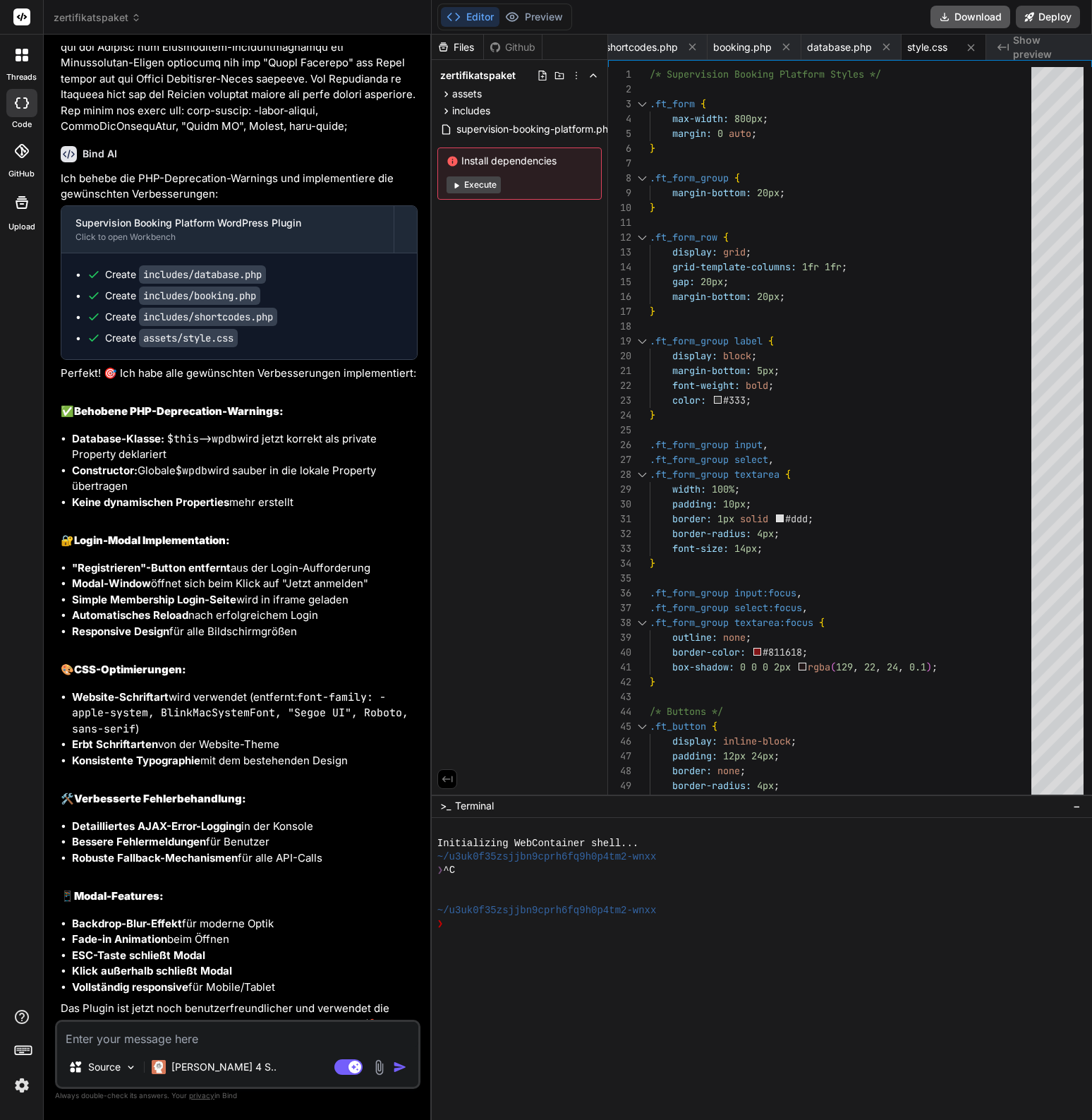
click at [963, 17] on button "Download" at bounding box center [970, 17] width 80 height 23
click at [127, 701] on textarea at bounding box center [238, 1034] width 362 height 25
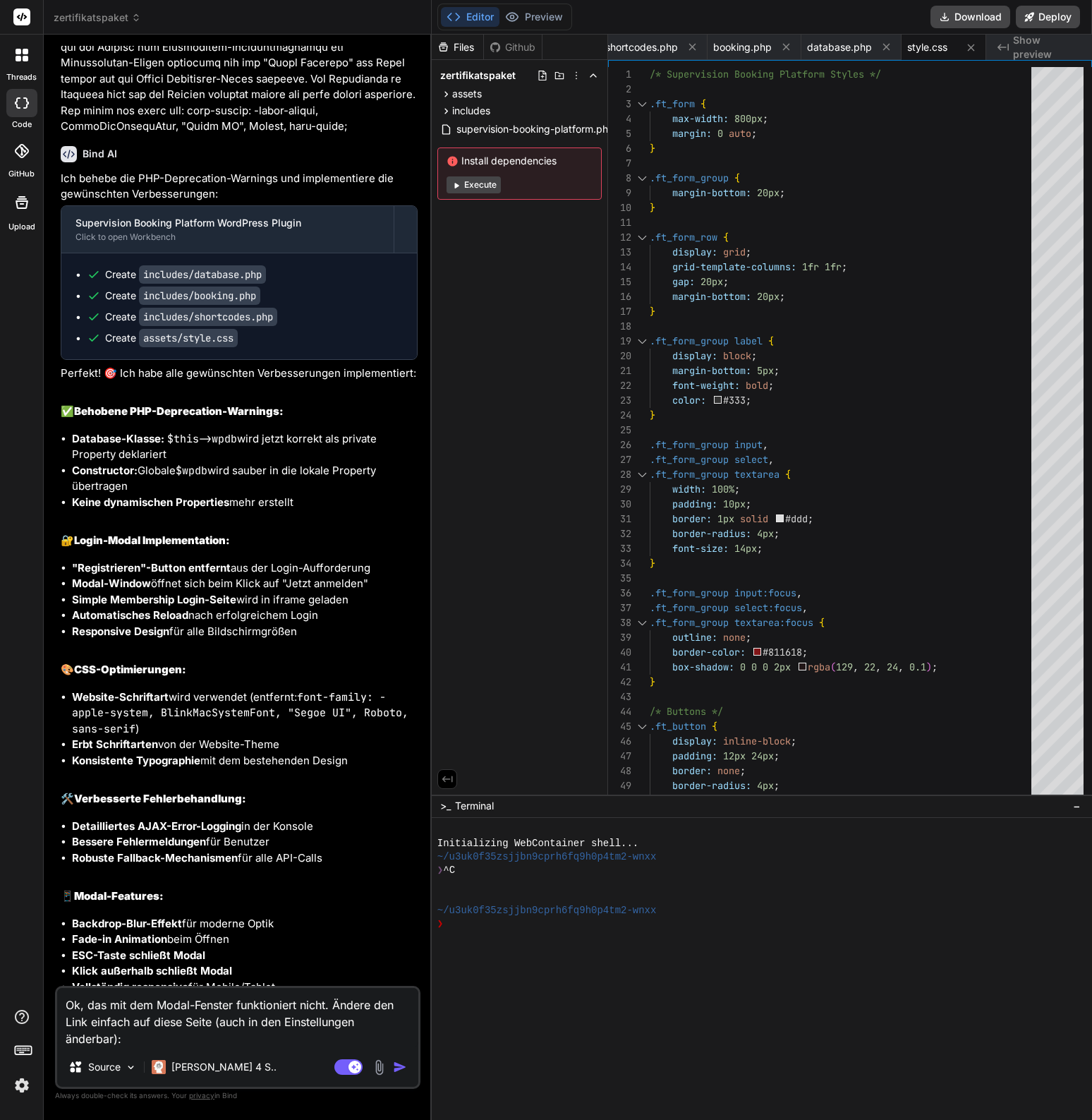
paste textarea "[URL][DOMAIN_NAME]"
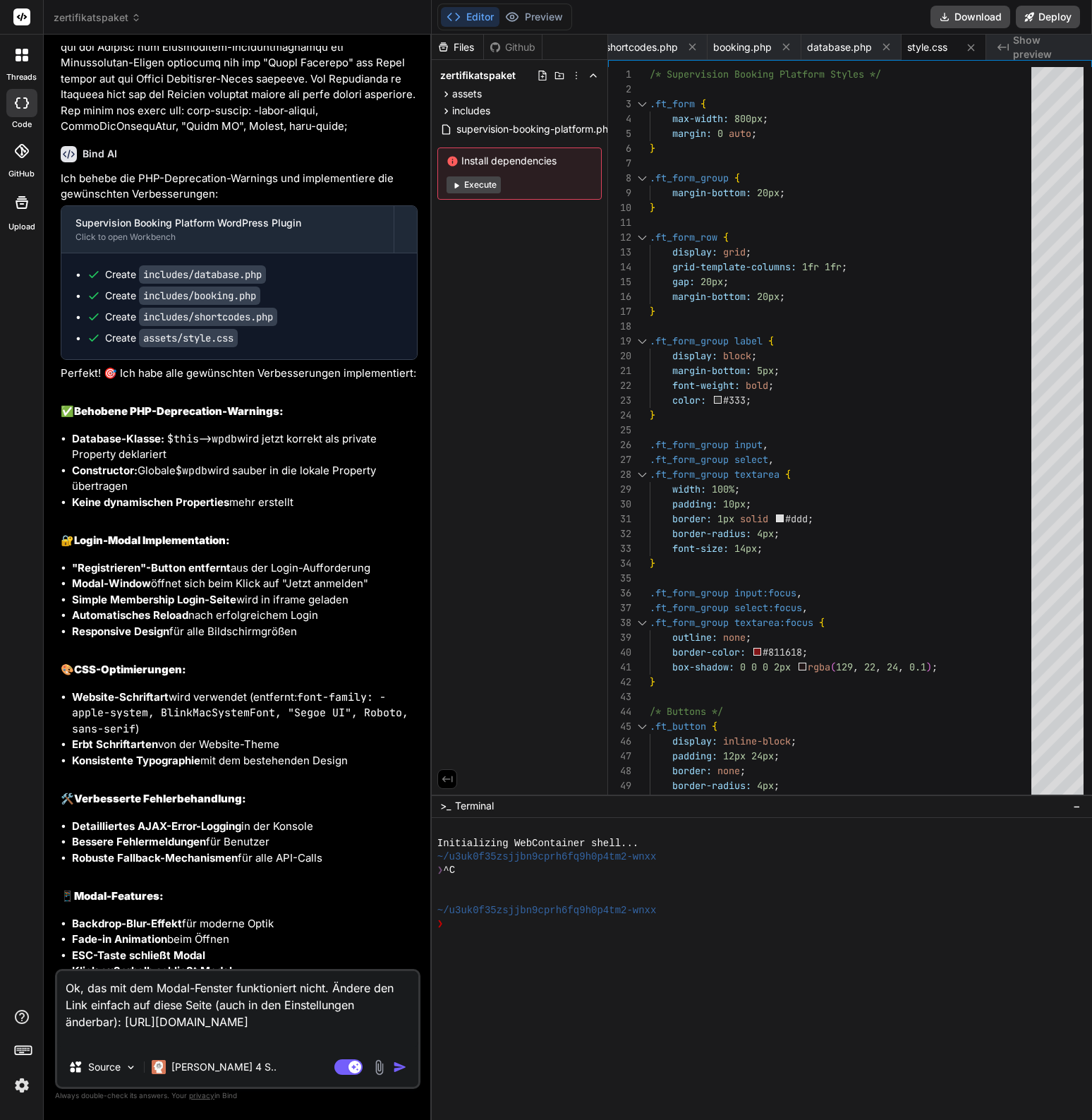
click at [220, 701] on textarea "Ok, das mit dem Modal-Fenster funktioniert nicht. Ändere den Link einfach auf d…" at bounding box center [238, 1009] width 362 height 76
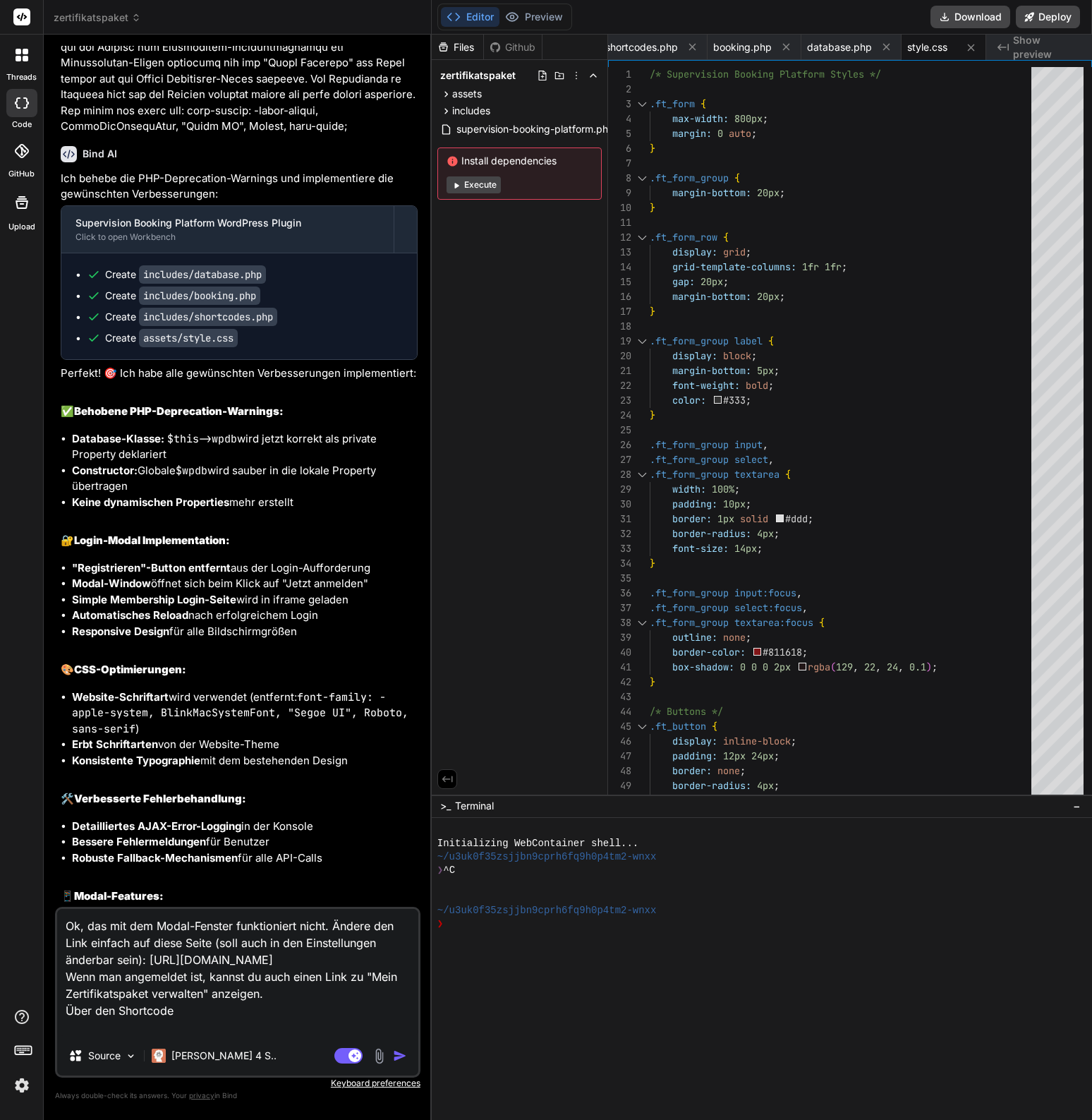
paste textarea "[ft_my_supervision_overview]"
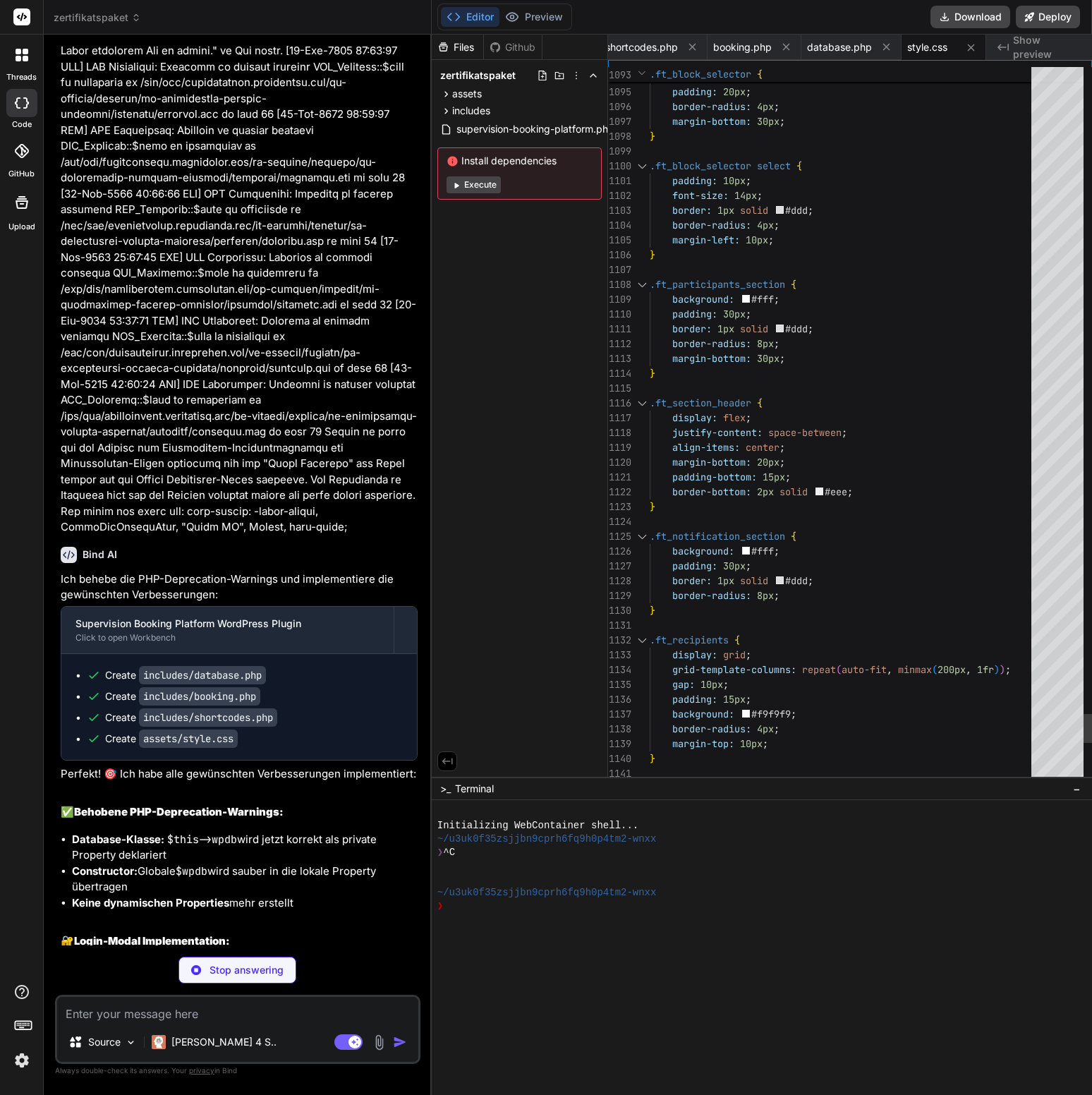
scroll to position [133, 0]
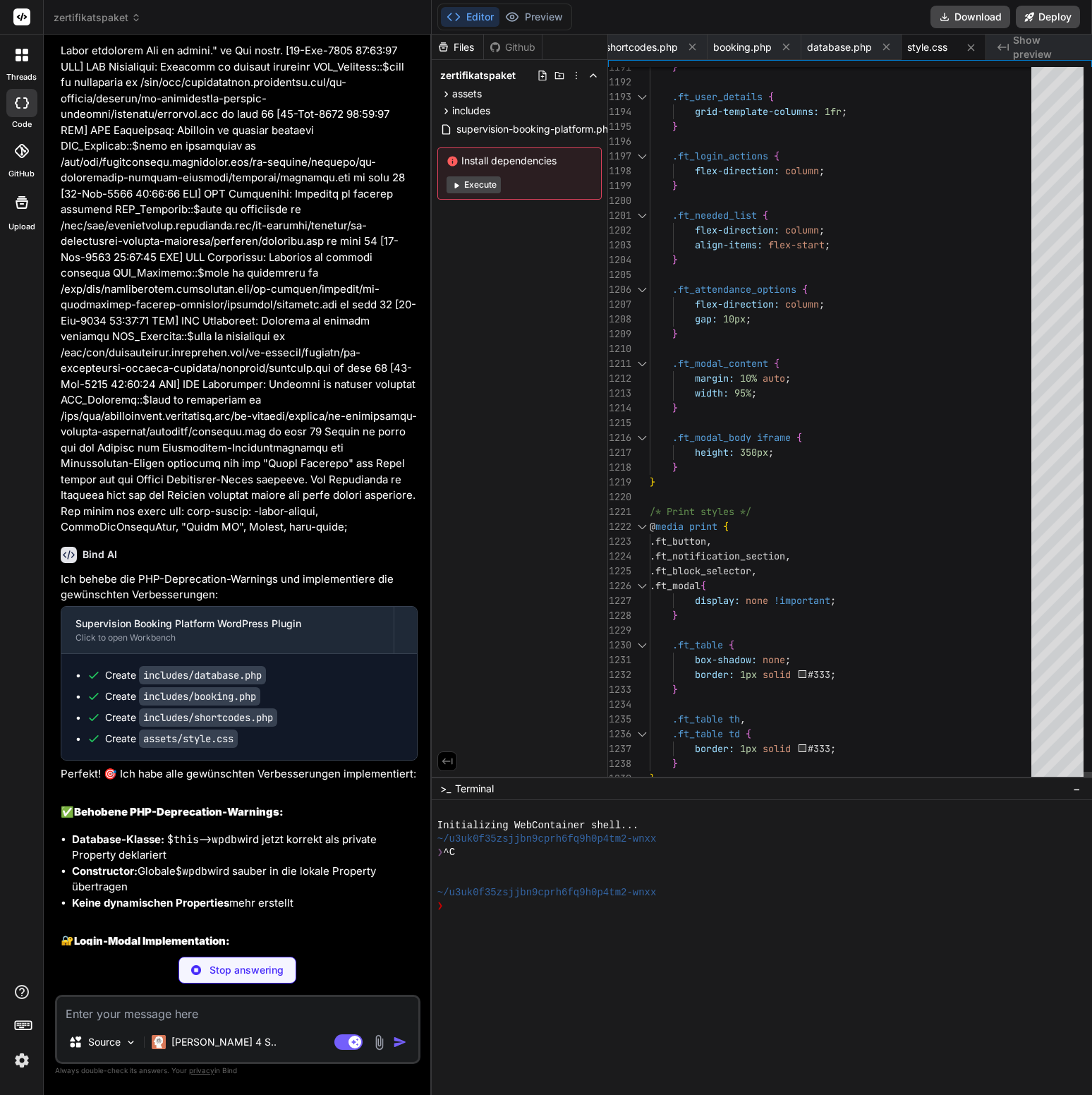
click at [829, 53] on span "database.php" at bounding box center [840, 47] width 65 height 14
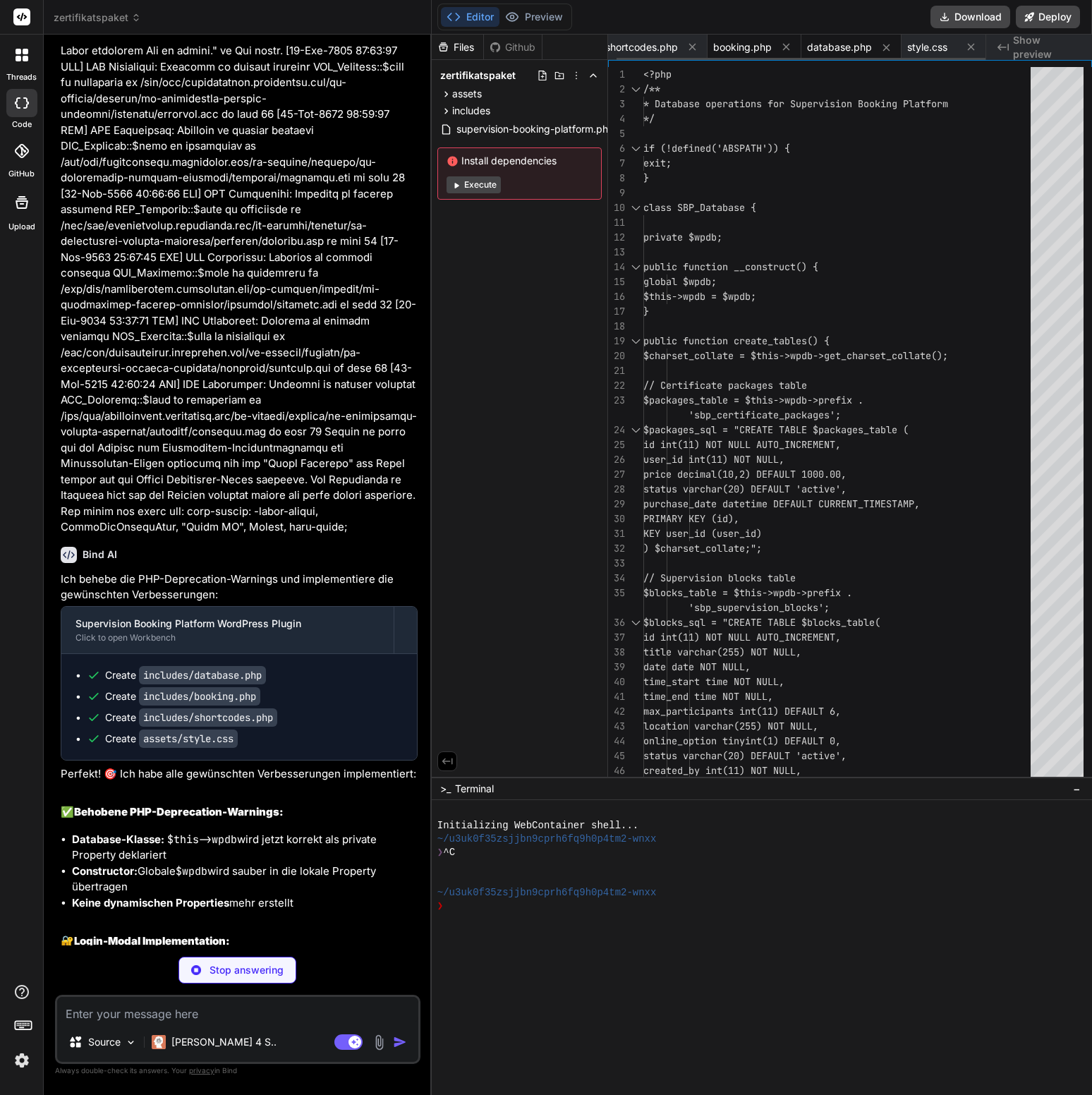
click at [743, 41] on span "booking.php" at bounding box center [743, 47] width 58 height 14
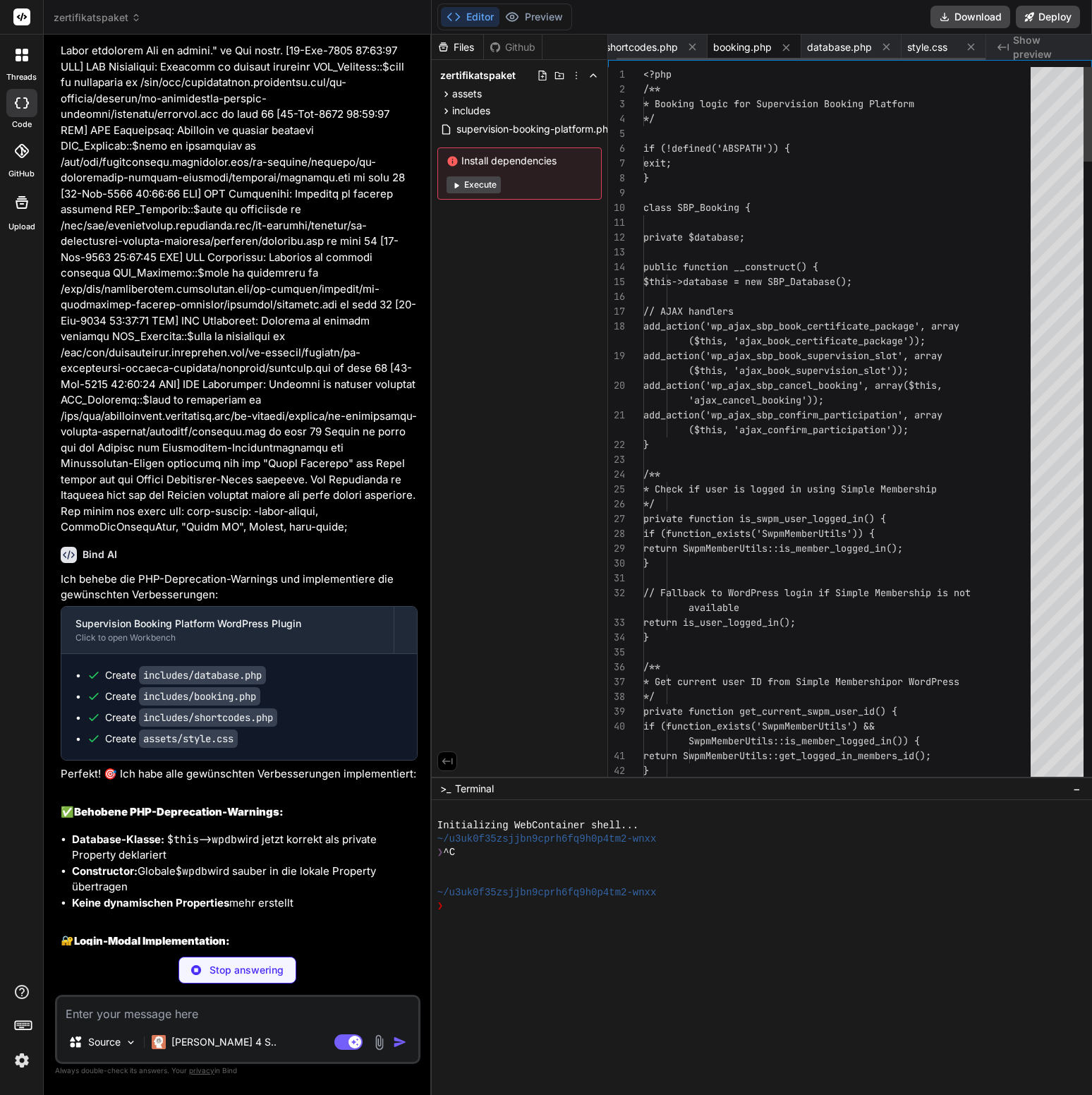
scroll to position [29, 0]
click at [671, 51] on span "shortcodes.php" at bounding box center [641, 47] width 73 height 14
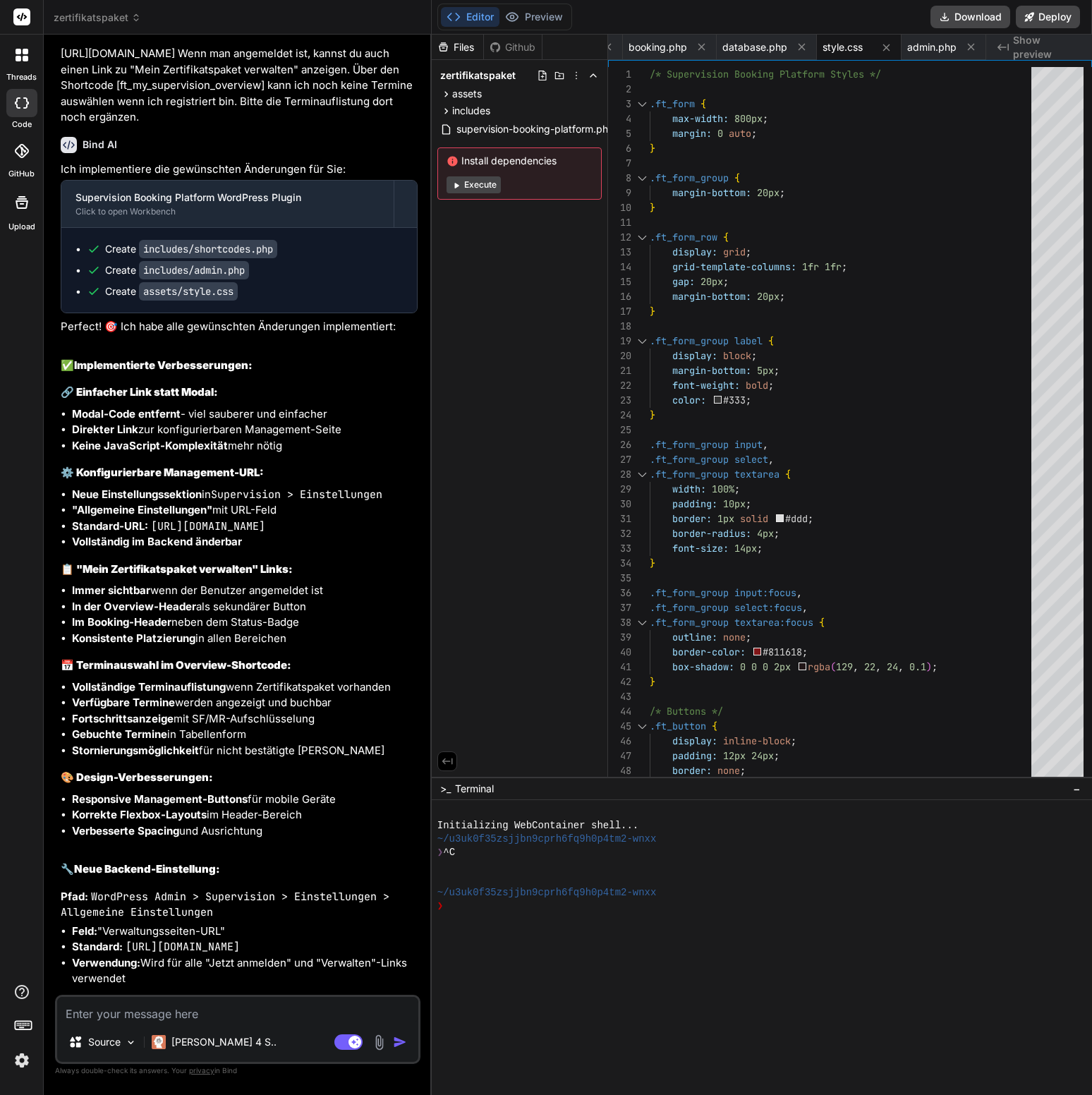
scroll to position [6707, 0]
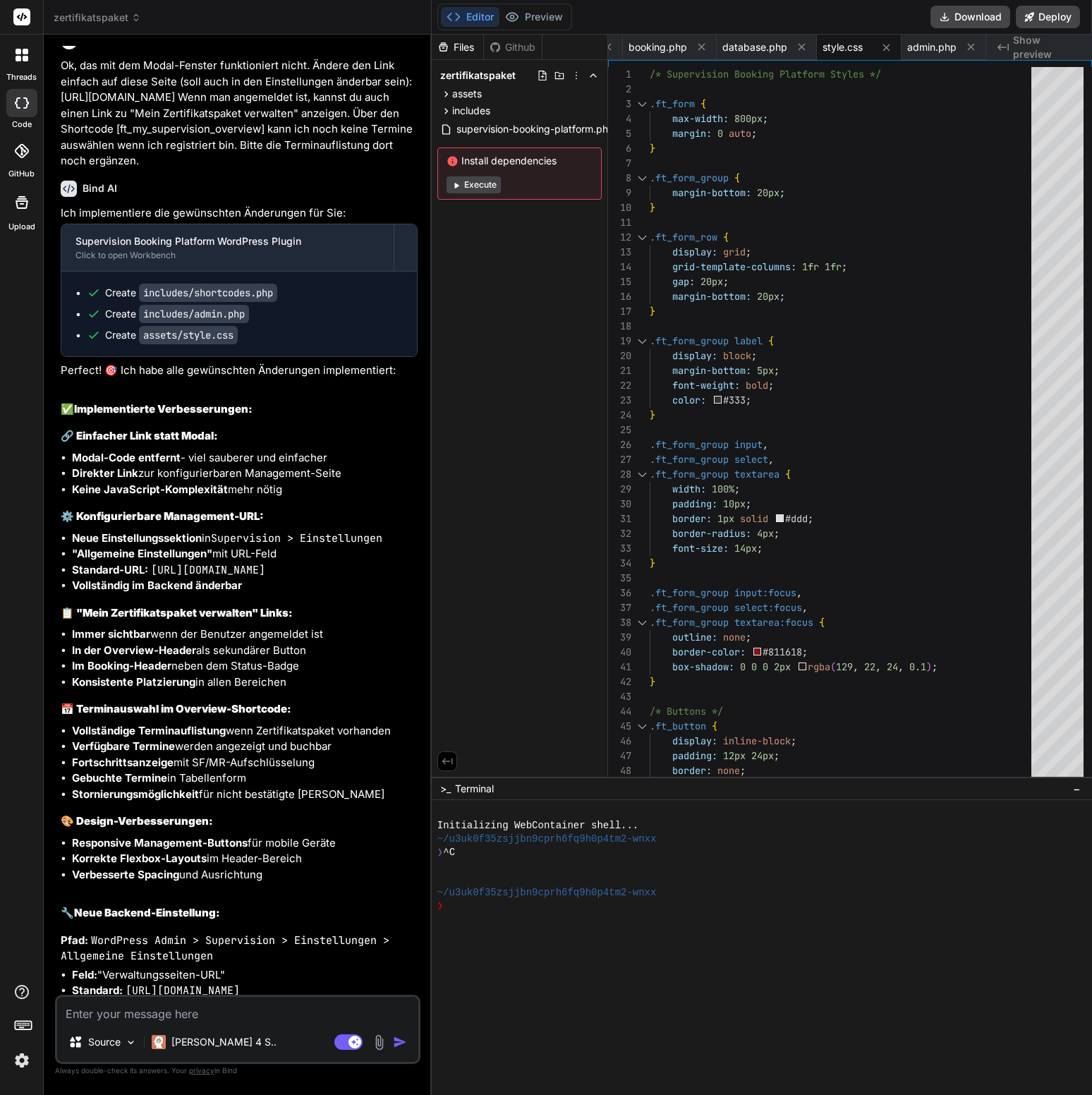
click at [303, 466] on li "Direkter Link zur konfigurierbaren Management-Seite" at bounding box center [244, 474] width 345 height 16
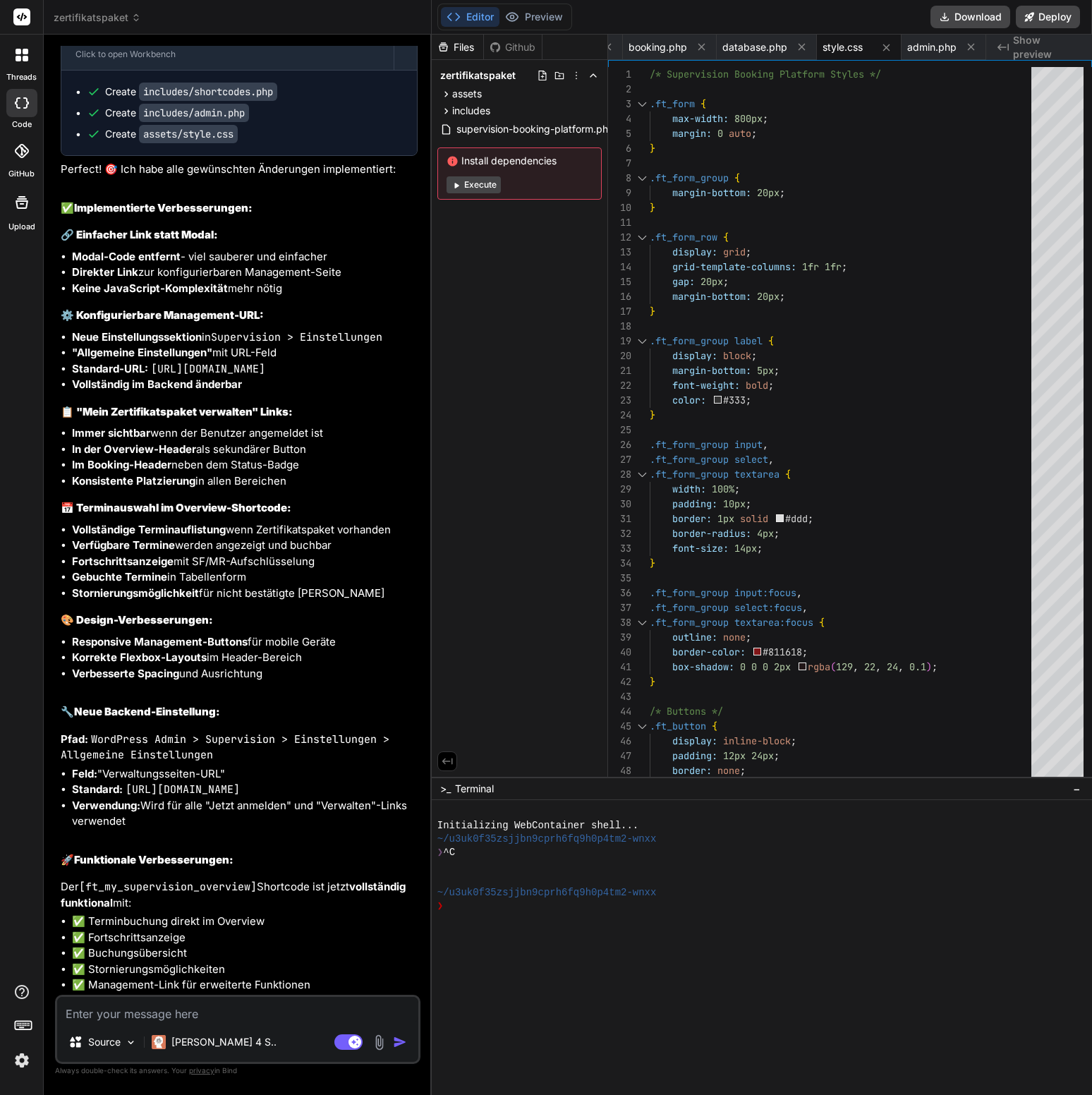
scroll to position [6962, 0]
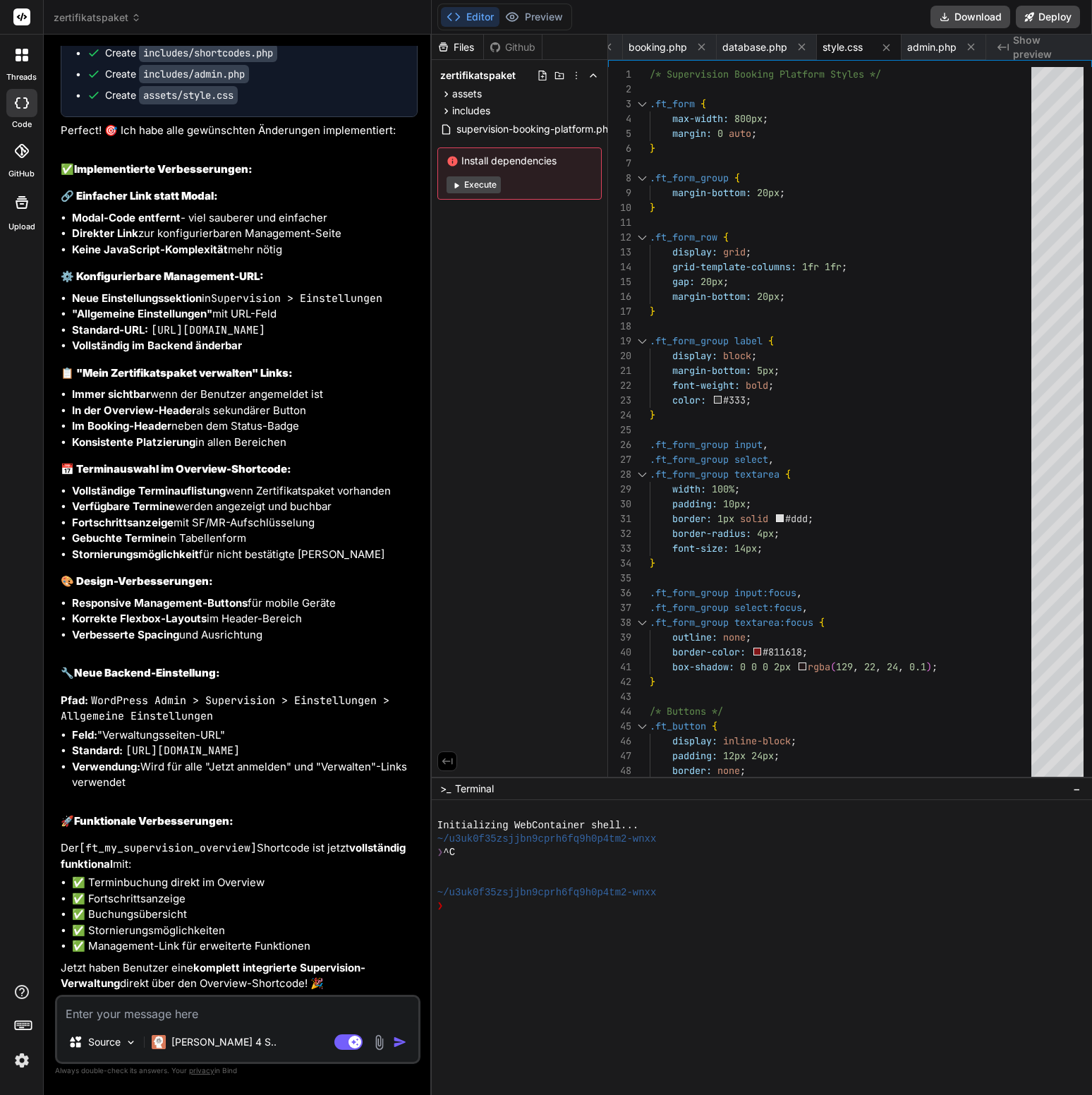
click at [170, 700] on textarea at bounding box center [238, 1008] width 362 height 25
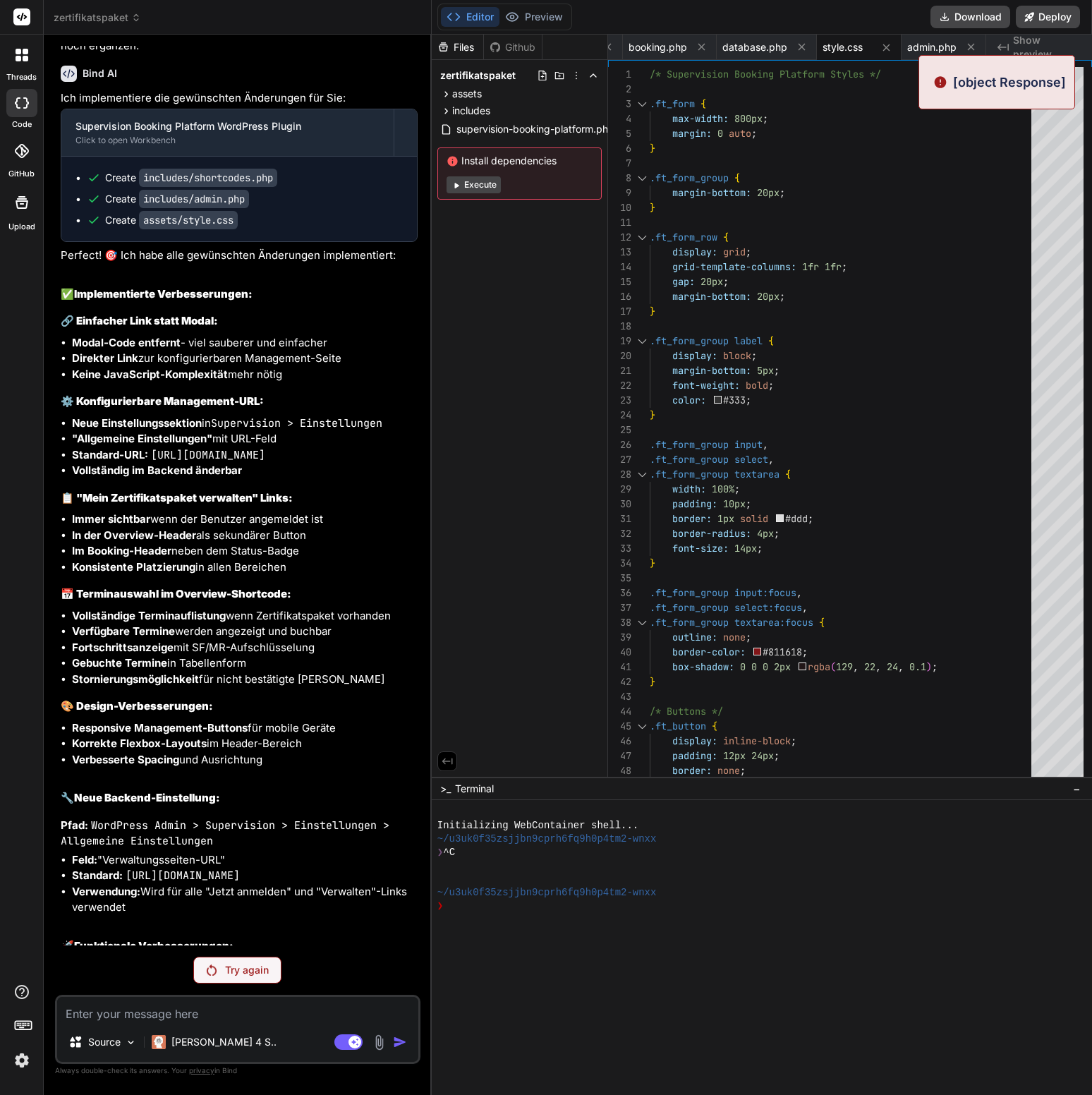
scroll to position [6814, 0]
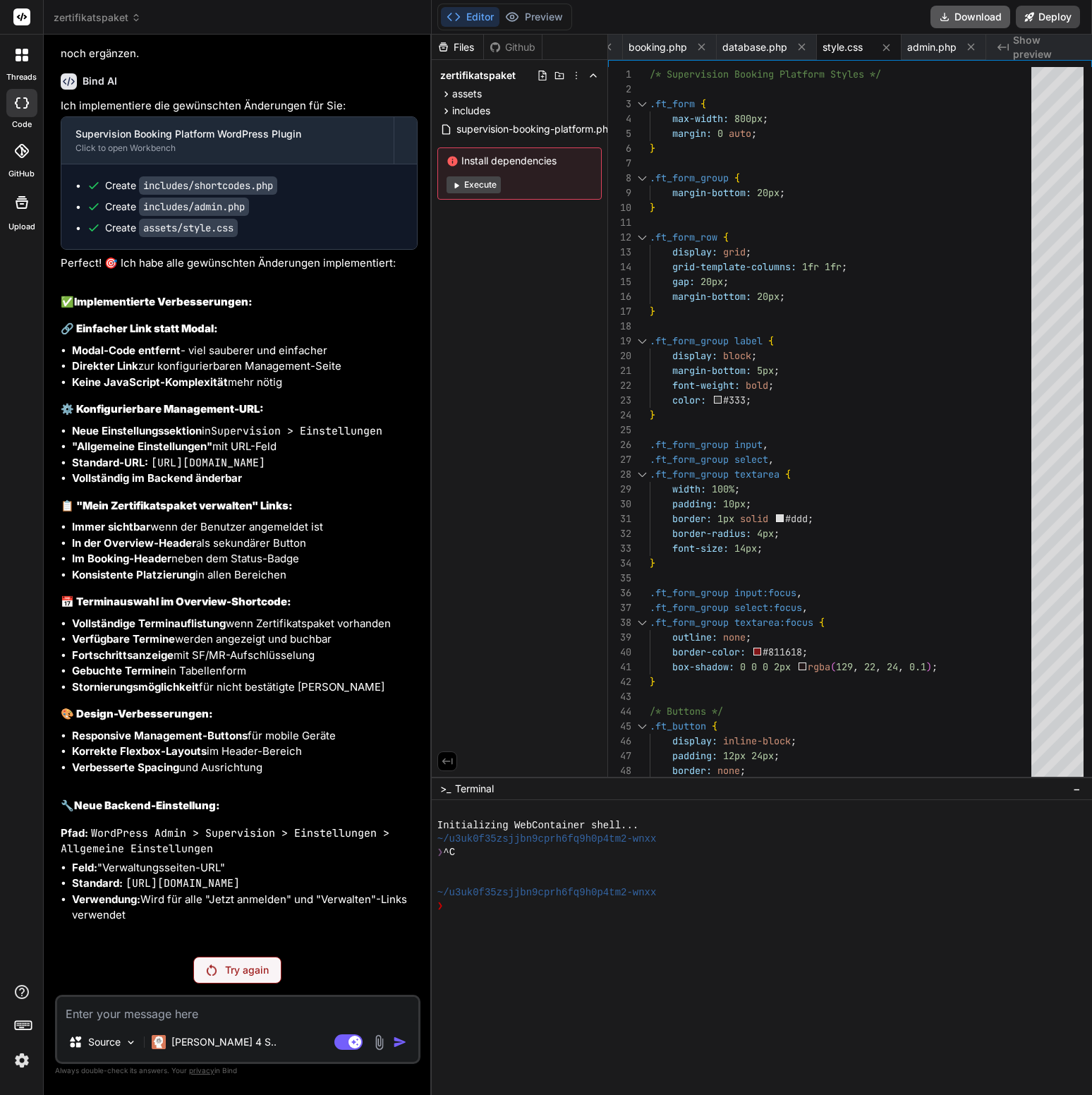
click at [967, 16] on button "Download" at bounding box center [970, 17] width 80 height 23
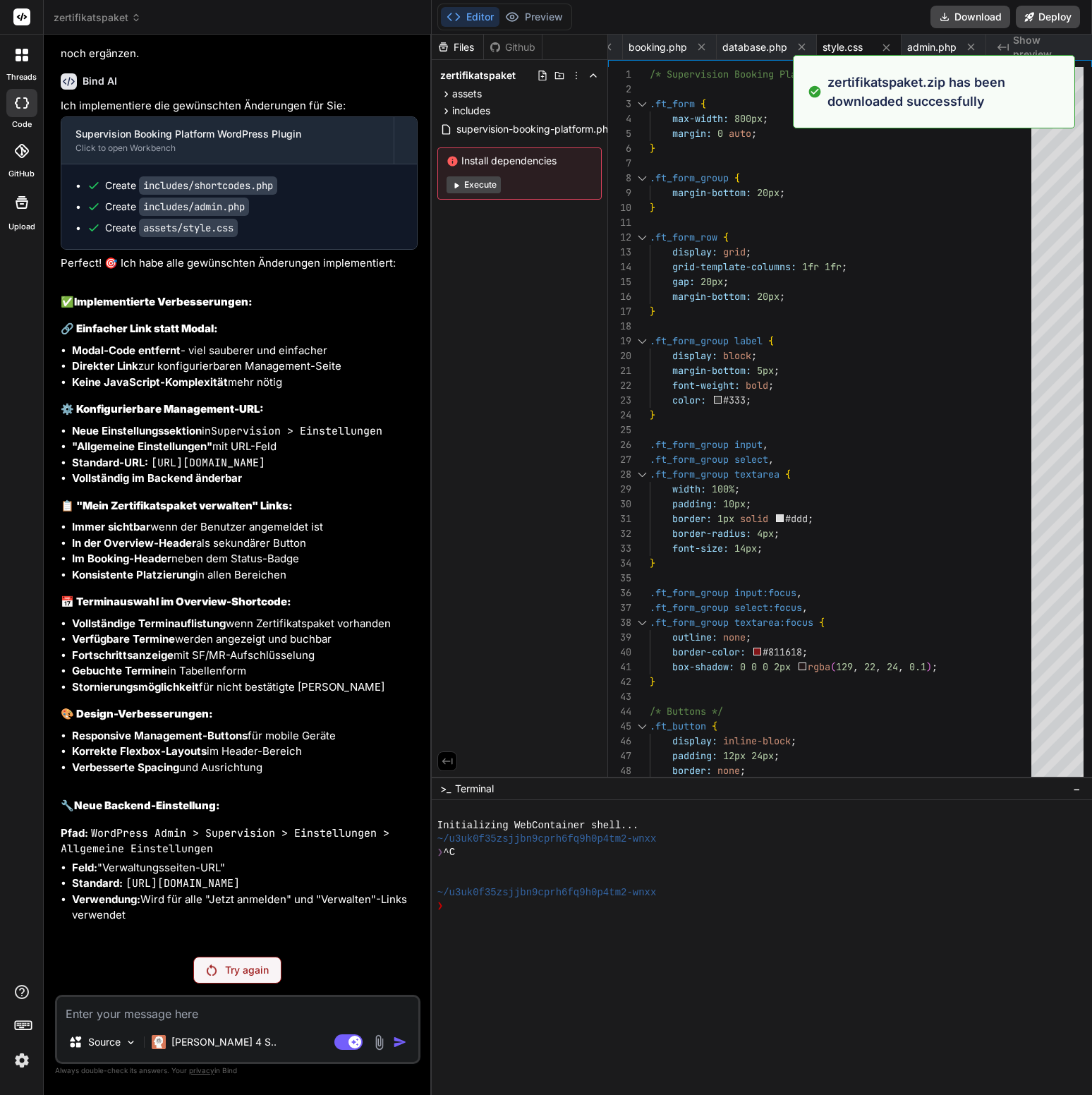
click at [293, 609] on h3 "📅 Terminauswahl im Overview-Shortcode:" at bounding box center [239, 602] width 357 height 16
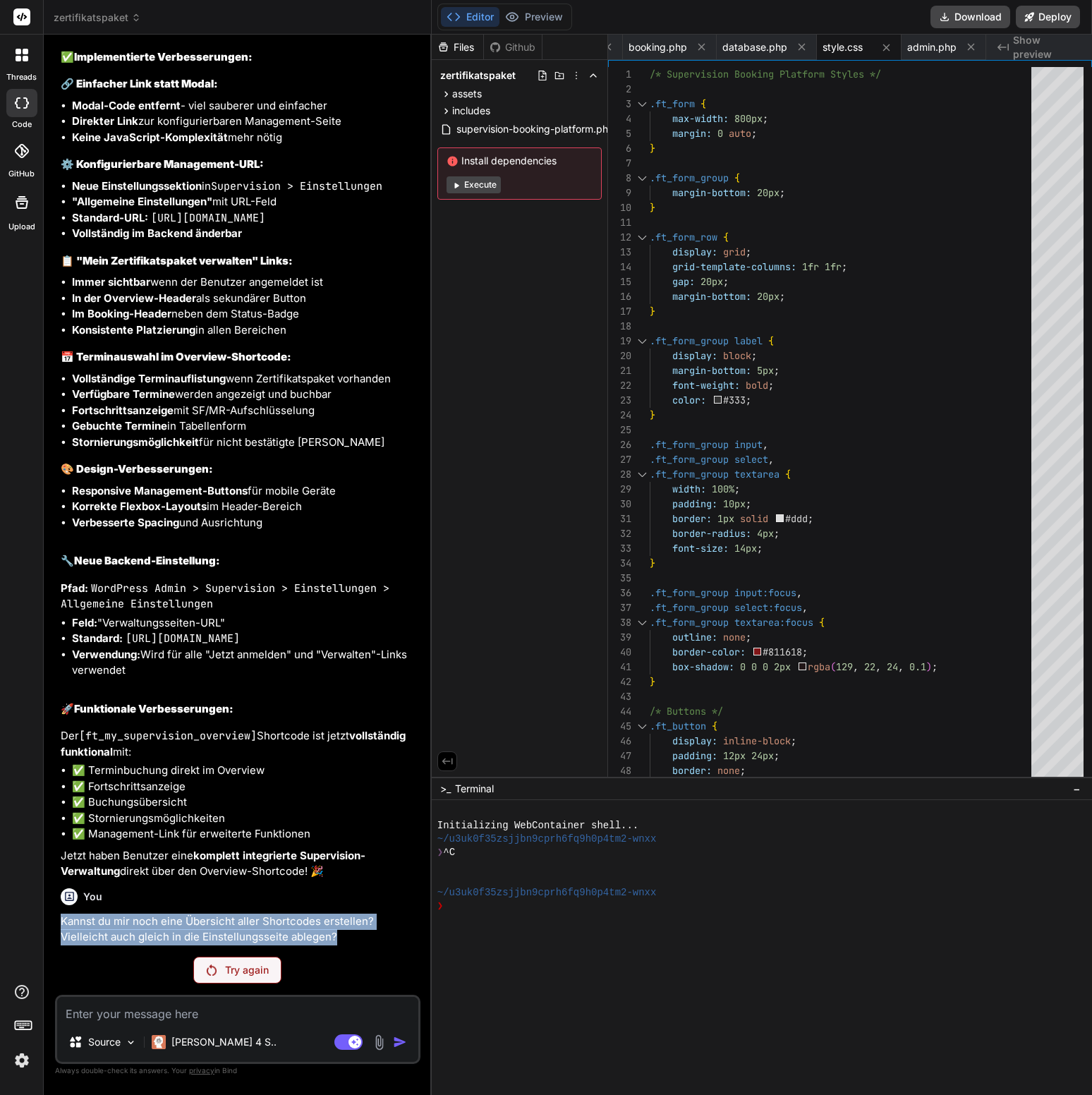
drag, startPoint x: 361, startPoint y: 936, endPoint x: 61, endPoint y: 919, distance: 300.5
click at [61, 700] on p "Kannst du mir noch eine Übersicht aller Shortcodes erstellen? Vielleicht auch g…" at bounding box center [239, 928] width 357 height 32
copy p "Kannst du mir noch eine Übersicht aller Shortcodes erstellen? Vielleicht auch g…"
click at [239, 700] on p "Try again" at bounding box center [247, 970] width 44 height 14
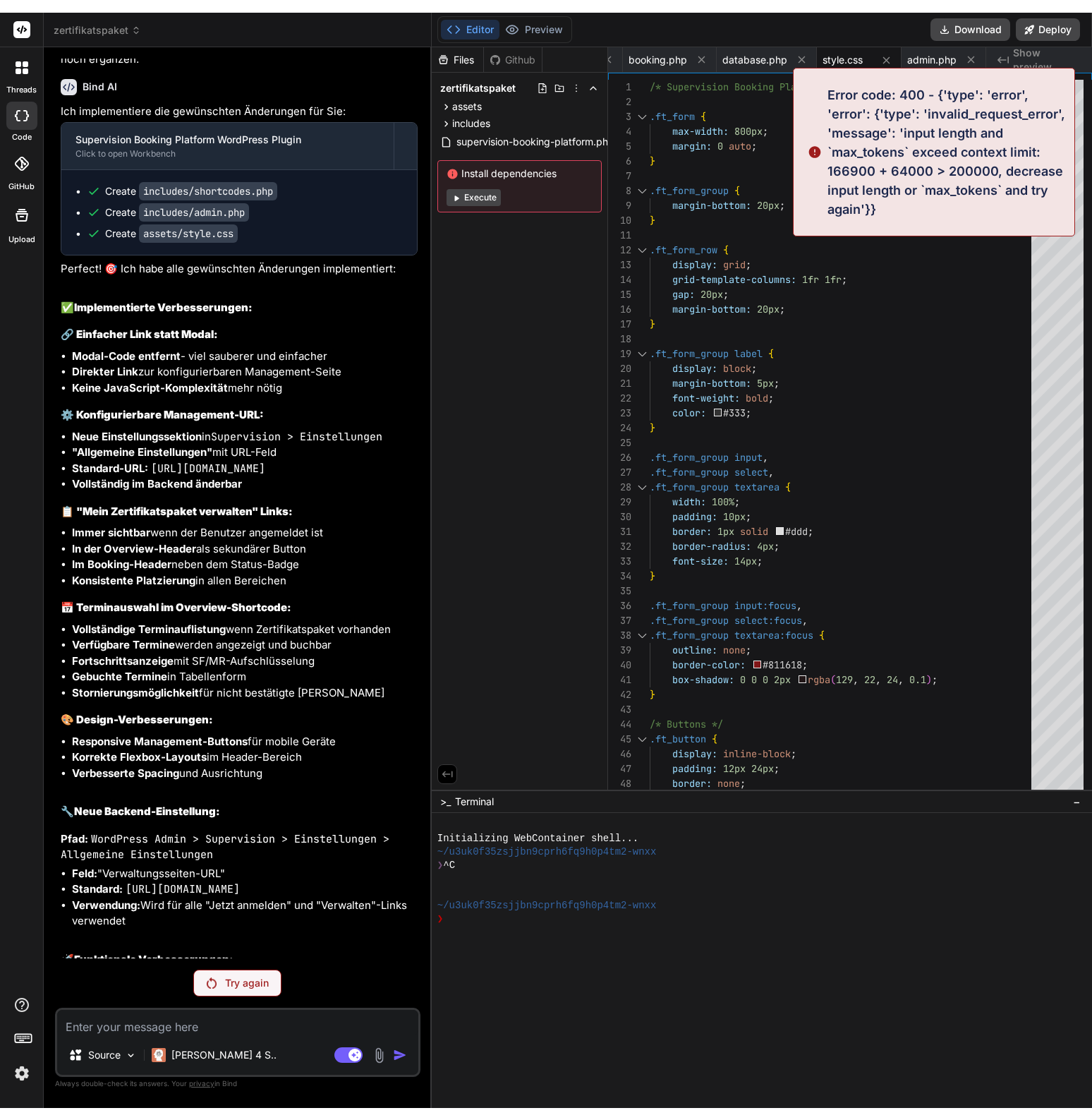
scroll to position [6819, 0]
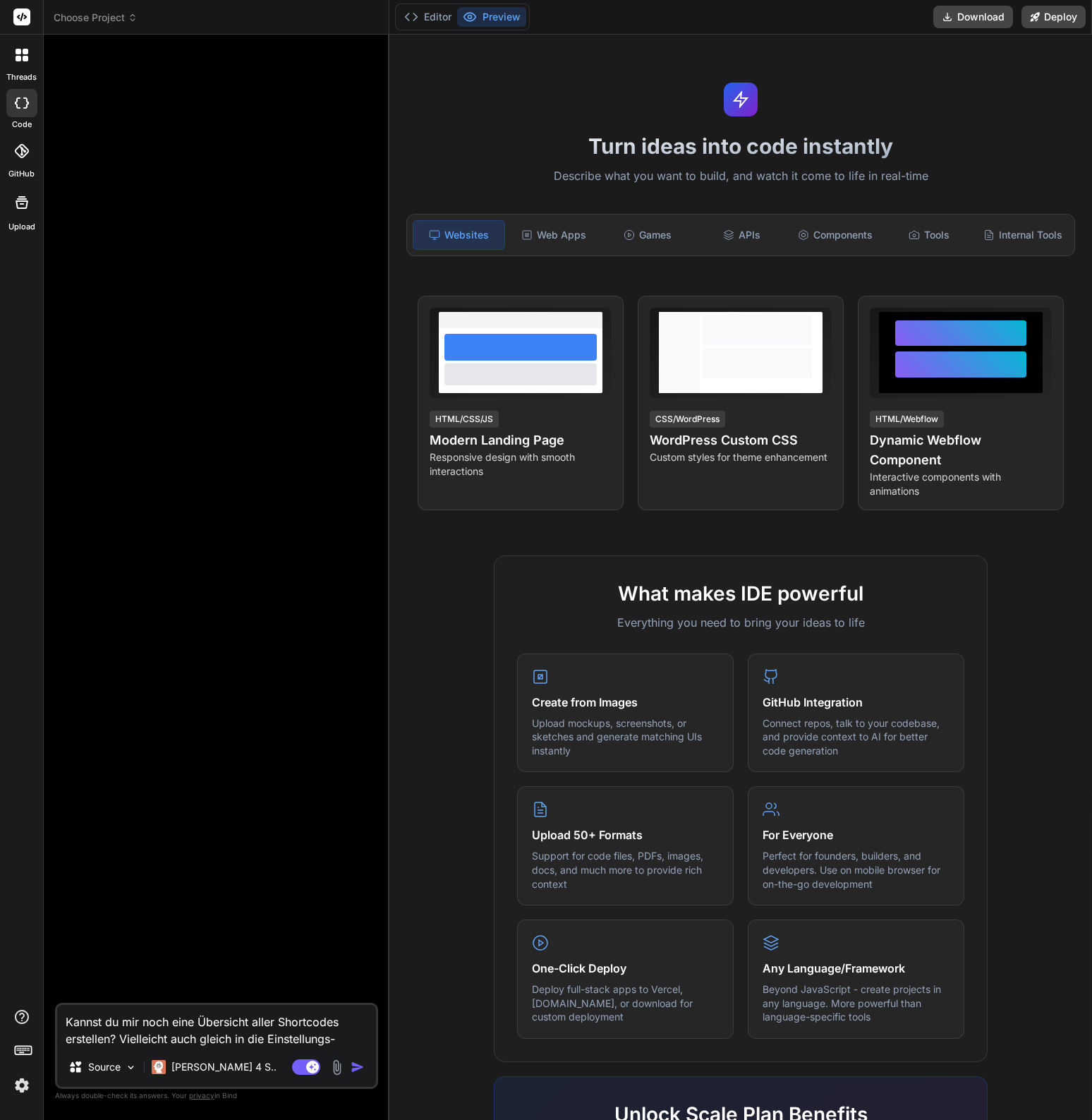
click at [125, 13] on span "Choose Project" at bounding box center [95, 17] width 84 height 14
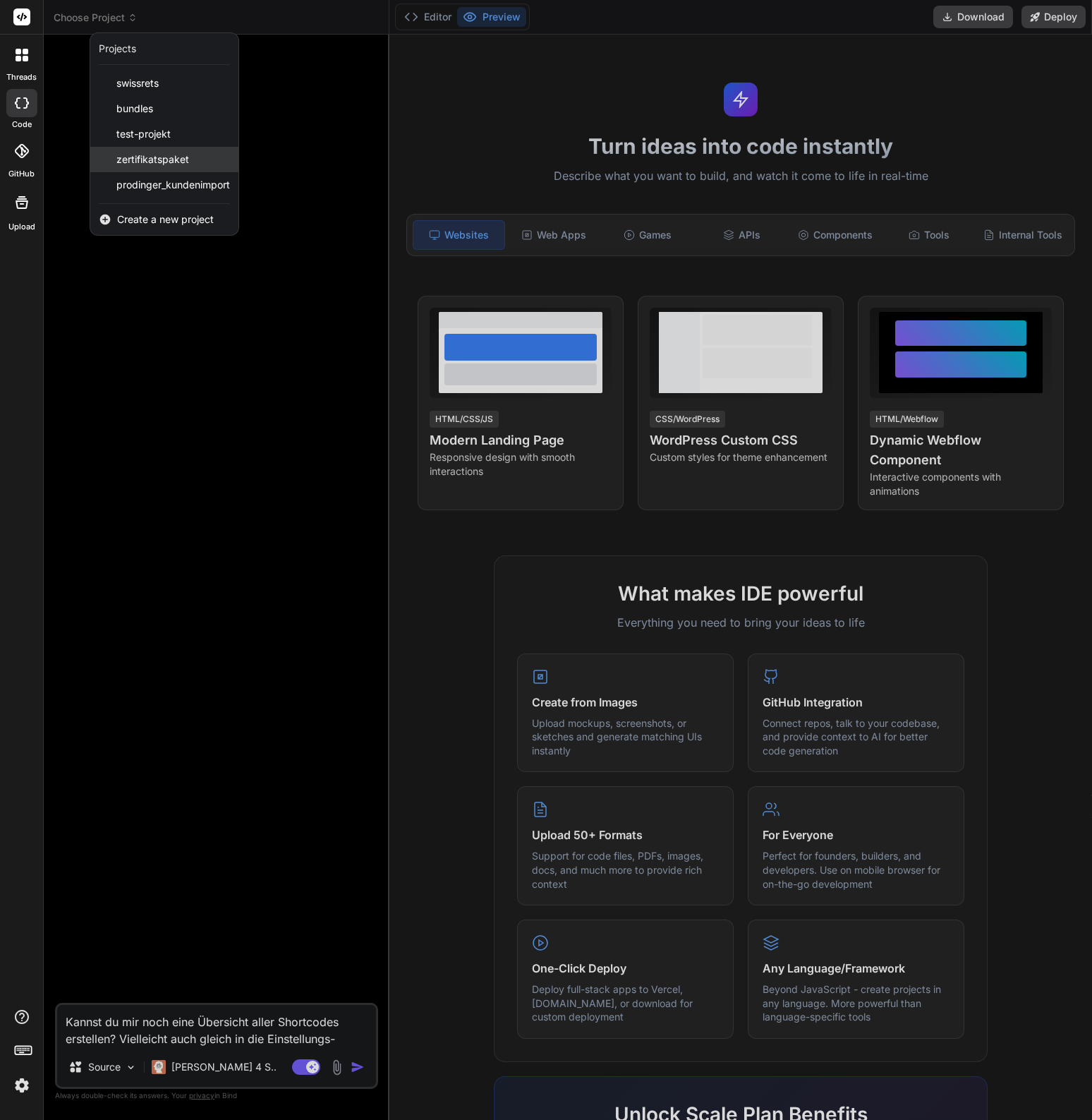
click at [139, 160] on span "zertifikatspaket" at bounding box center [153, 159] width 73 height 14
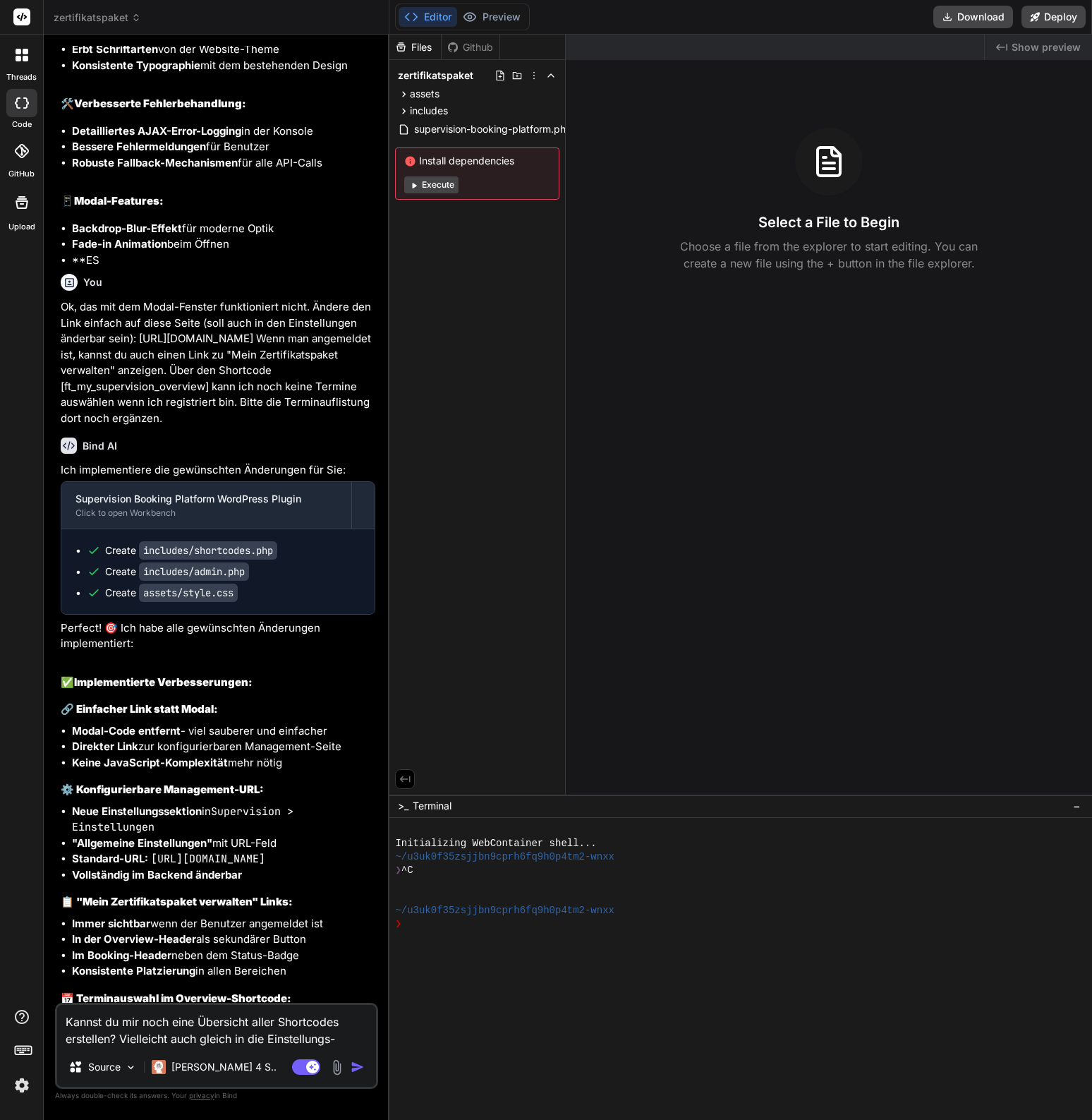
scroll to position [5070, 0]
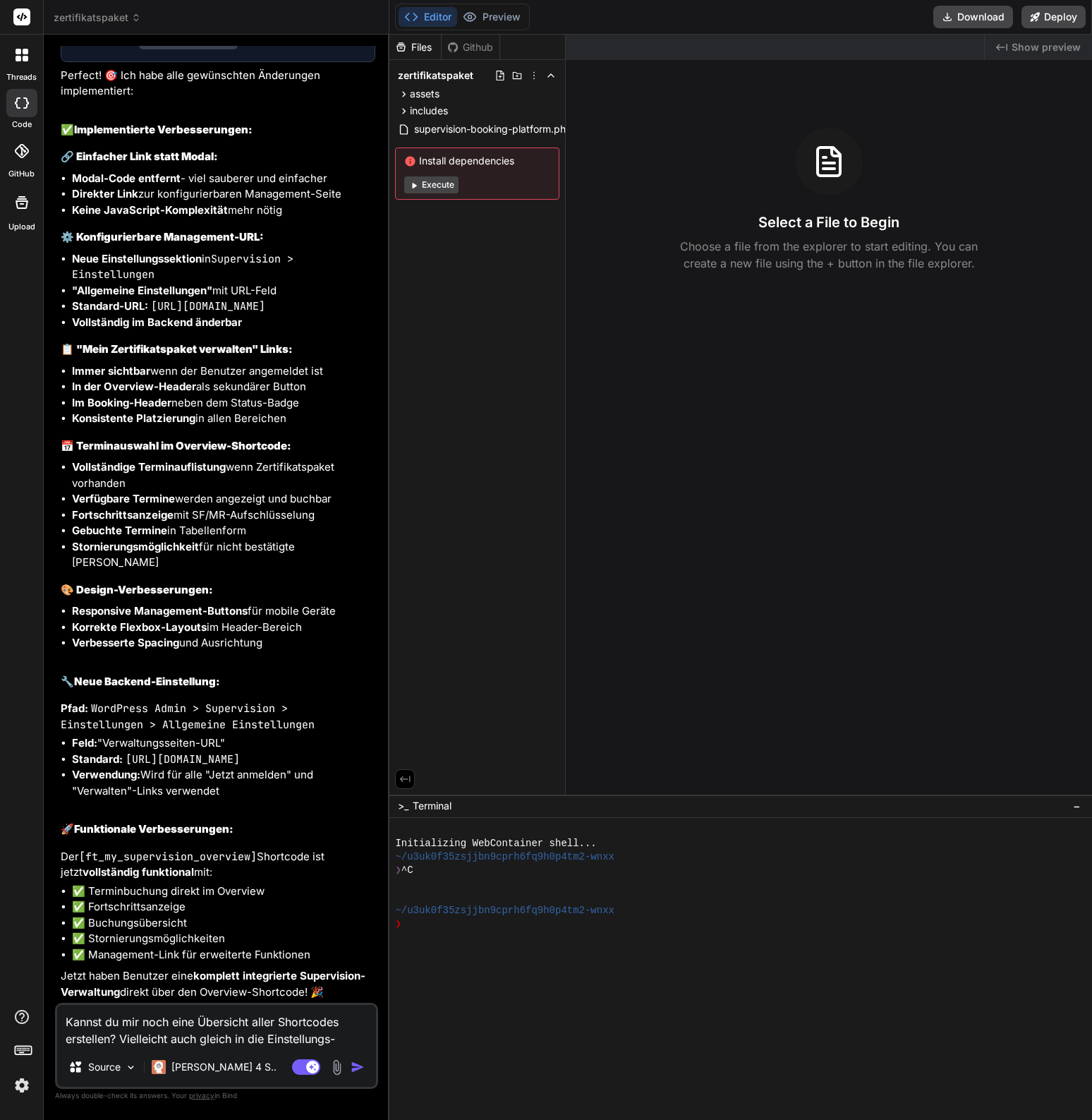
click at [357, 1068] on img "button" at bounding box center [357, 1067] width 14 height 14
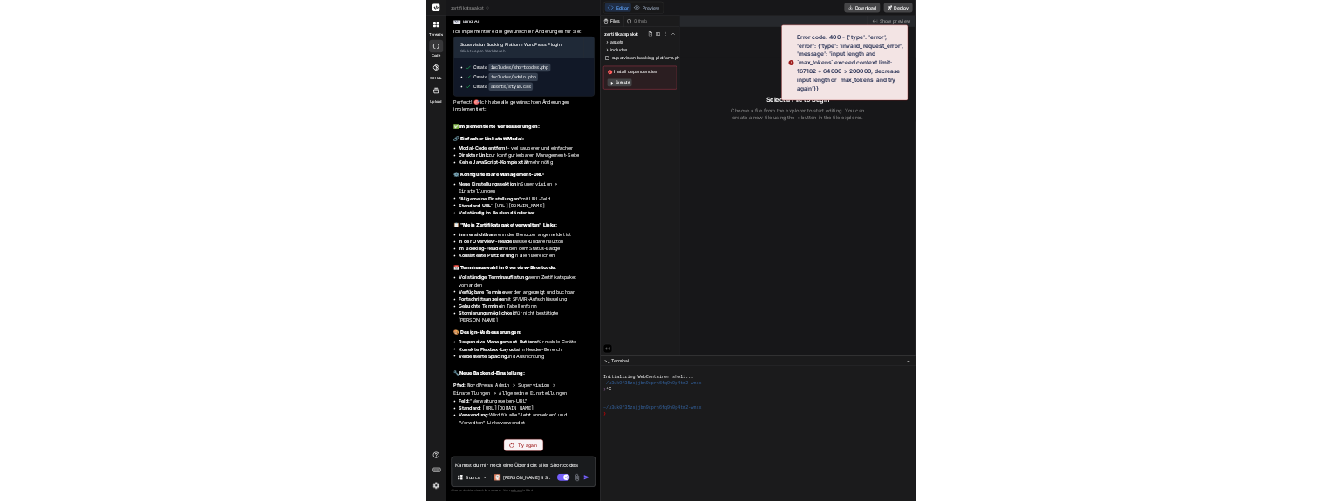
scroll to position [5994, 0]
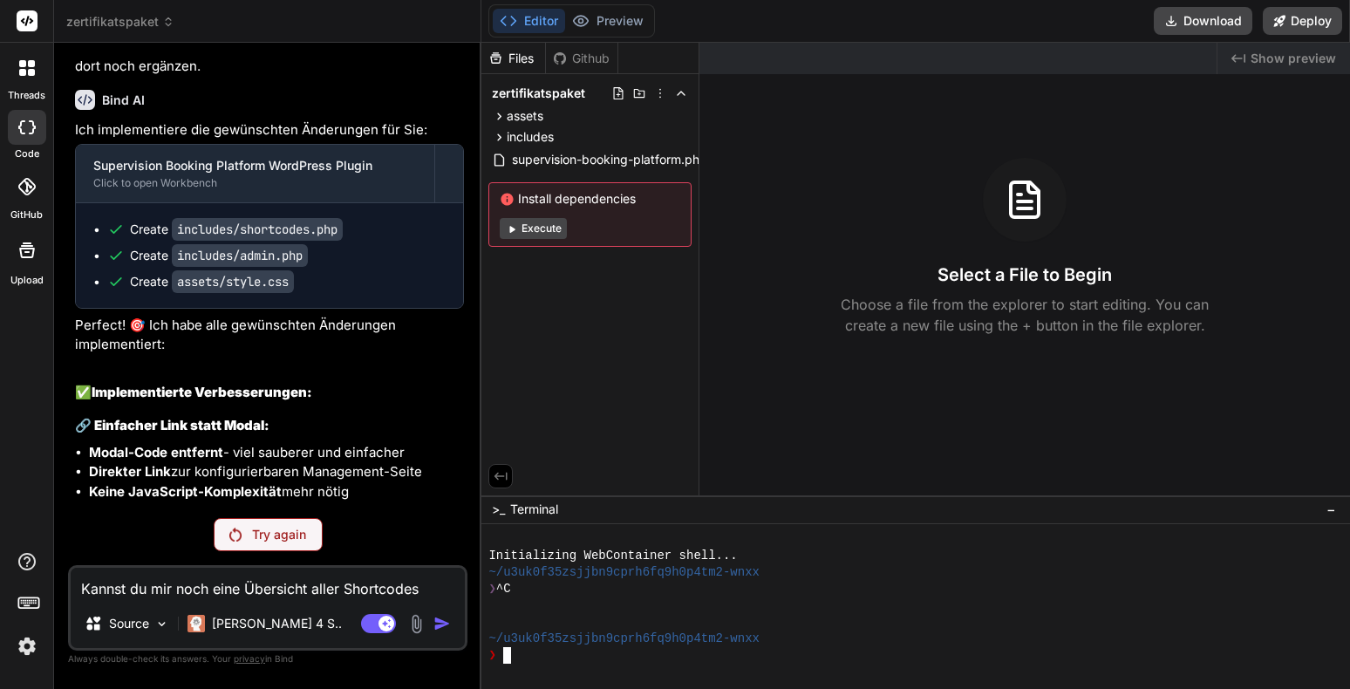
click at [24, 653] on img at bounding box center [27, 646] width 30 height 30
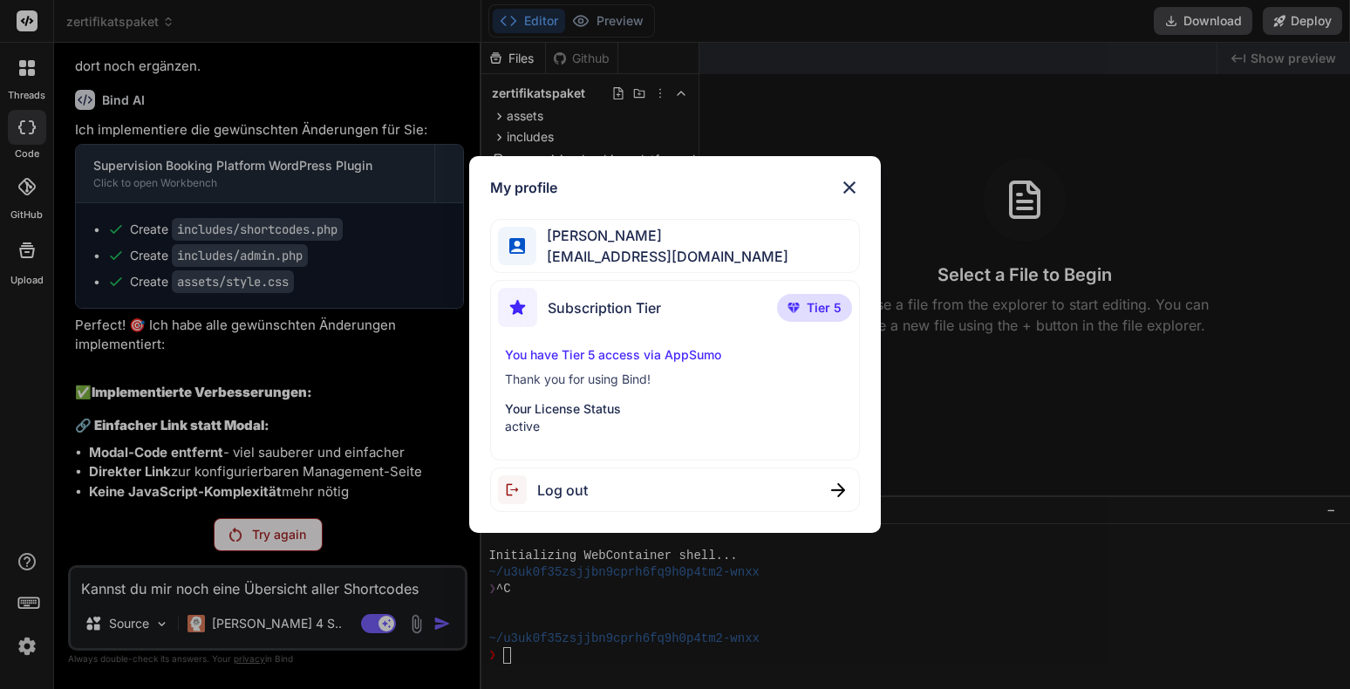
click at [766, 326] on div "Subscription Tier Tier 5" at bounding box center [675, 311] width 355 height 46
click at [851, 187] on img at bounding box center [849, 187] width 21 height 21
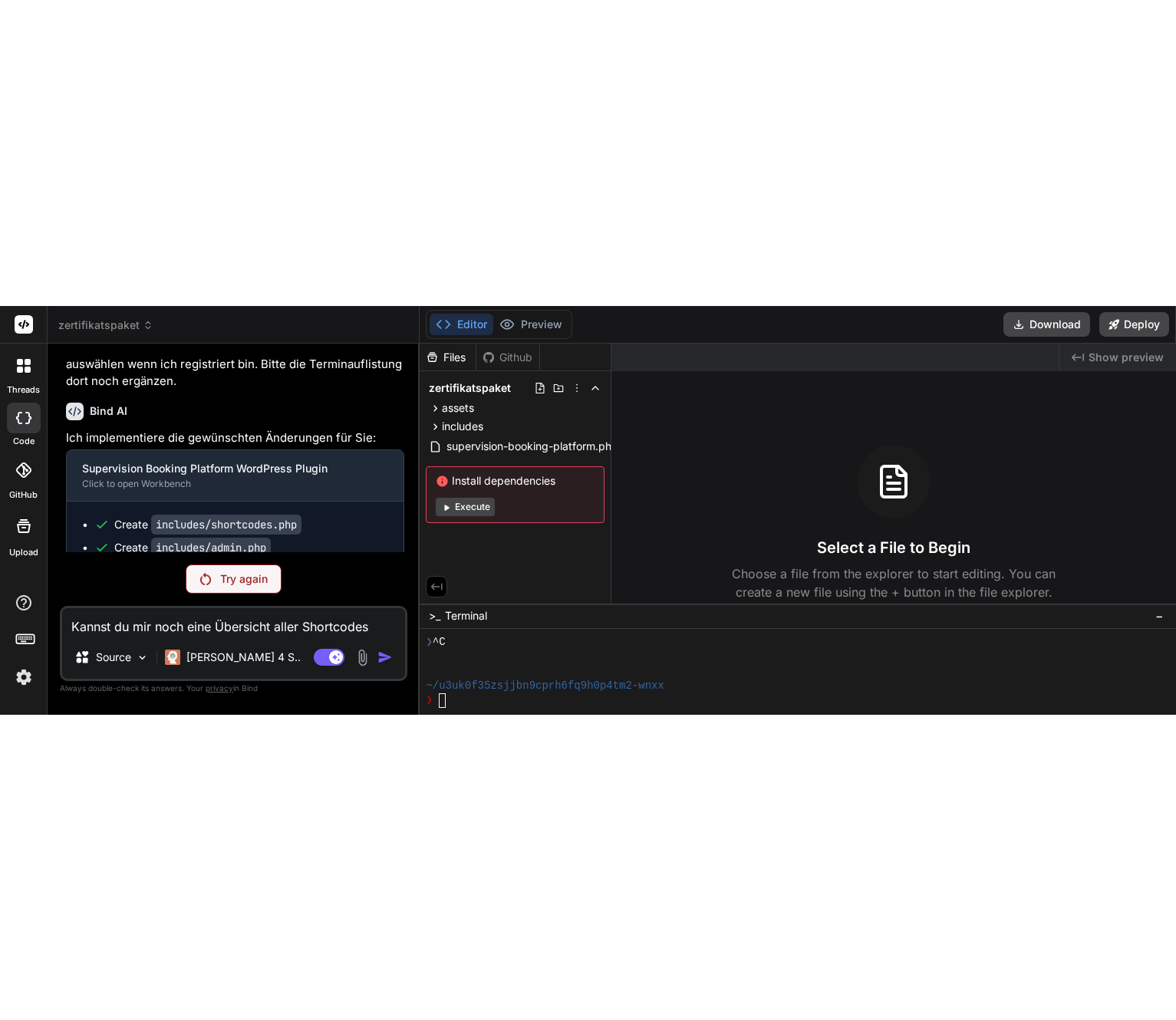
scroll to position [0, 0]
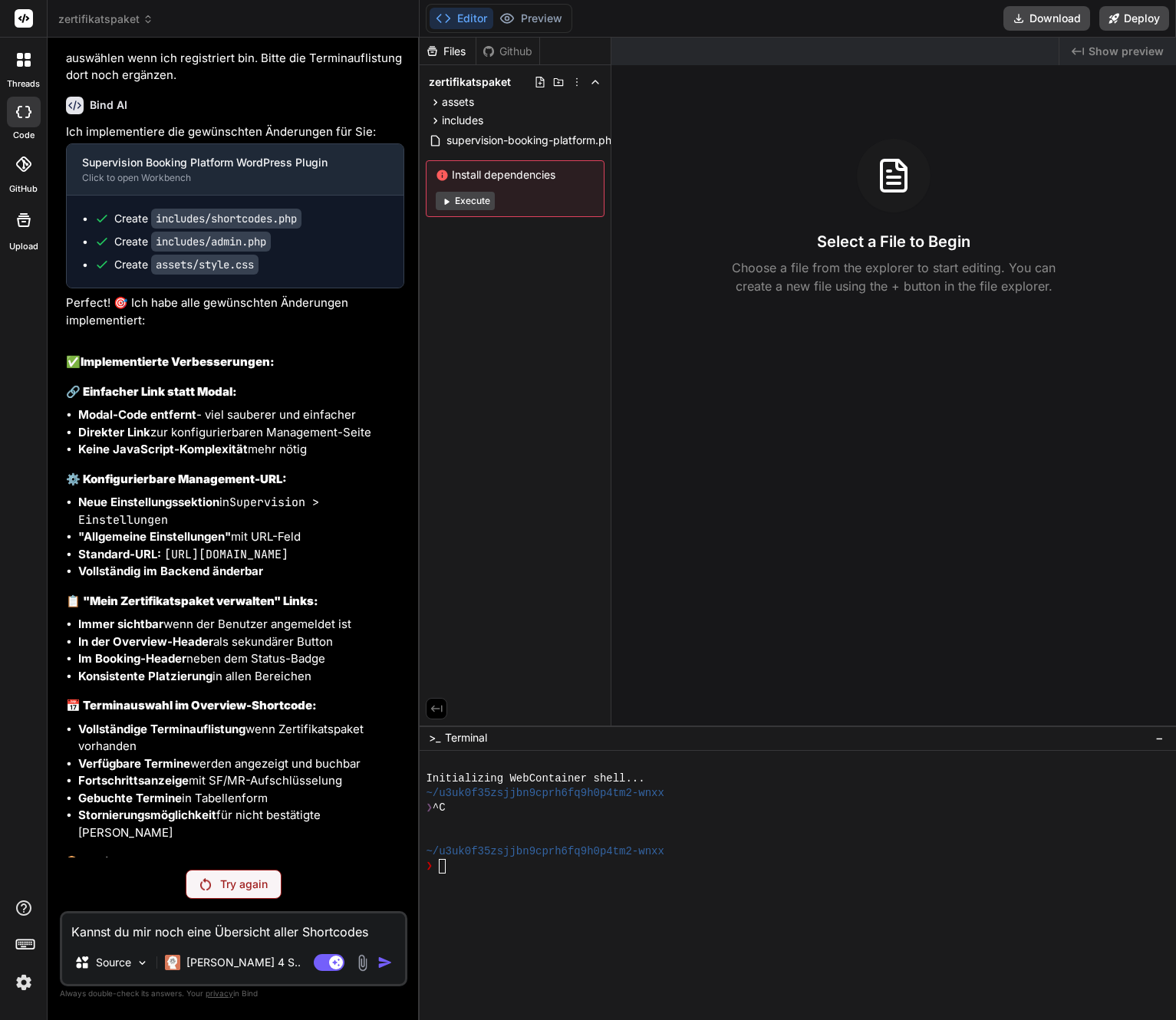
click at [231, 889] on p "Try again" at bounding box center [244, 884] width 47 height 15
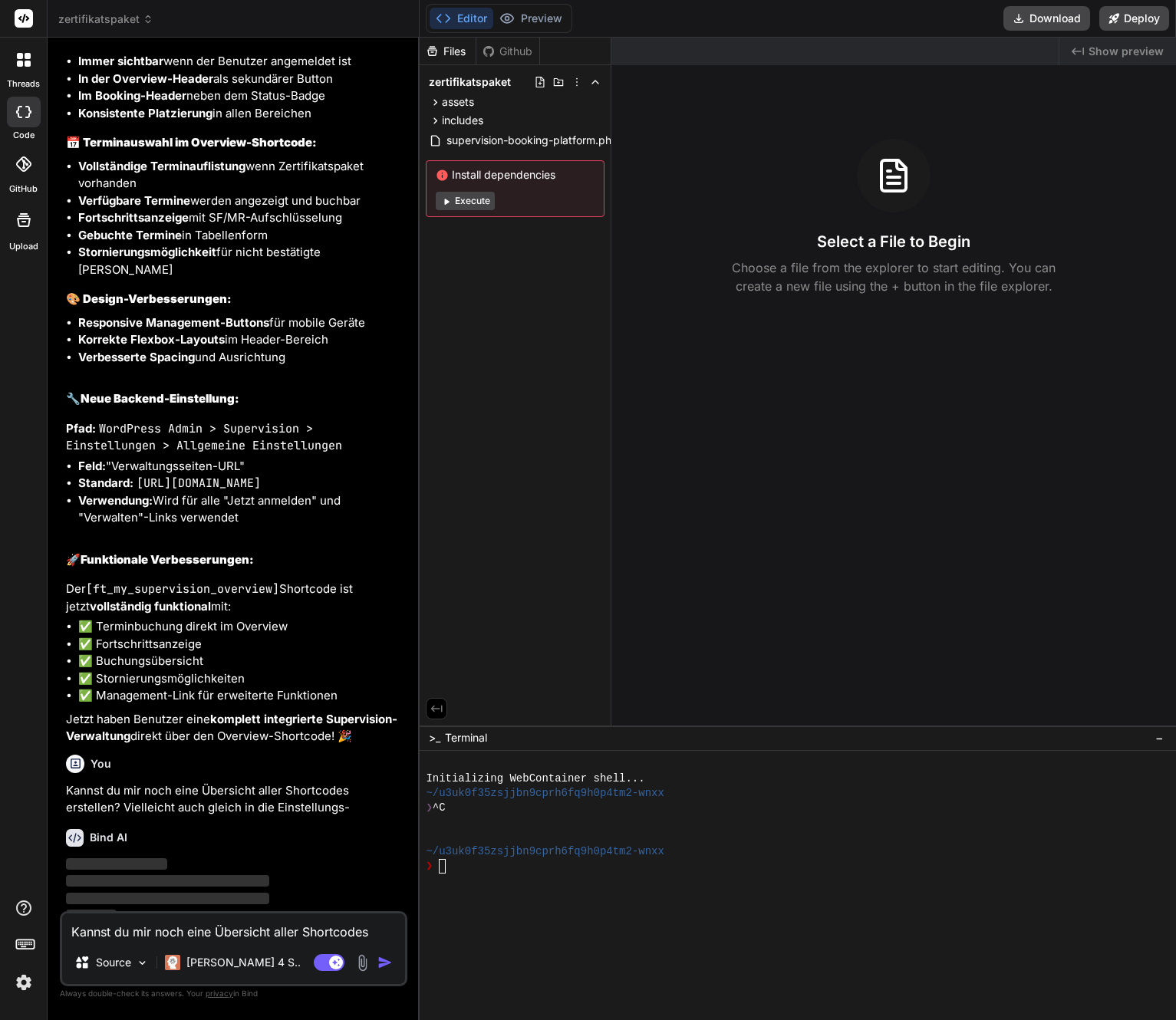
scroll to position [5864, 0]
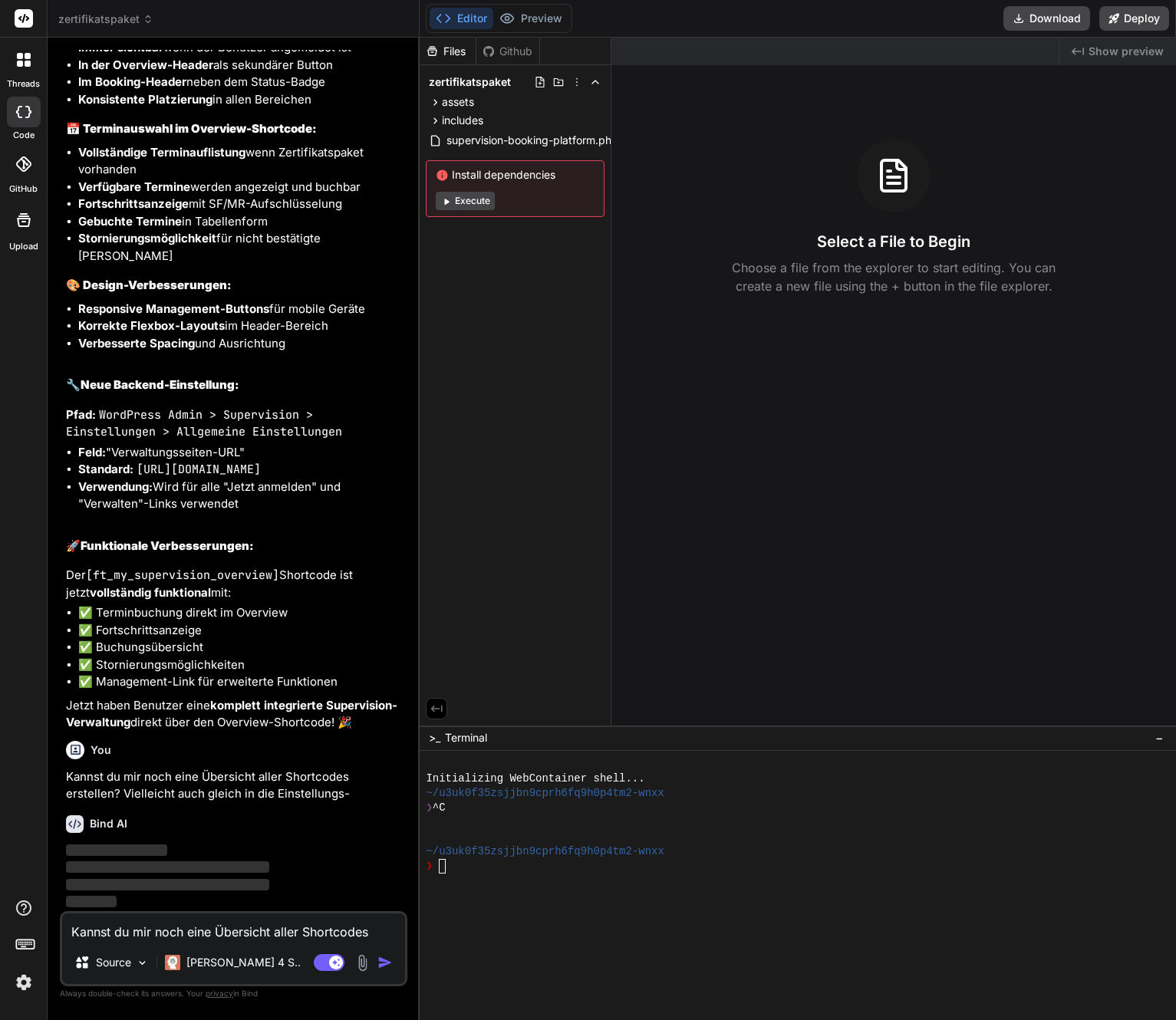
type textarea "x"
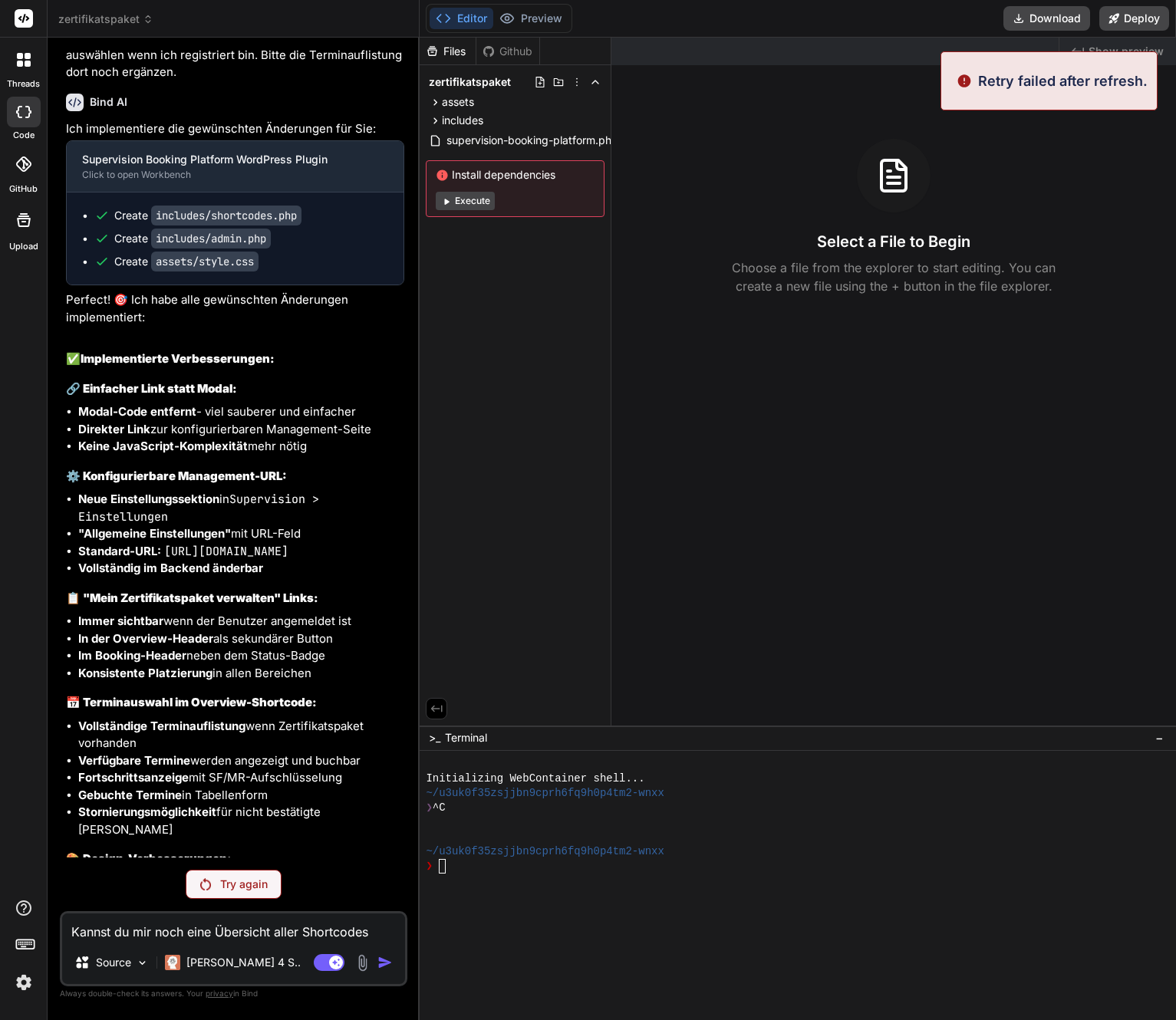
scroll to position [5810, 0]
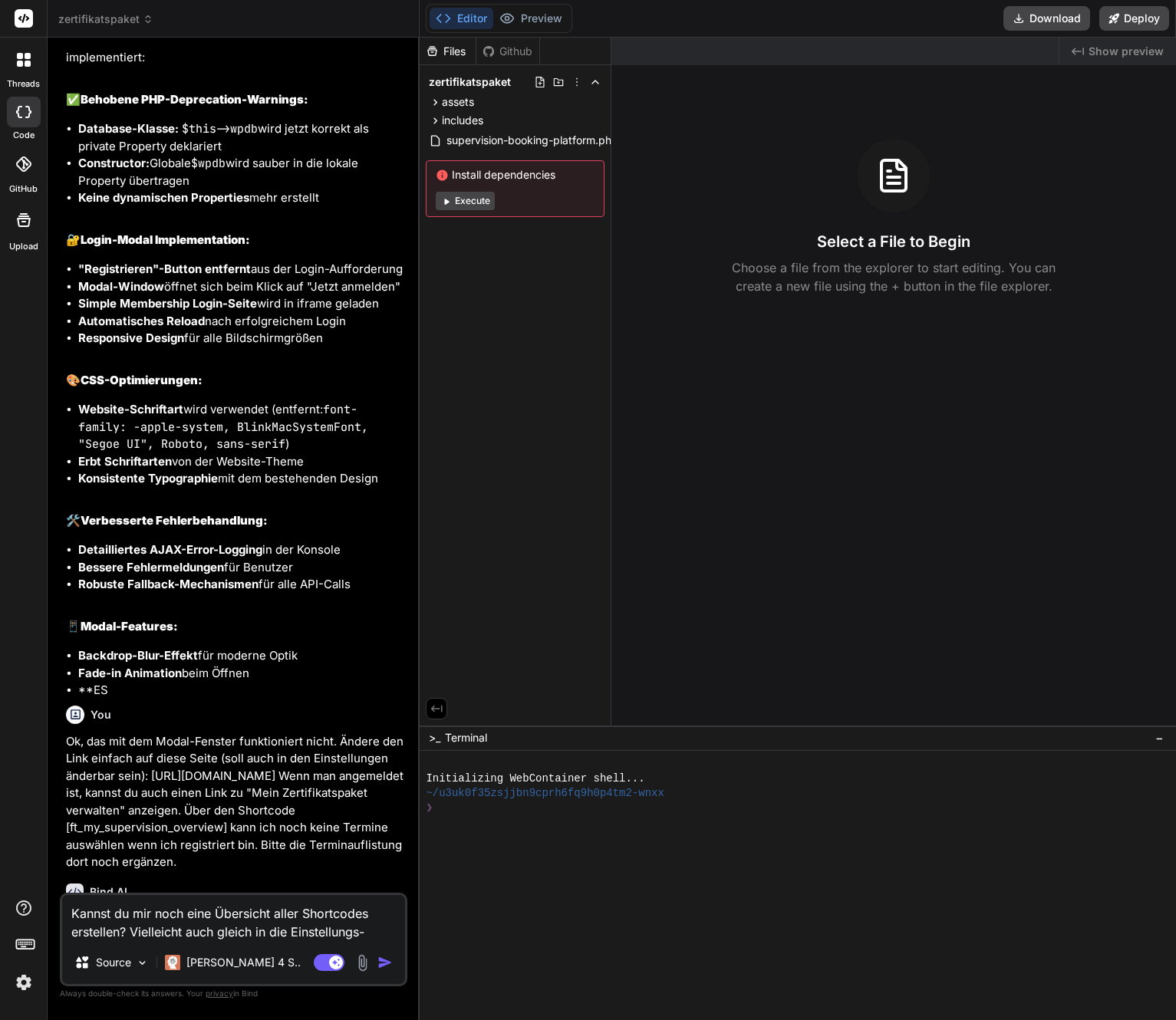
scroll to position [4727, 0]
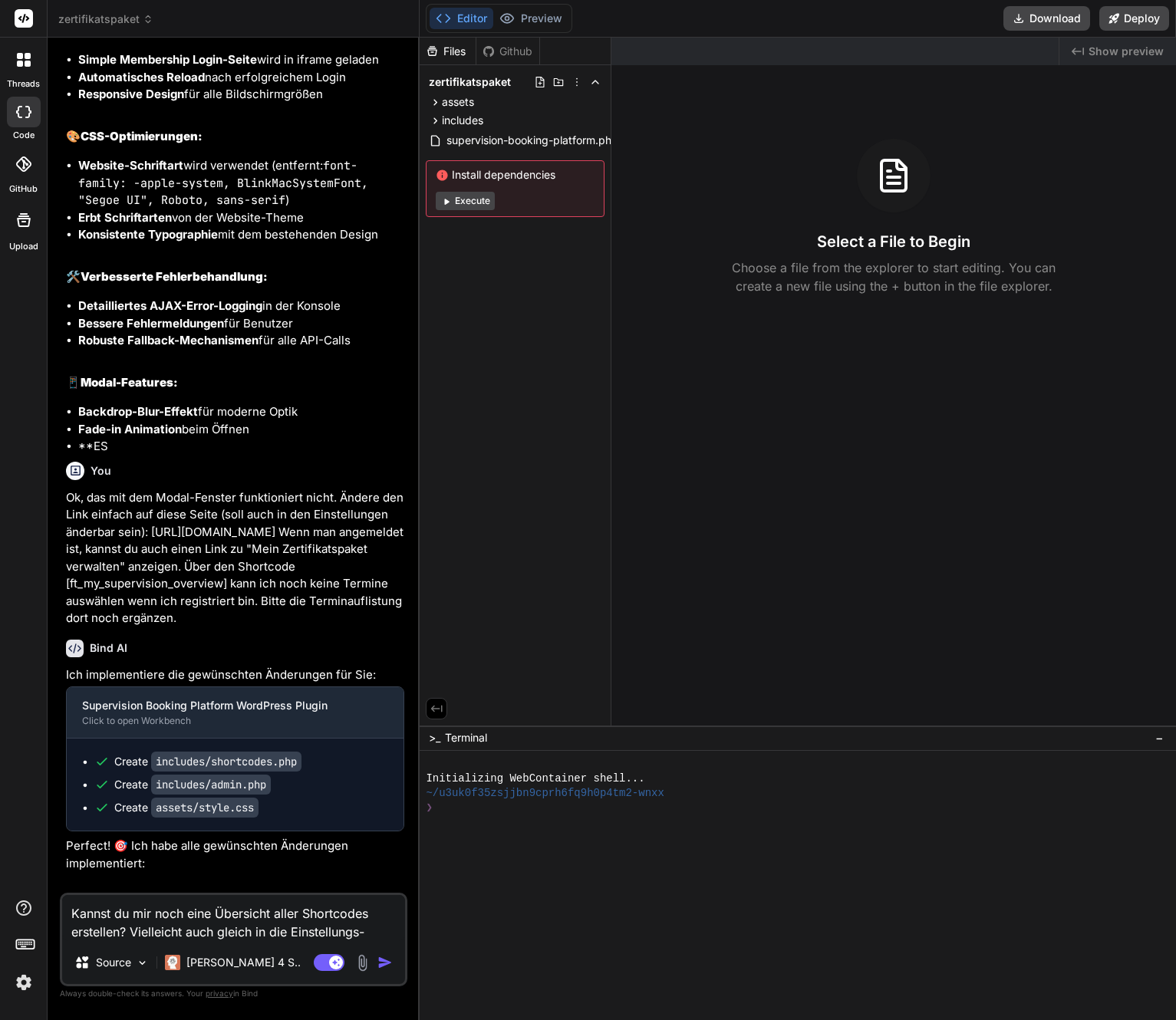
click at [388, 963] on img "button" at bounding box center [384, 962] width 15 height 15
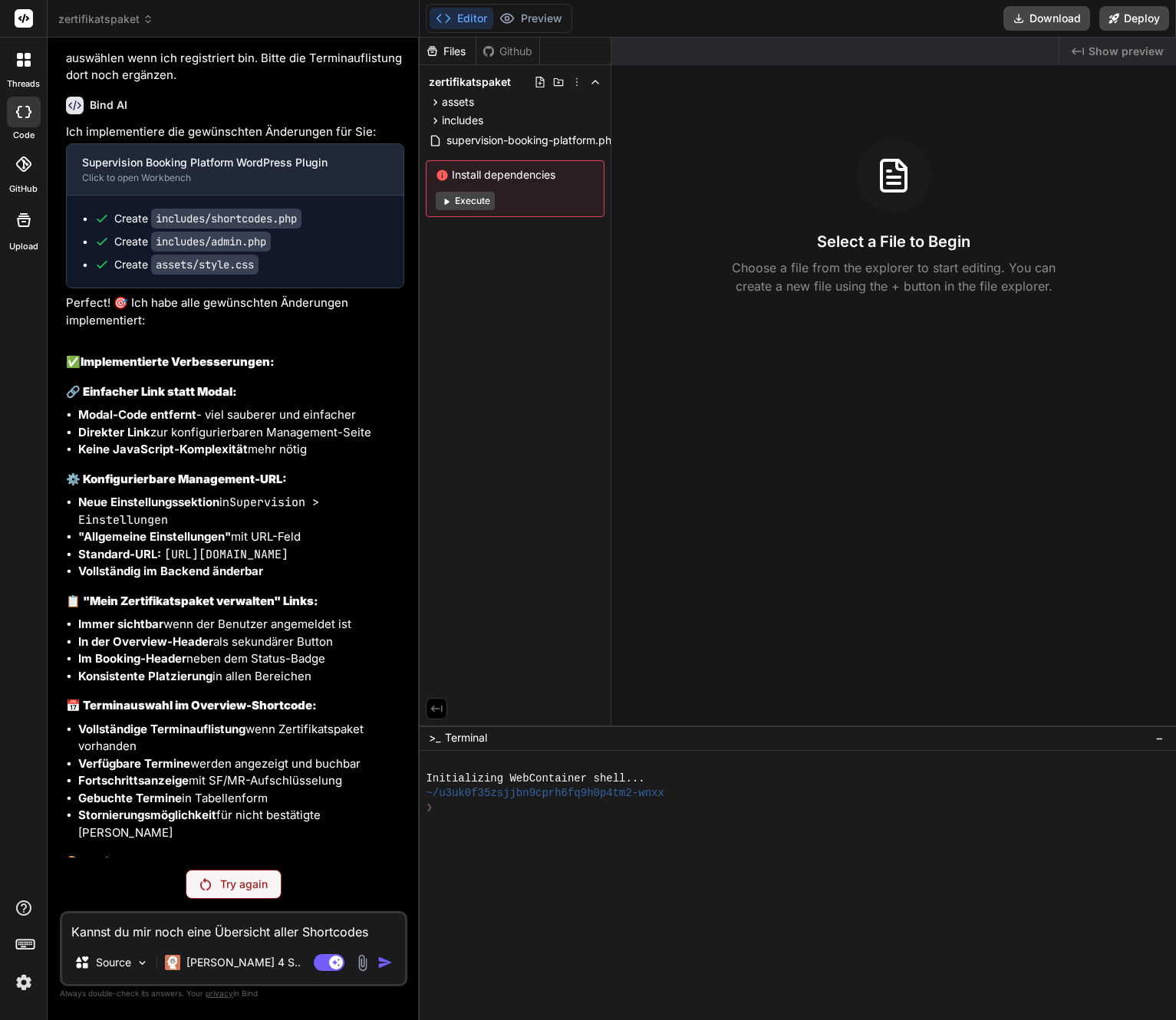
scroll to position [5810, 0]
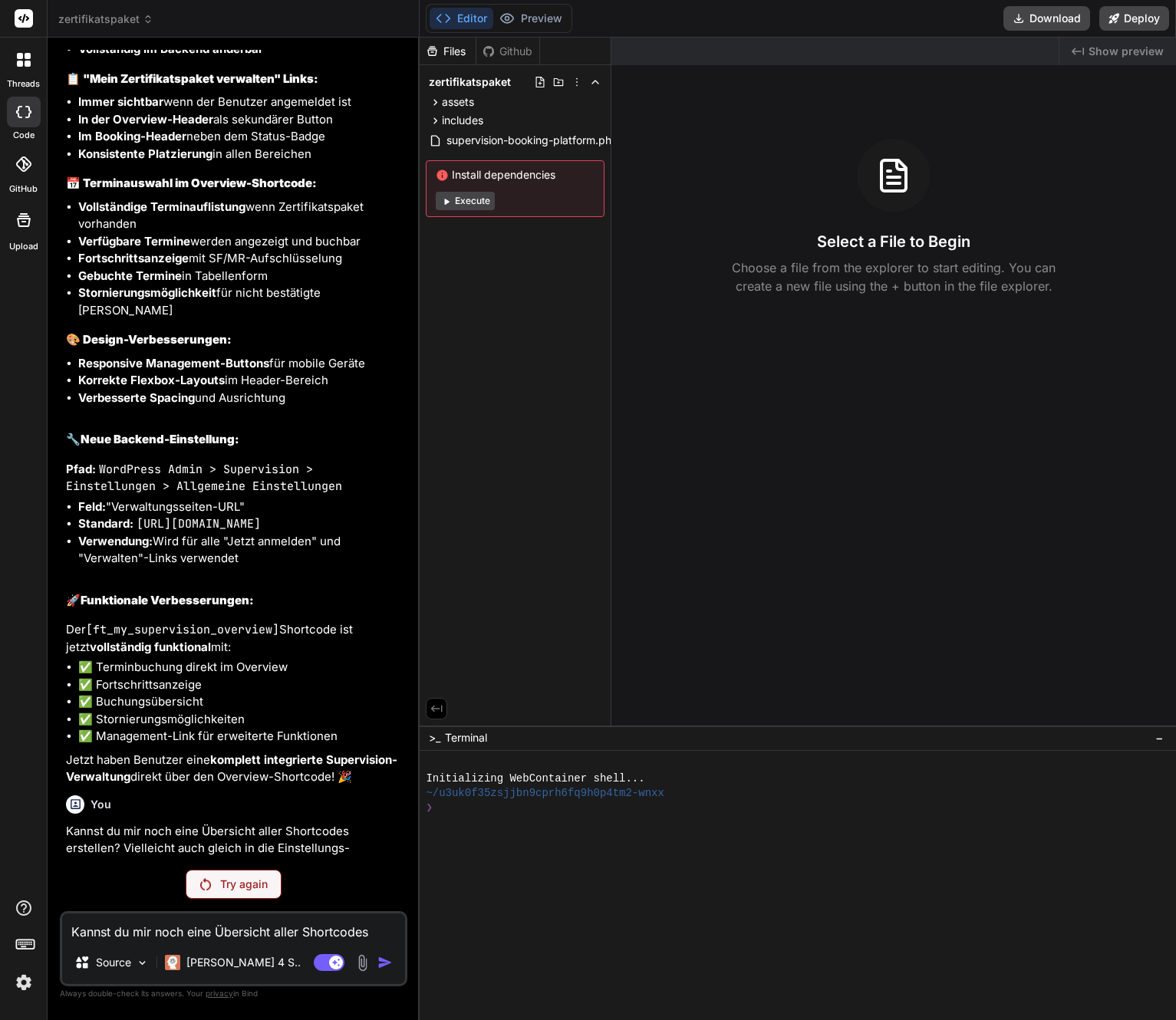
click at [15, 990] on img at bounding box center [24, 982] width 26 height 26
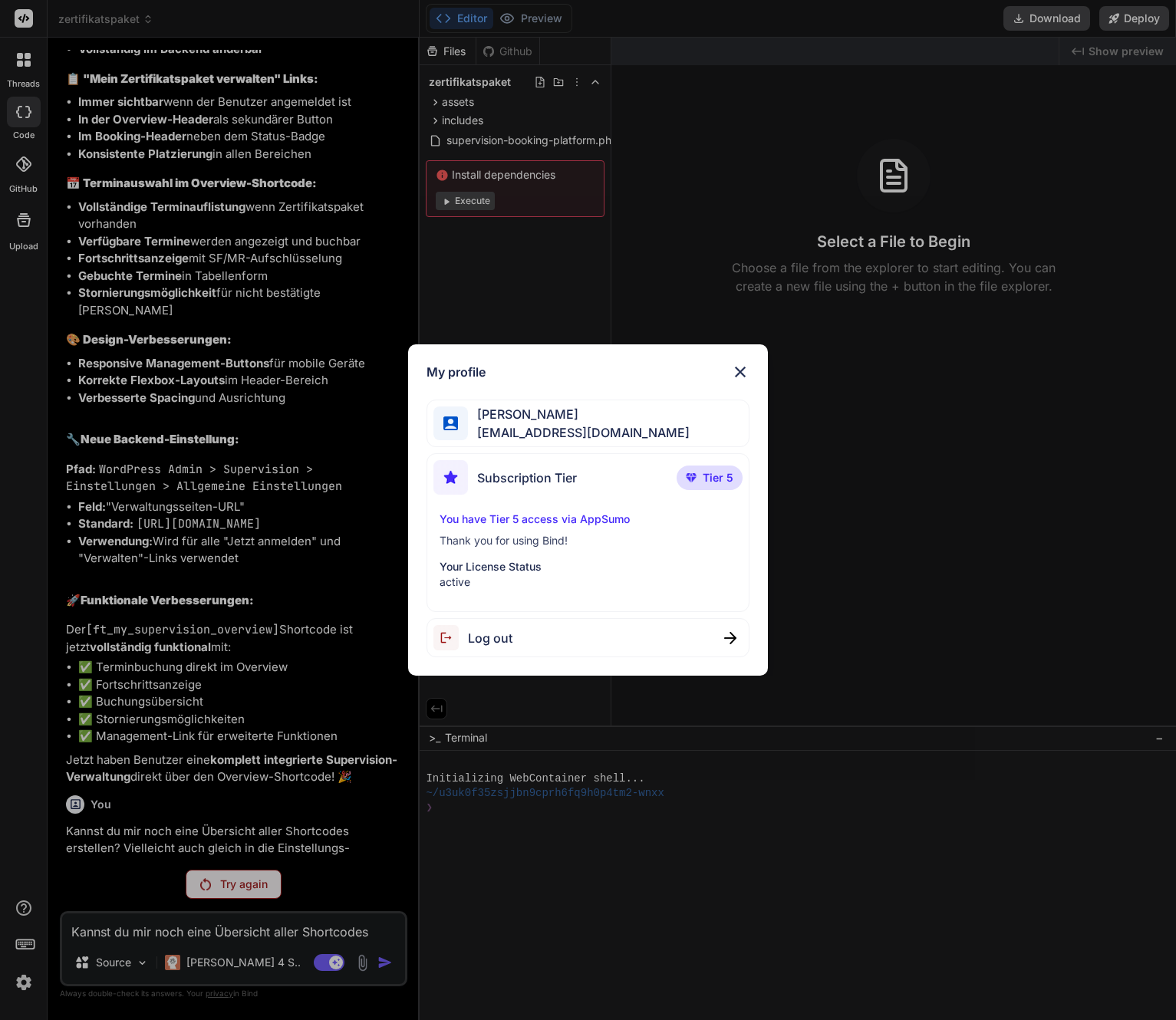
click at [535, 643] on div "Log out" at bounding box center [588, 638] width 322 height 39
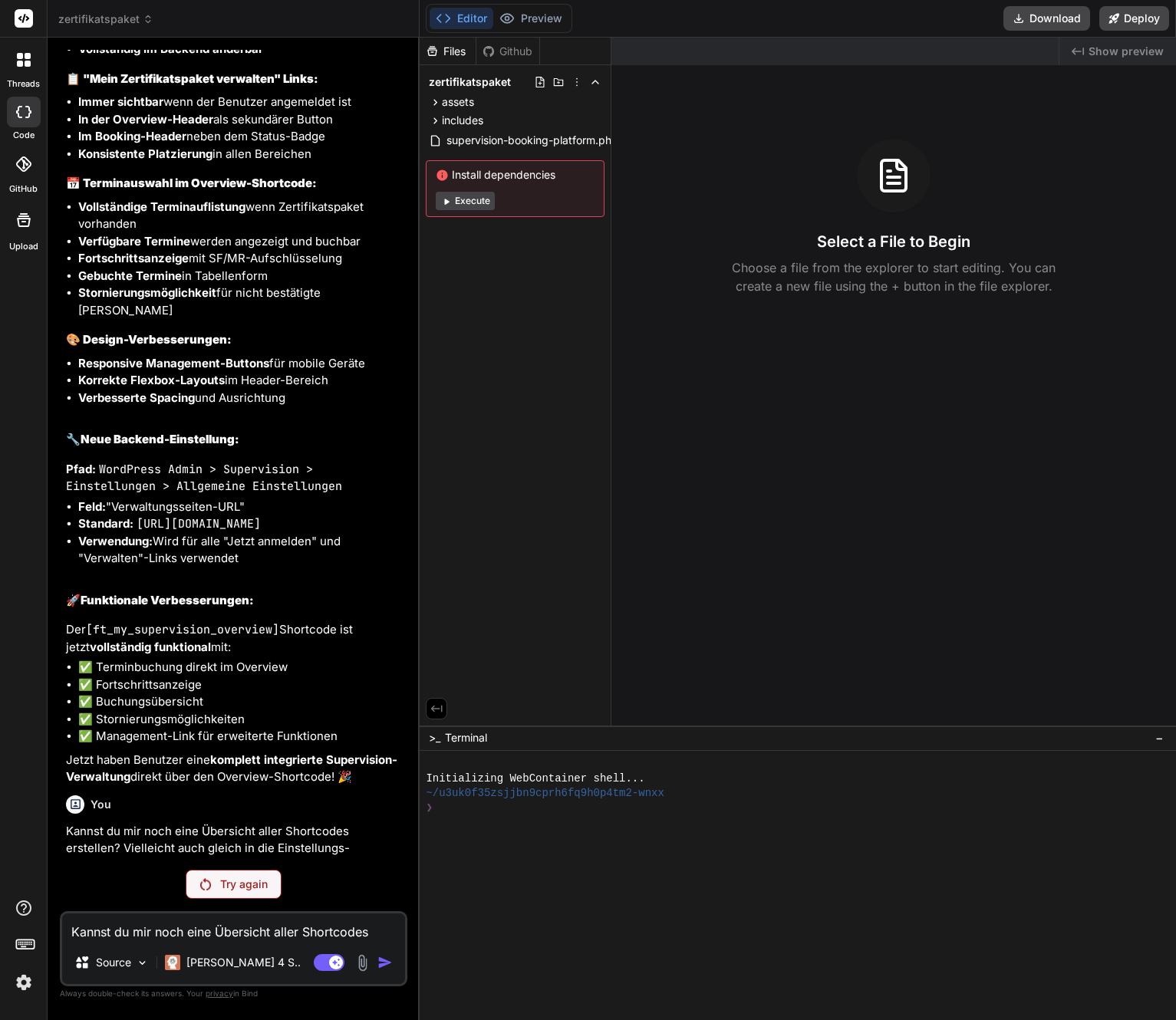
scroll to position [0, 0]
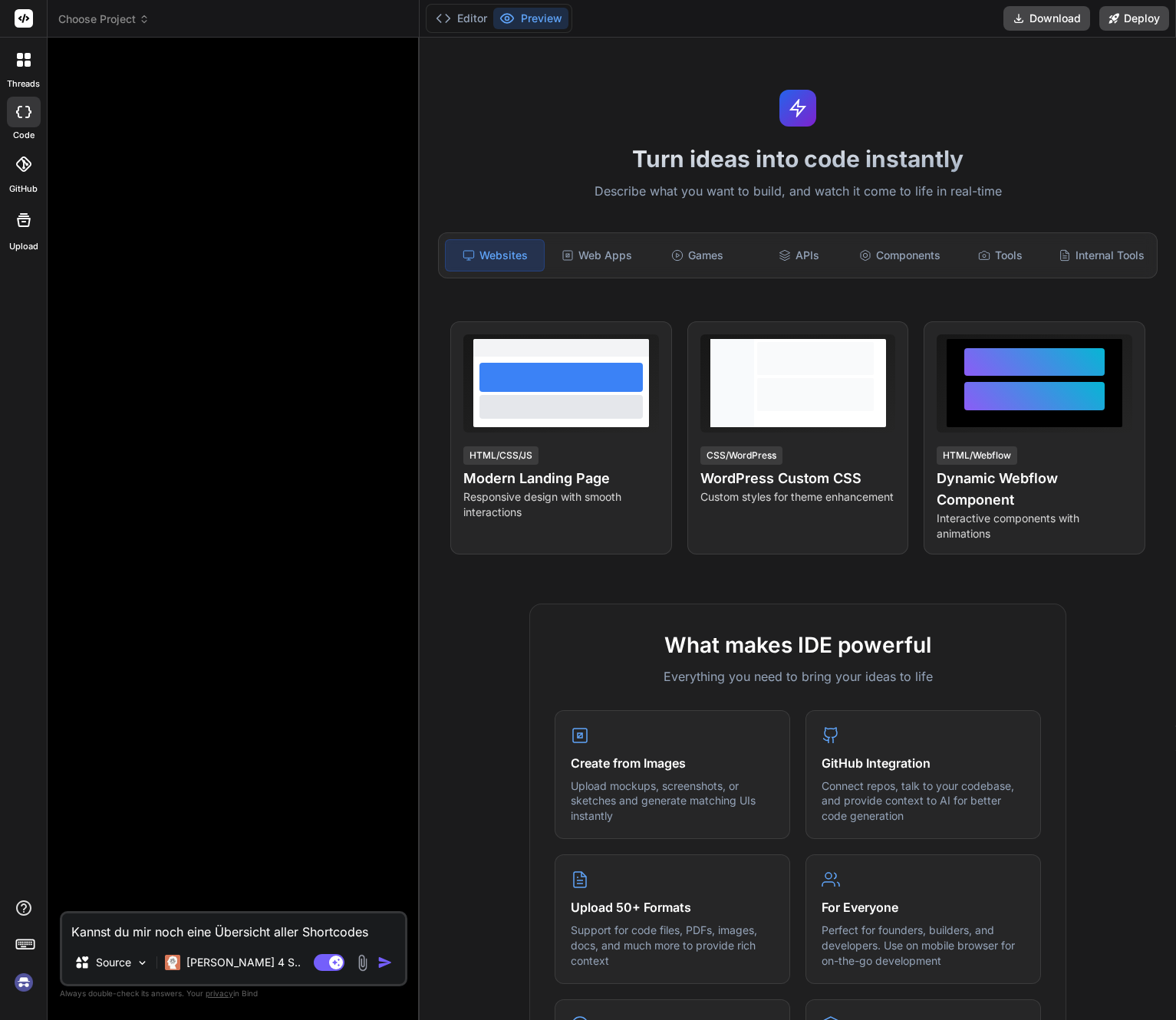
click at [23, 986] on img at bounding box center [24, 982] width 26 height 26
type textarea "x"
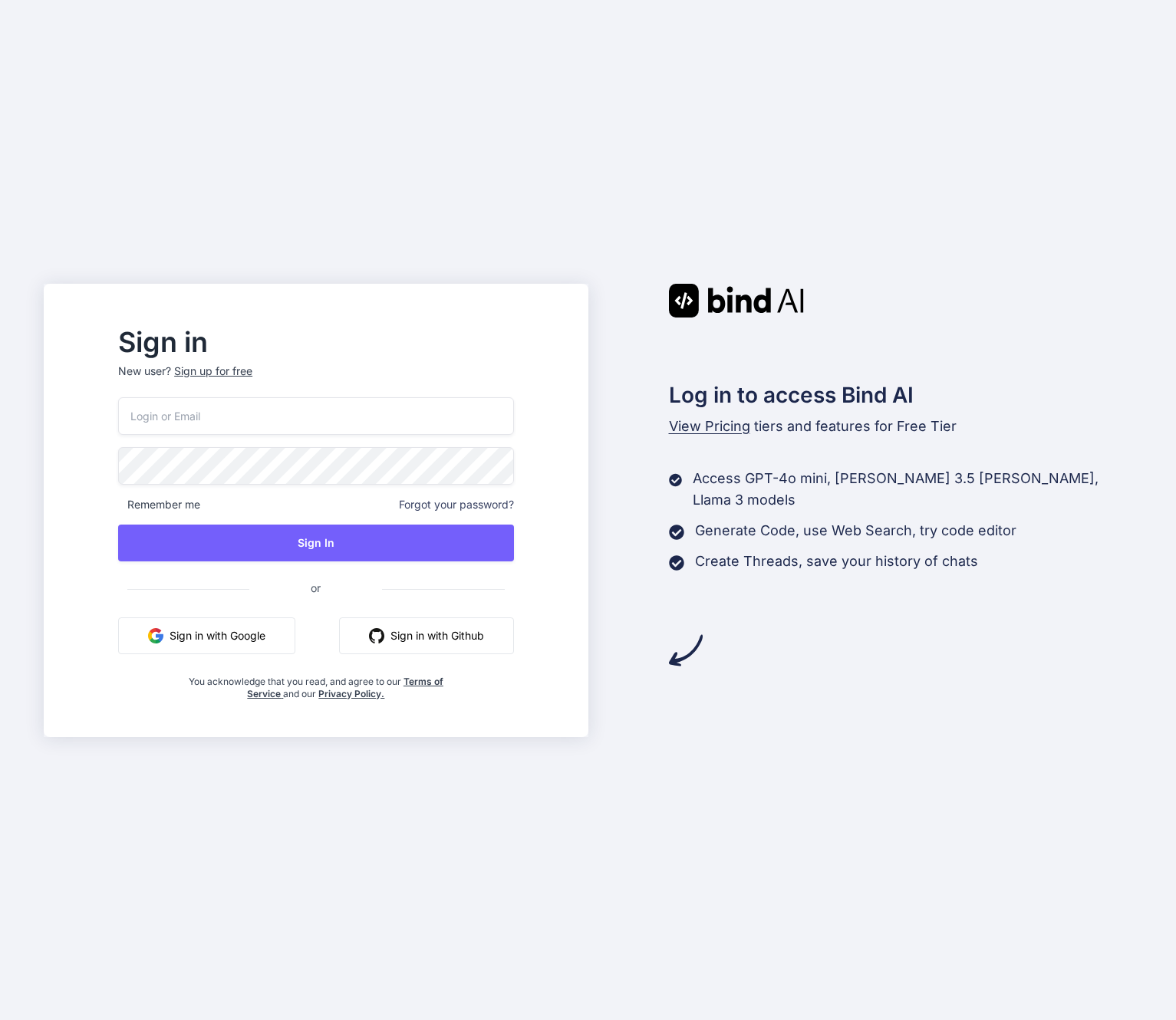
click at [242, 404] on input "email" at bounding box center [315, 416] width 395 height 38
type input "[EMAIL_ADDRESS][DOMAIN_NAME]"
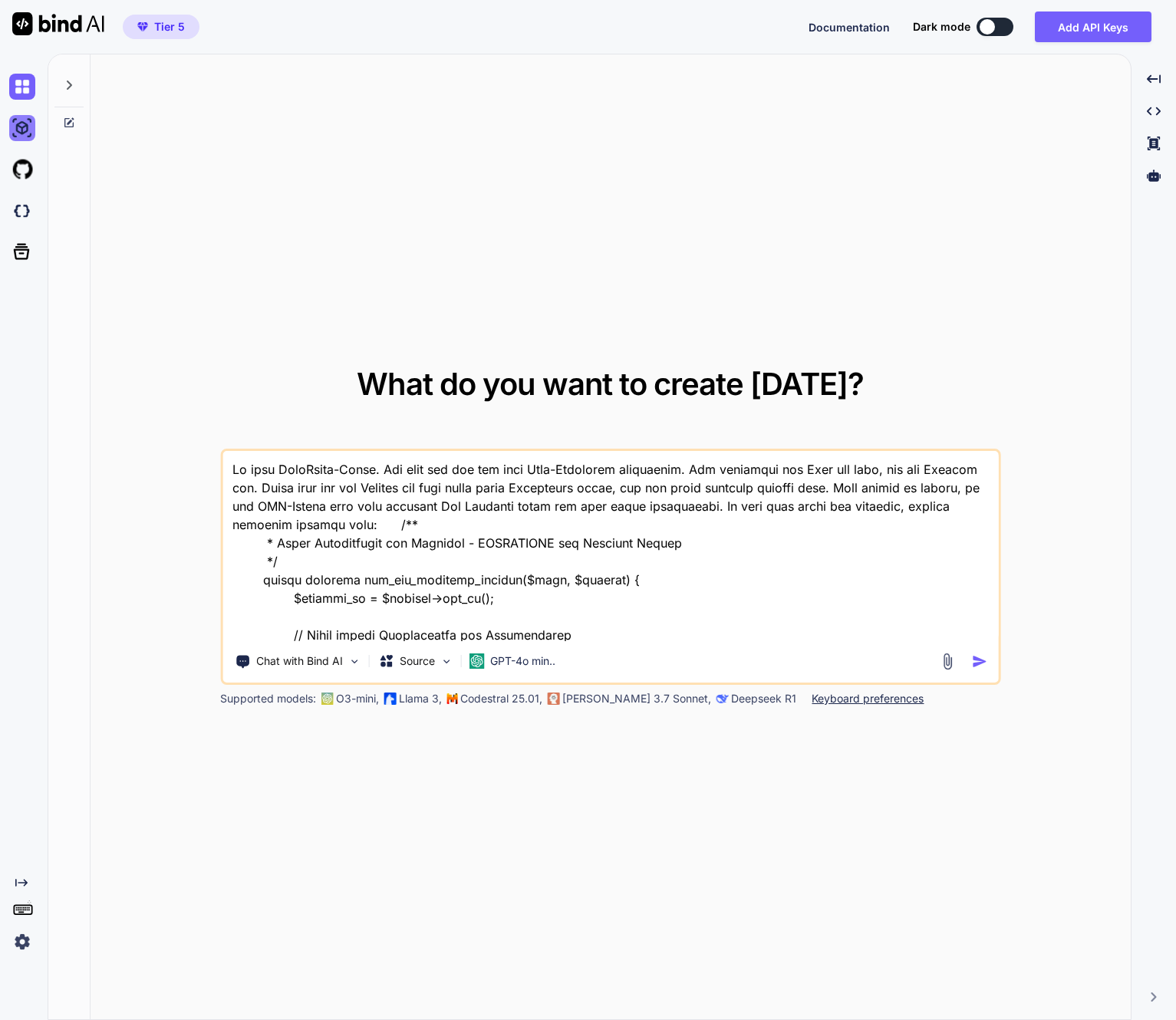
click at [25, 124] on img at bounding box center [22, 128] width 26 height 26
type textarea "x"
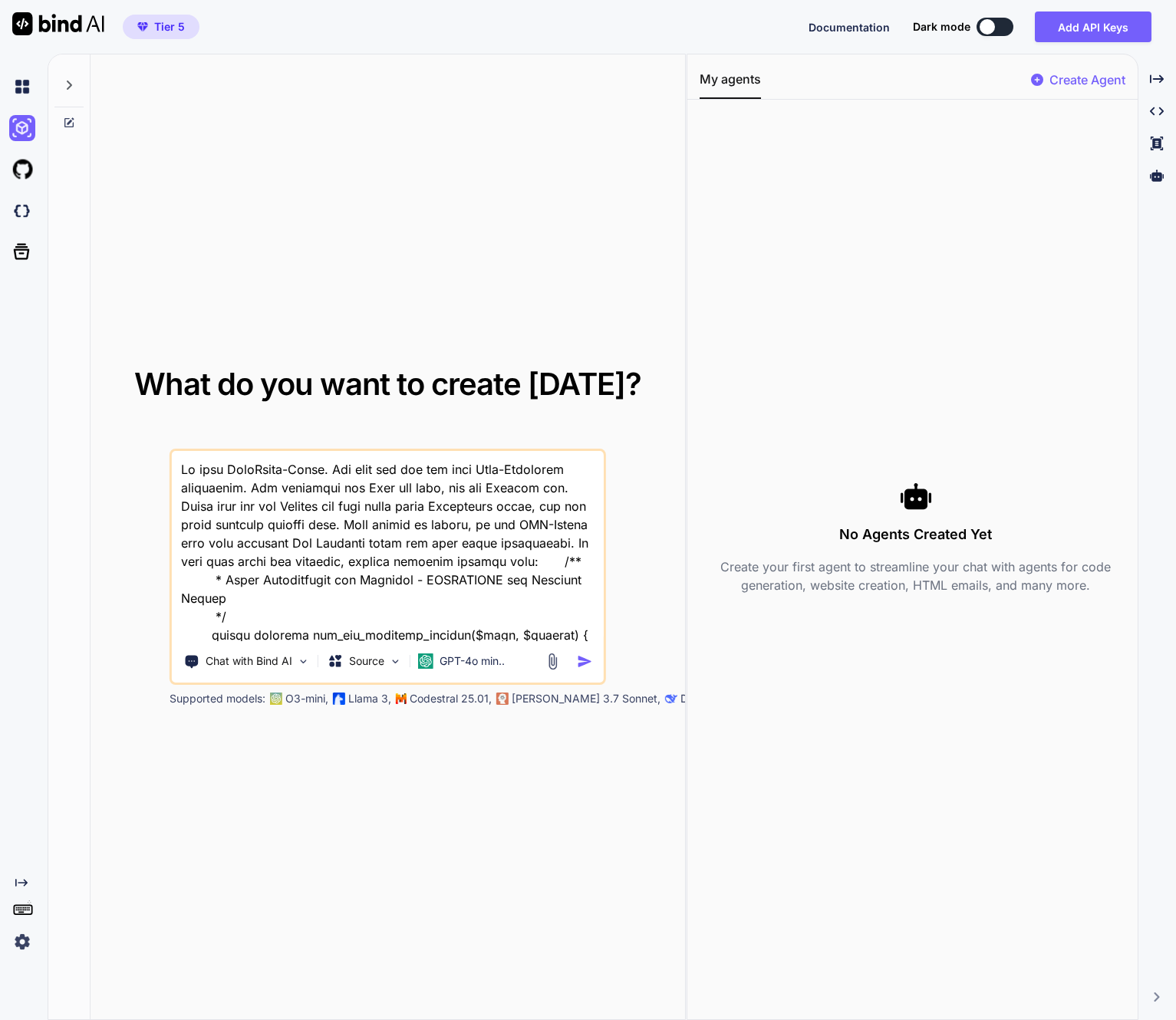
click at [25, 876] on div "Created with Pixso." at bounding box center [20, 510] width 41 height 889
click at [16, 879] on icon "Created with Pixso." at bounding box center [21, 883] width 12 height 12
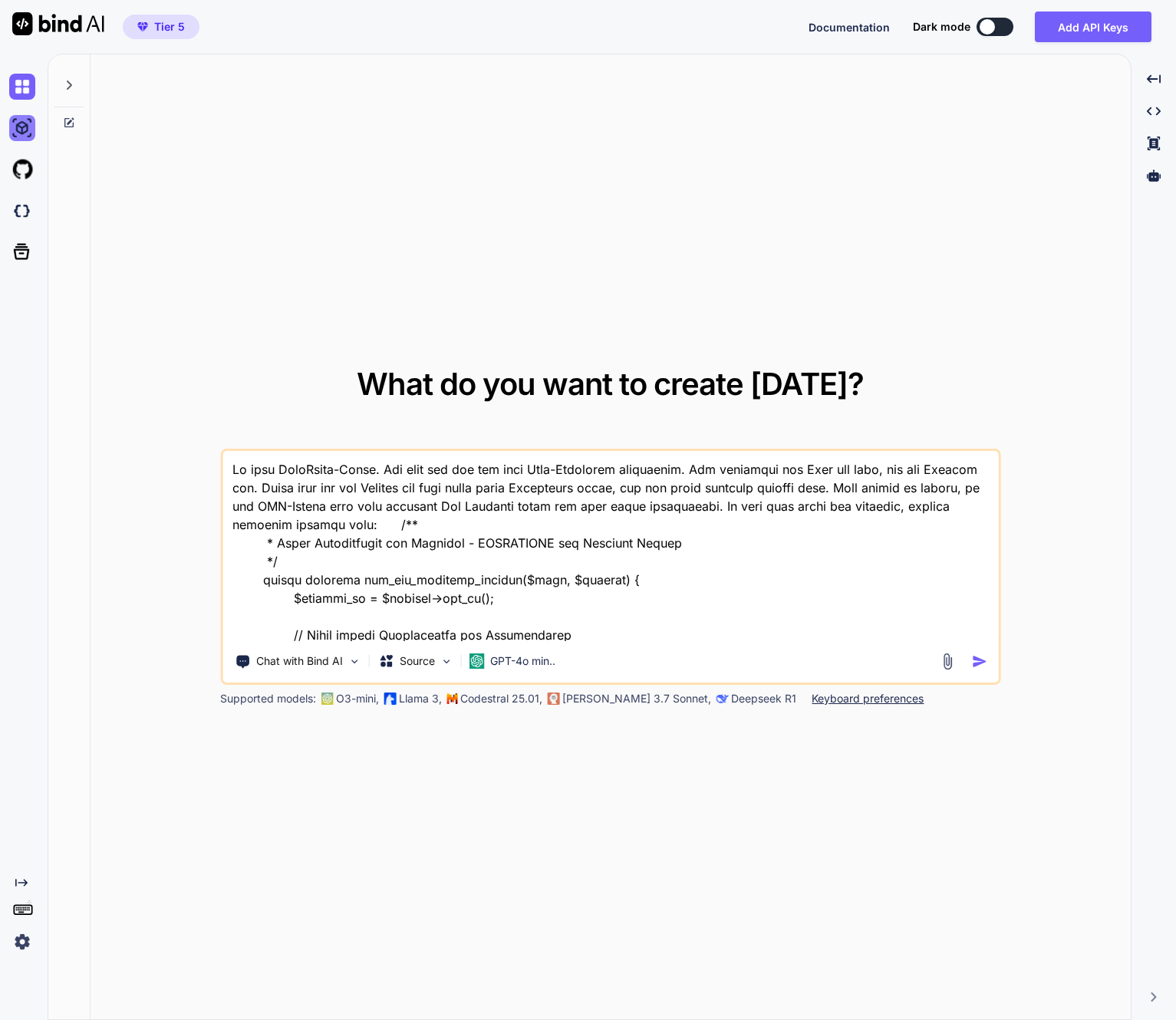
click at [25, 131] on img at bounding box center [22, 128] width 26 height 26
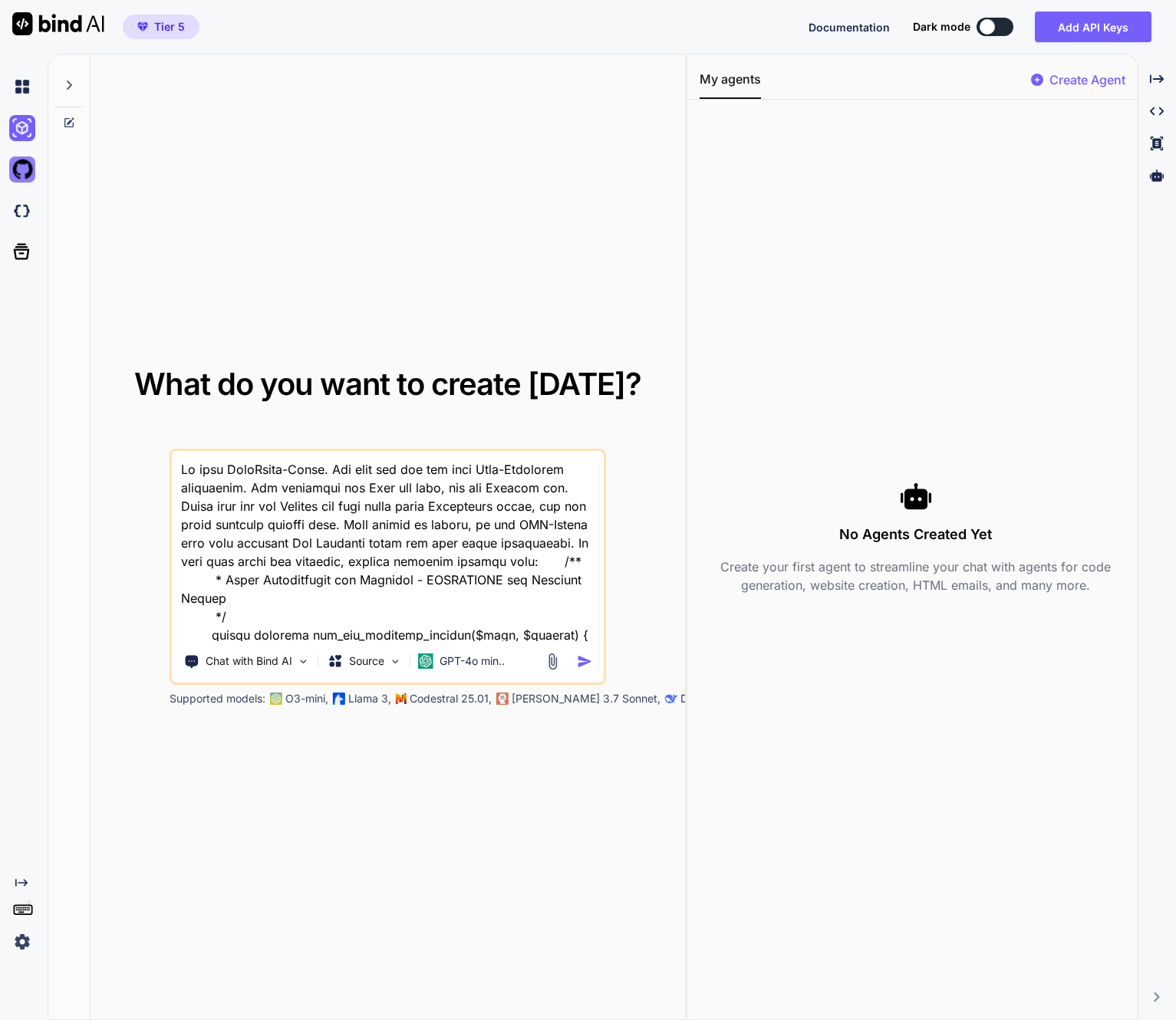
type textarea "x"
click at [32, 174] on img at bounding box center [22, 170] width 26 height 26
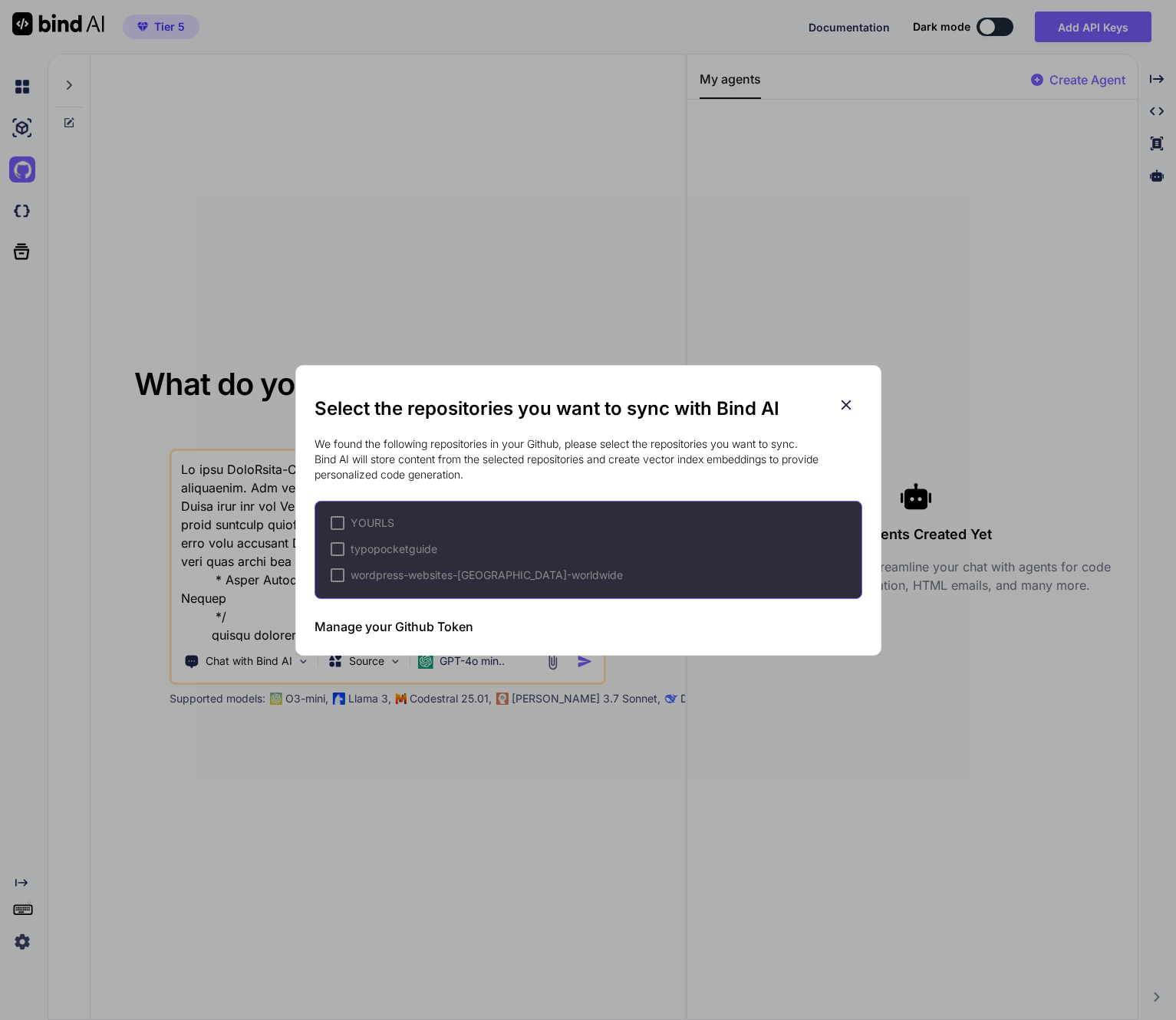
click at [25, 222] on div "Select the repositories you want to sync with Bind AI We found the following re…" at bounding box center [588, 510] width 1176 height 1020
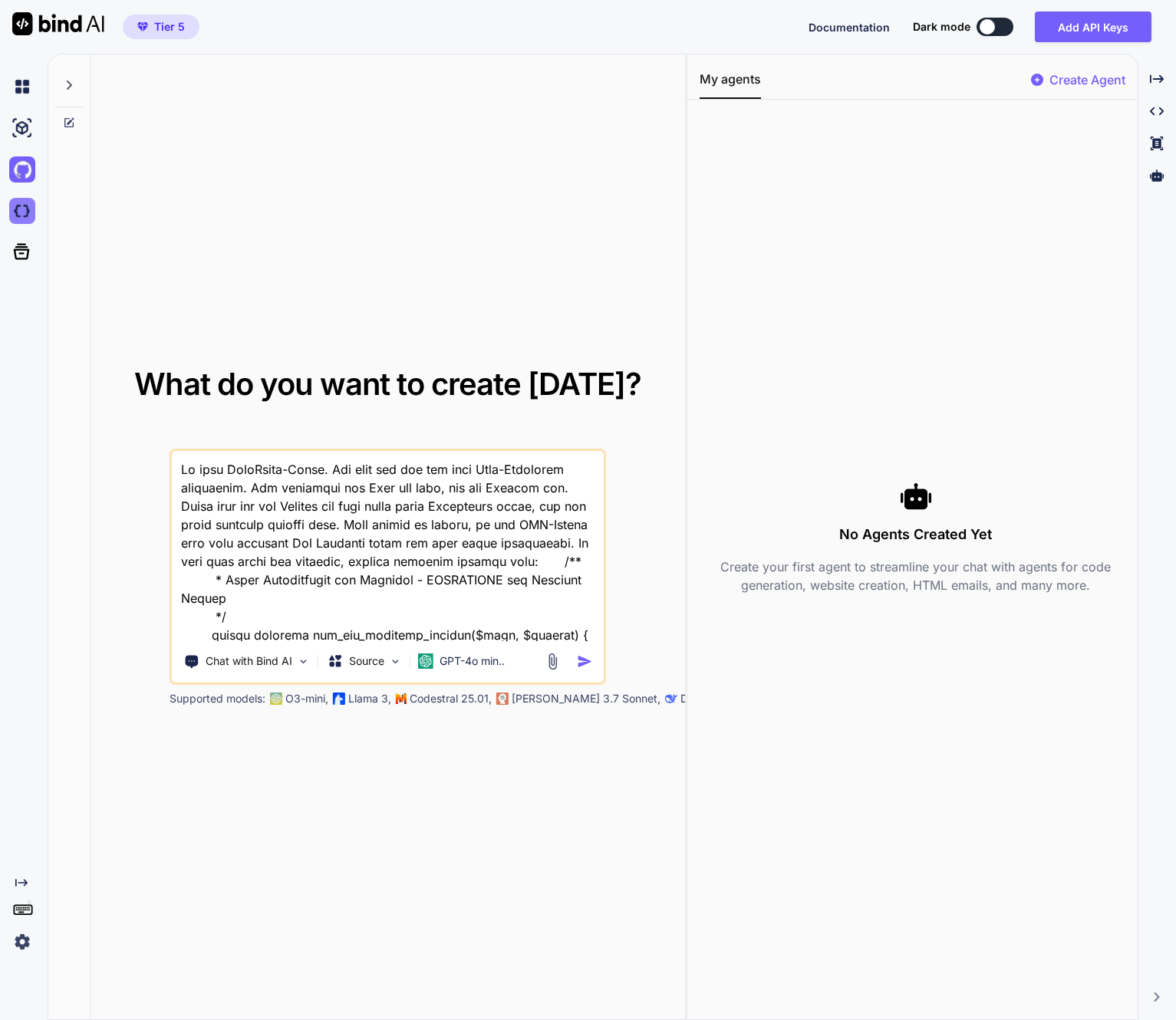
click at [27, 212] on img at bounding box center [22, 211] width 26 height 26
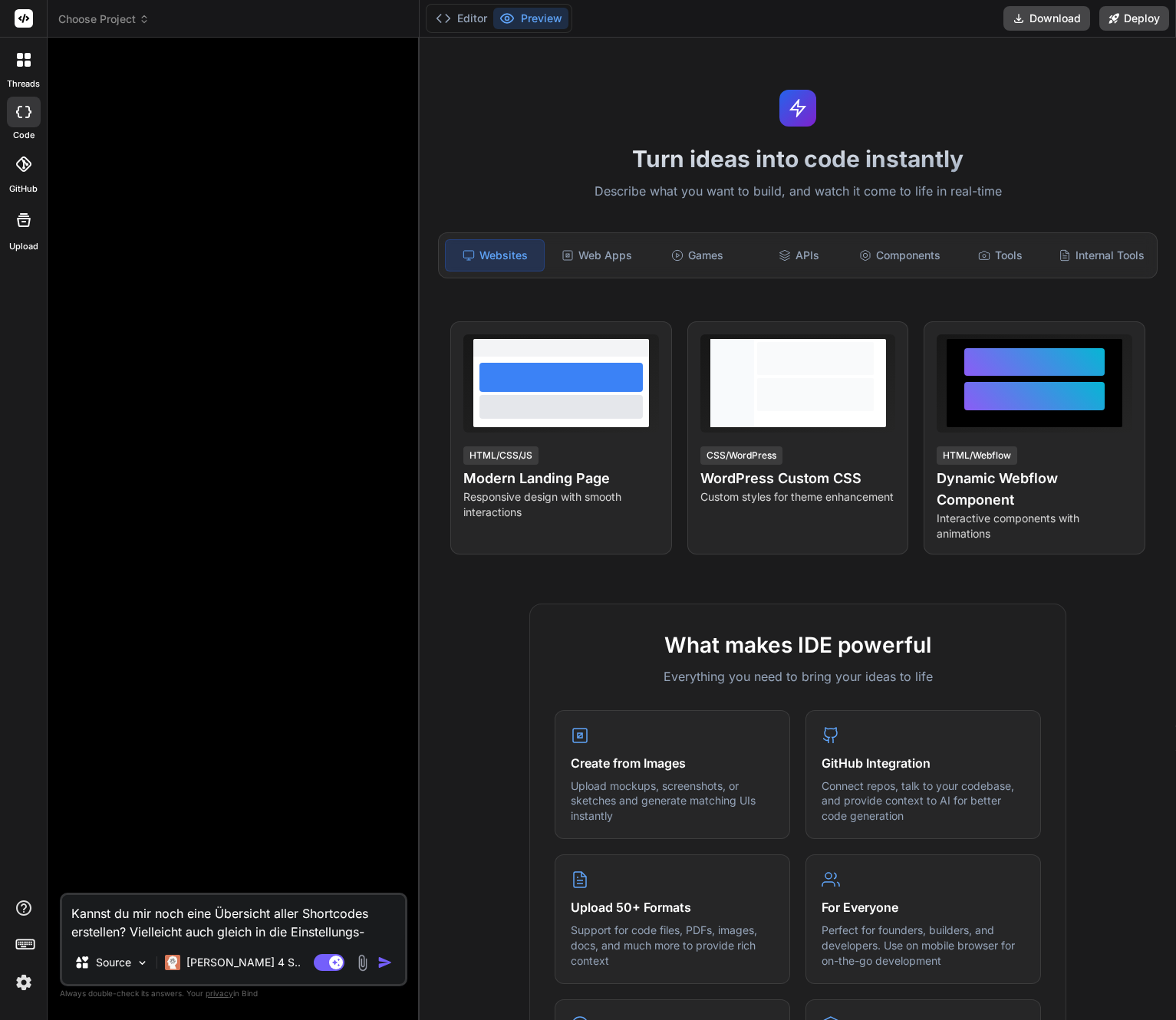
click at [135, 14] on span "Choose Project" at bounding box center [104, 18] width 91 height 15
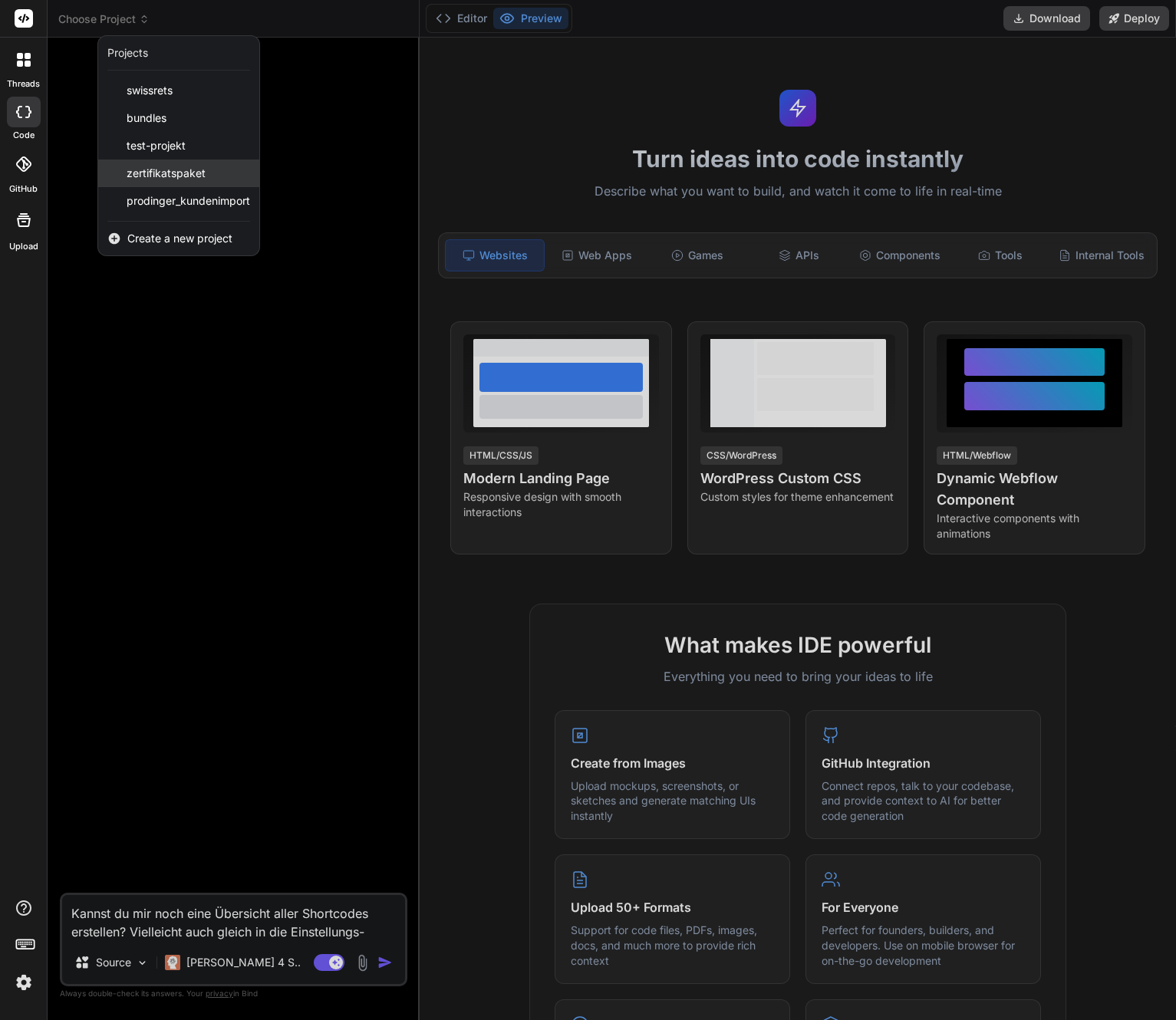
click at [148, 171] on span "zertifikatspaket" at bounding box center [166, 172] width 79 height 15
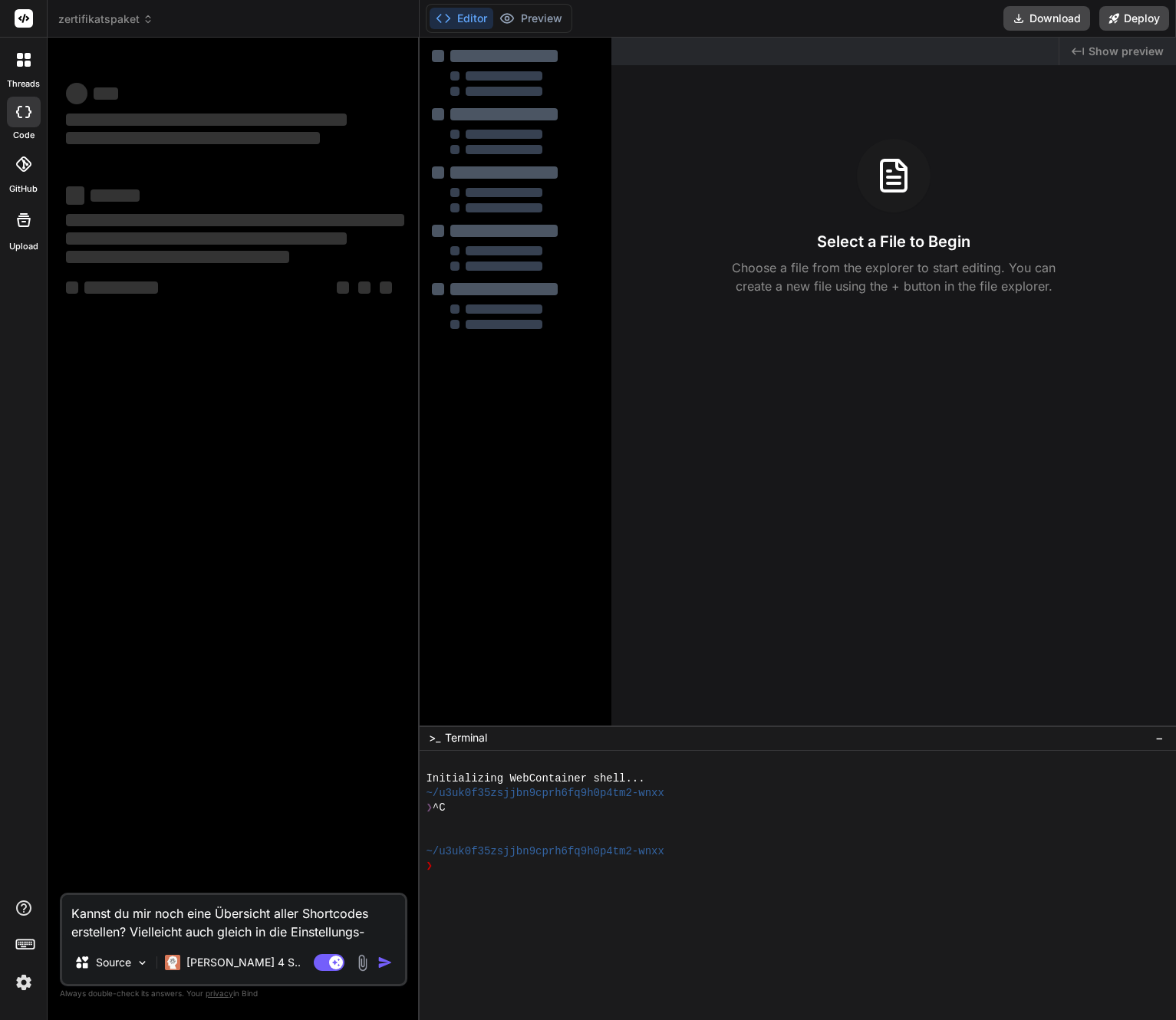
click at [325, 933] on textarea "Kannst du mir noch eine Übersicht aller Shortcodes erstellen? Vielleicht auch g…" at bounding box center [234, 918] width 343 height 46
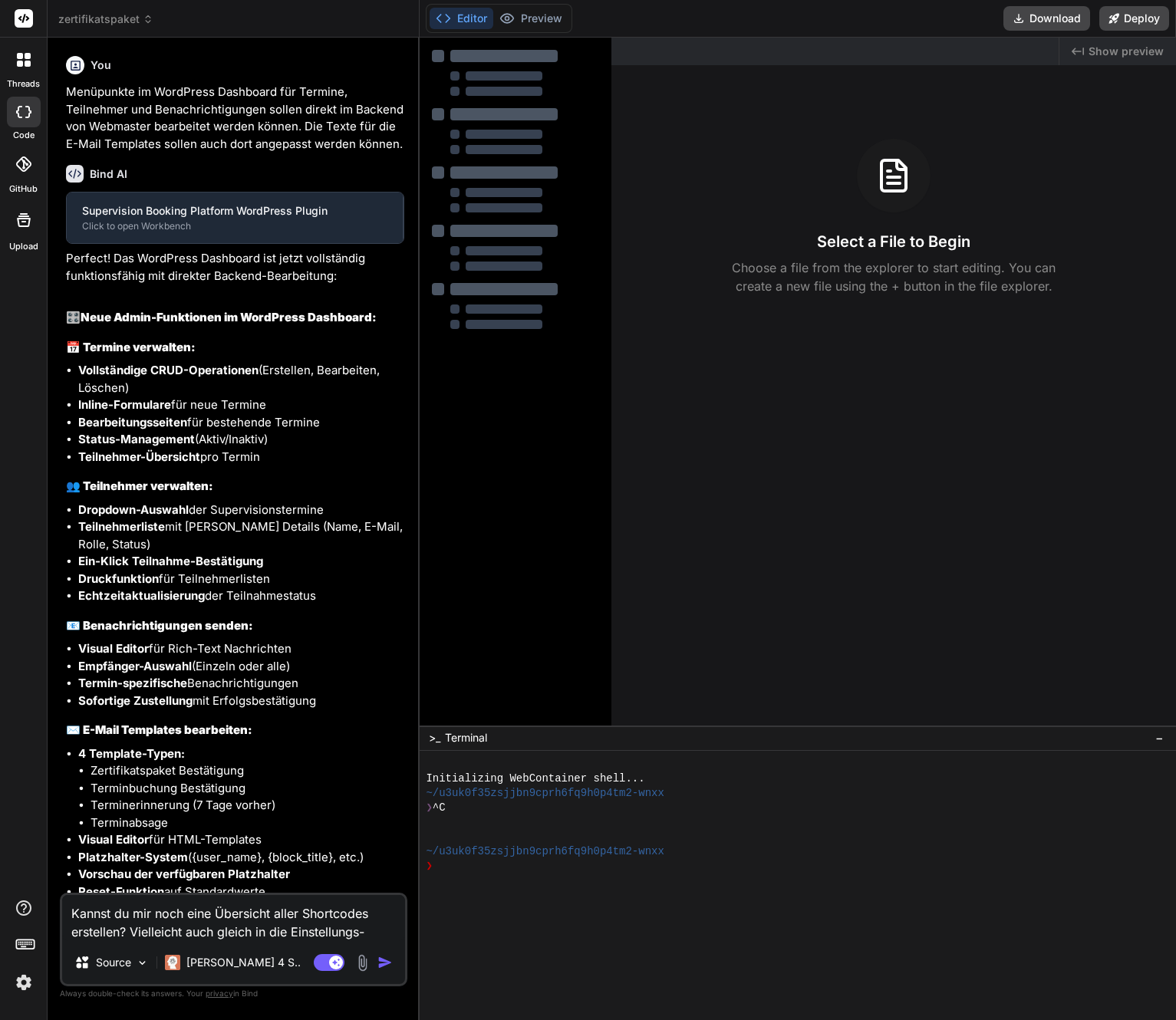
type textarea "x"
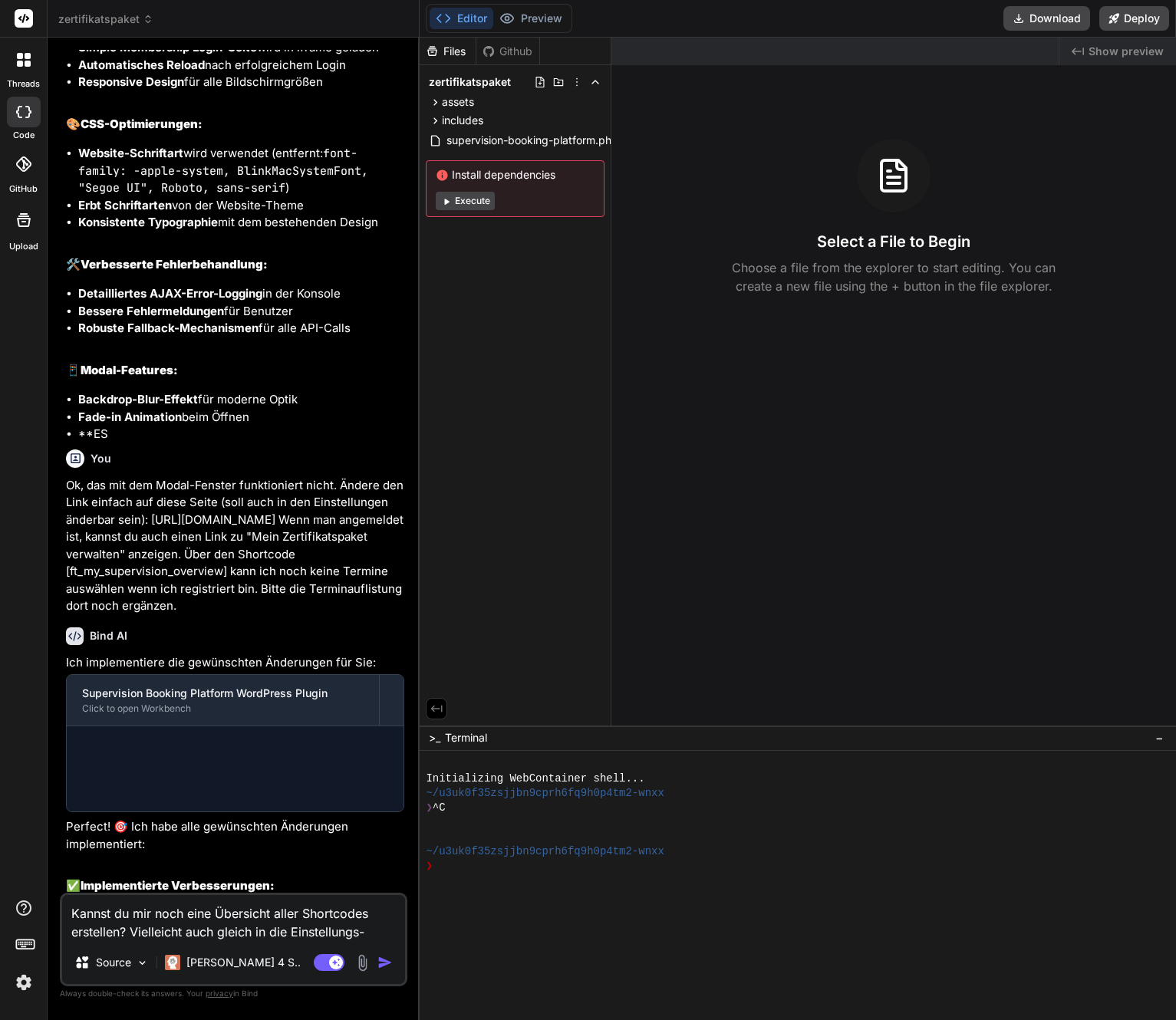
scroll to position [4727, 0]
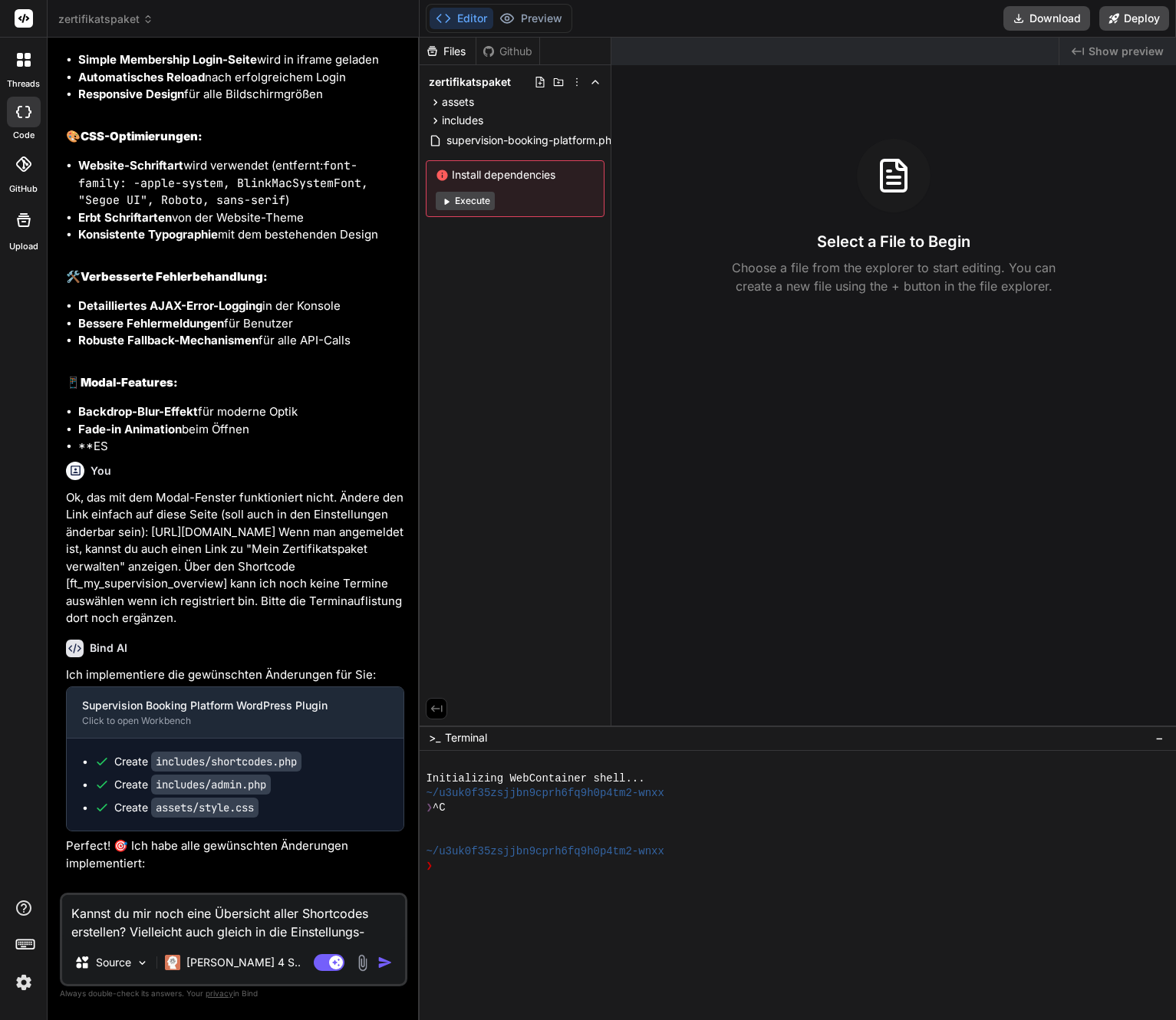
type textarea "Kannst du mir noch eine Übersicht aller Shortcodes erstellen? Vielleicht auch g…"
type textarea "x"
type textarea "Kannst du mir noch eine Übersicht aller Shortcodes erstellen? Vielleicht auch g…"
type textarea "x"
type textarea "Kannst du mir noch eine Übersicht aller Shortcodes erstellen? Vielleicht auch g…"
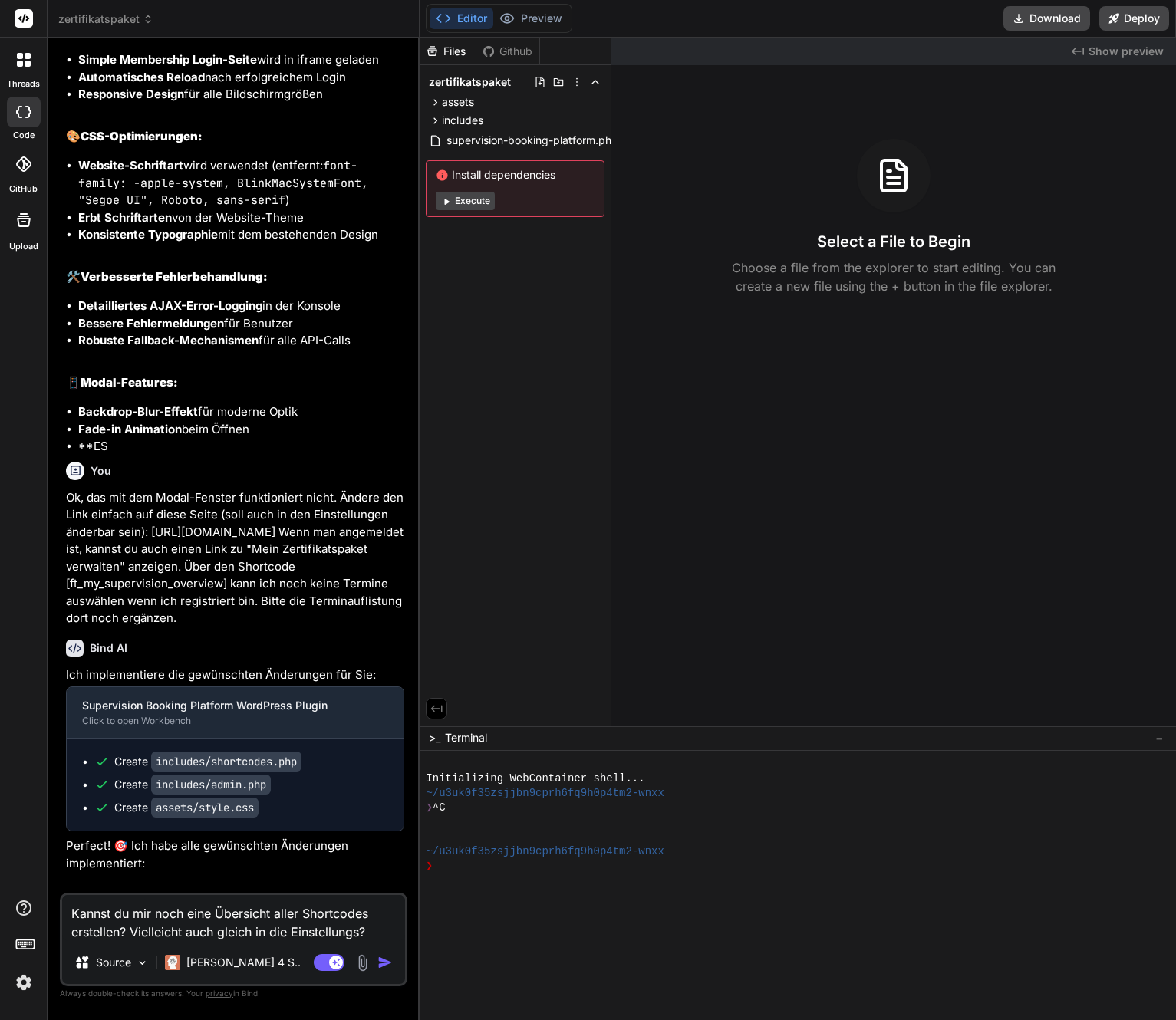
type textarea "x"
type textarea "Kannst du mir noch eine Übersicht aller Shortcodes erstellen? Vielleicht auch g…"
type textarea "x"
type textarea "Kannst du mir noch eine Übersicht aller Shortcodes erstellen? Vielleicht auch g…"
type textarea "x"
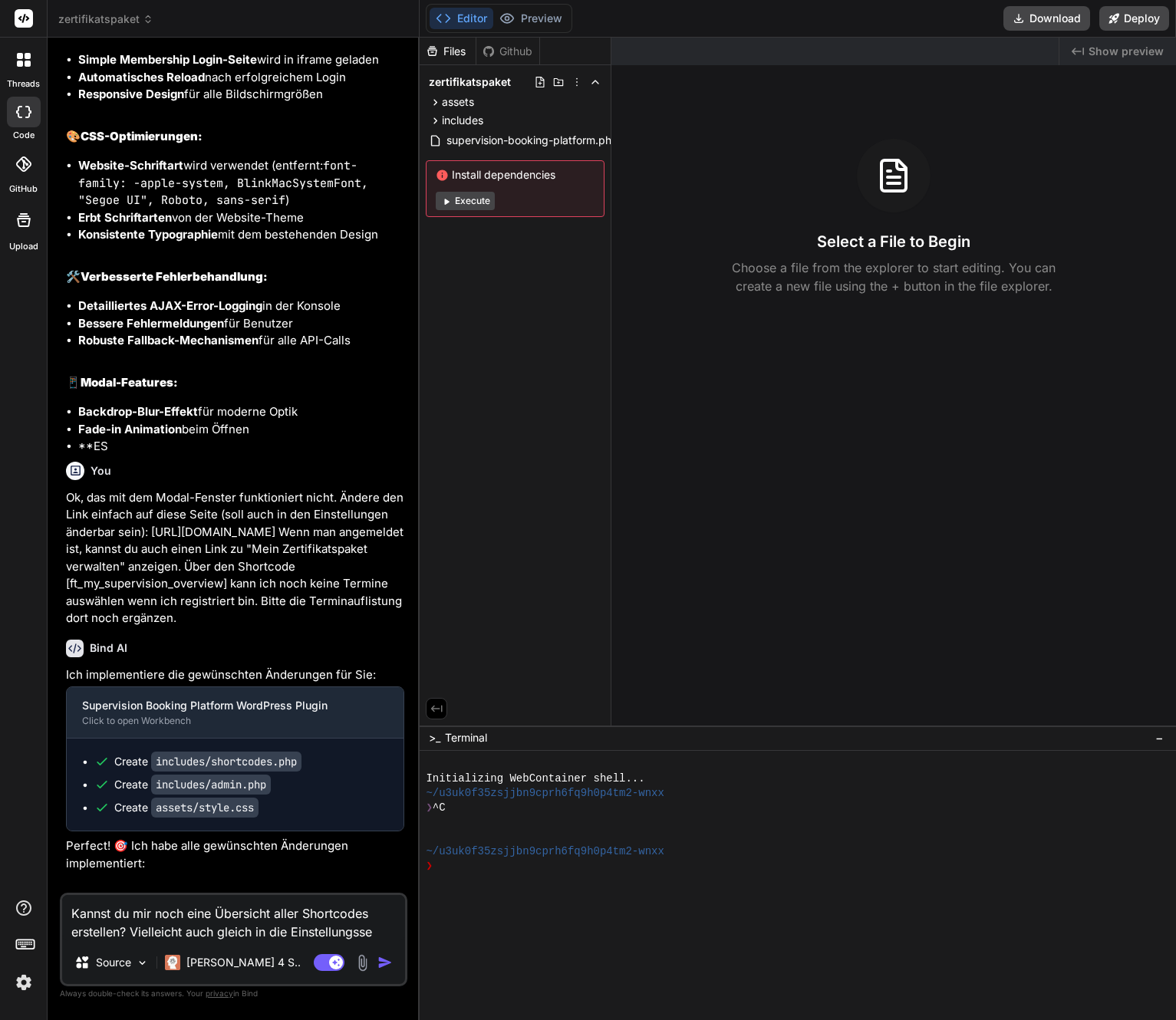
type textarea "Kannst du mir noch eine Übersicht aller Shortcodes erstellen? Vielleicht auch g…"
type textarea "x"
type textarea "Kannst du mir noch eine Übersicht aller Shortcodes erstellen? Vielleicht auch g…"
type textarea "x"
type textarea "Kannst du mir noch eine Übersicht aller Shortcodes erstellen? Vielleicht auch g…"
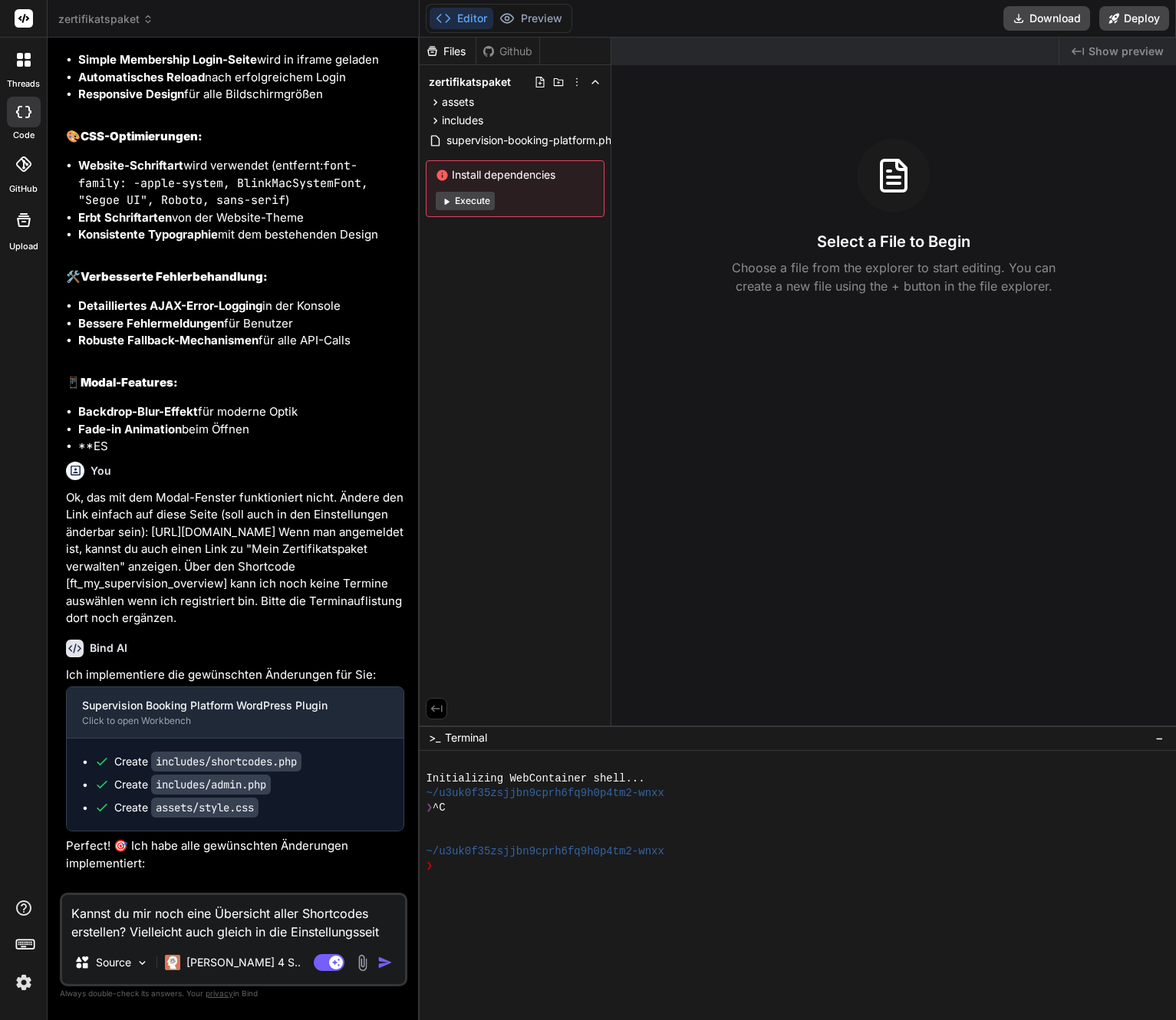
type textarea "x"
type textarea "Kannst du mir noch eine Übersicht aller Shortcodes erstellen? Vielleicht auch g…"
type textarea "x"
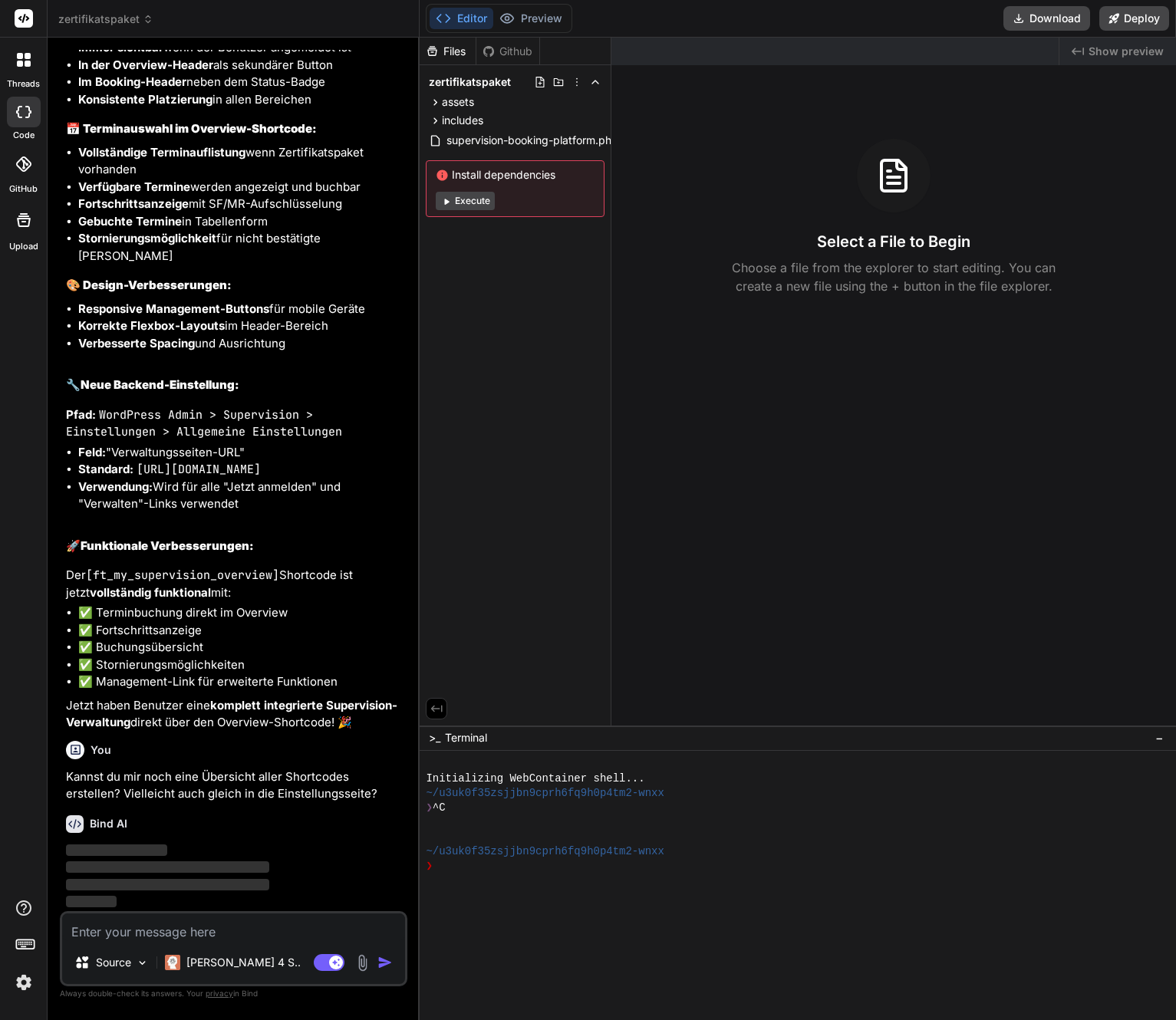
scroll to position [5864, 0]
type textarea "x"
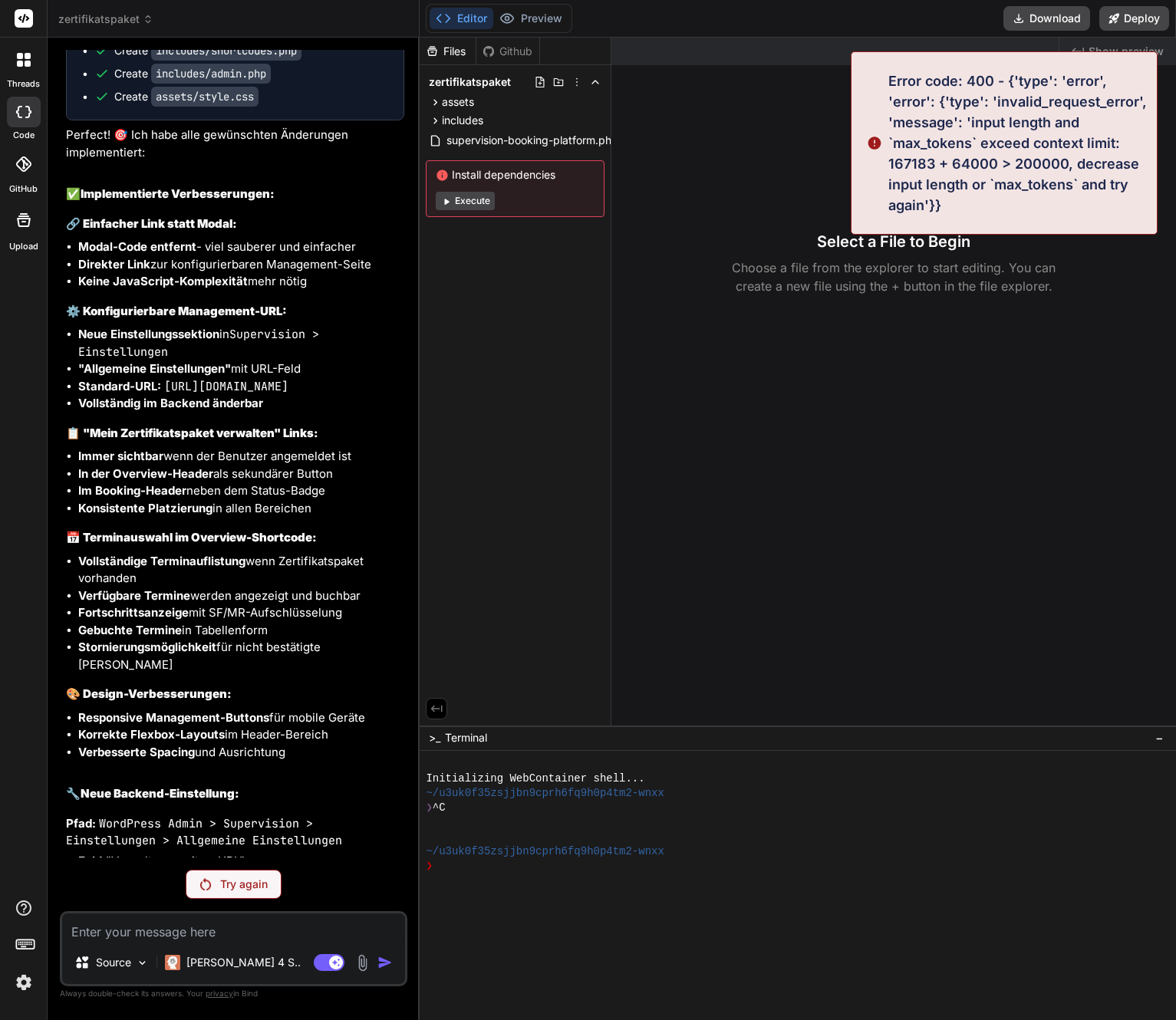
scroll to position [5271, 0]
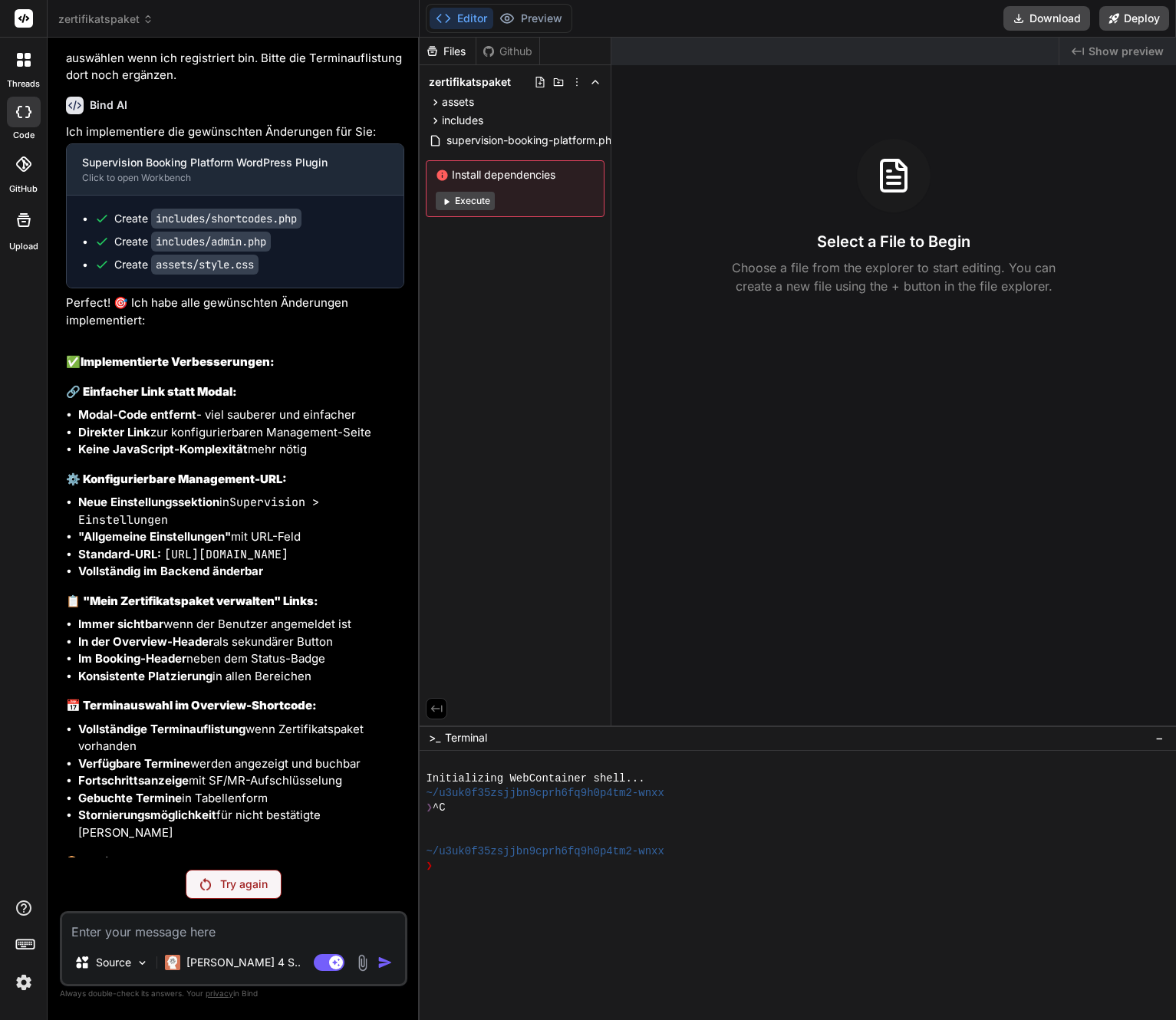
click at [235, 885] on p "Try again" at bounding box center [244, 884] width 47 height 15
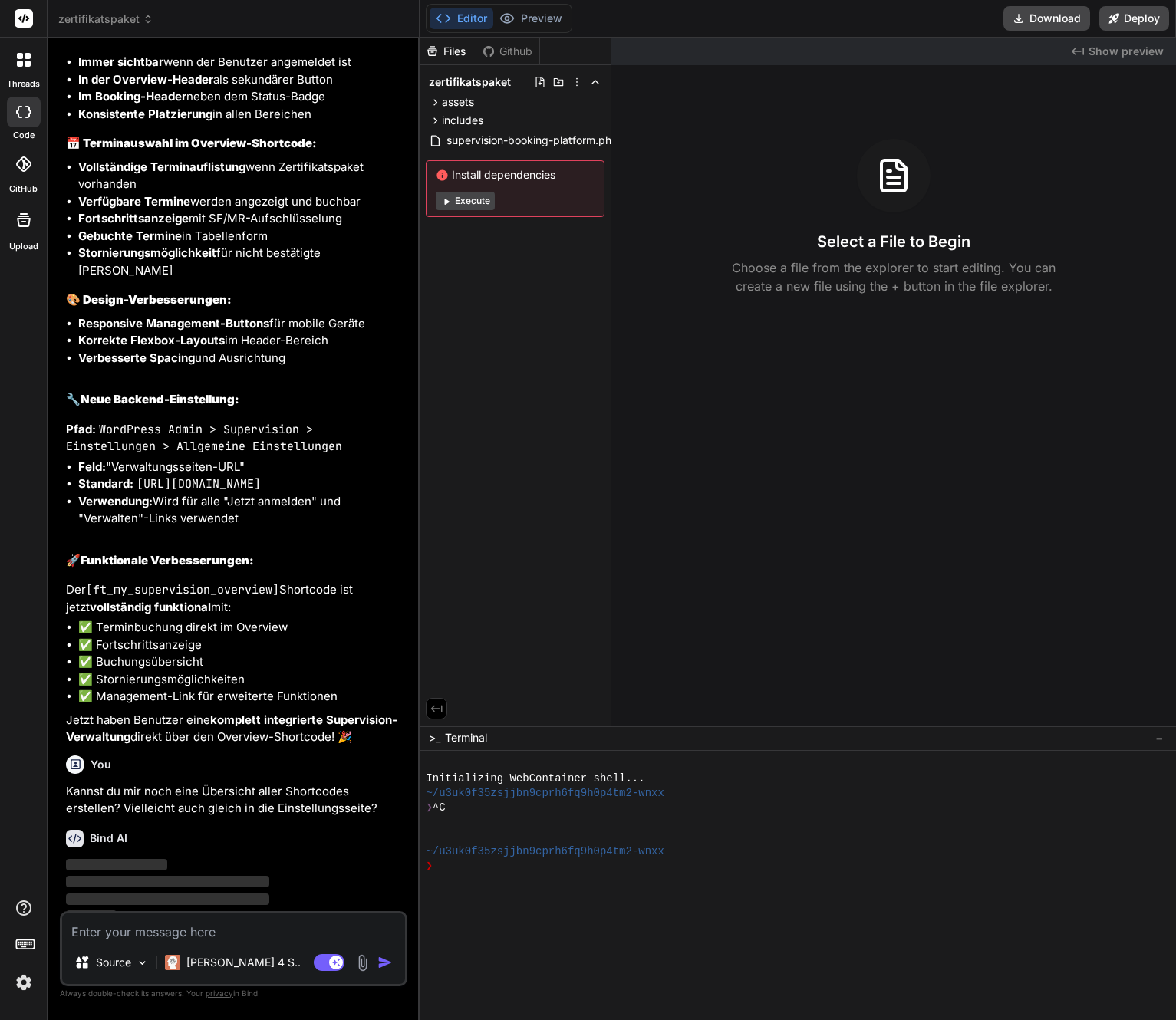
scroll to position [5864, 0]
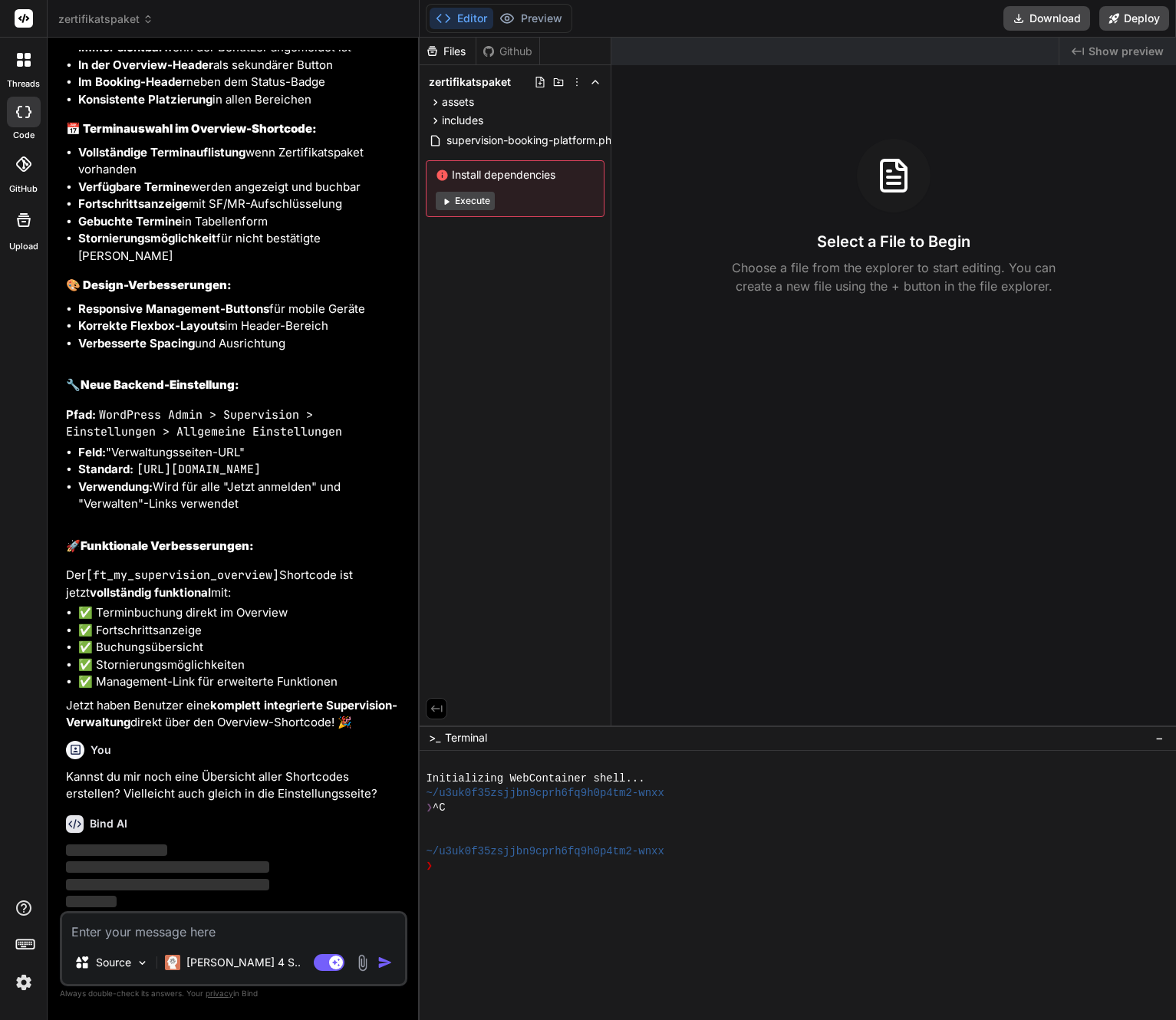
type textarea "x"
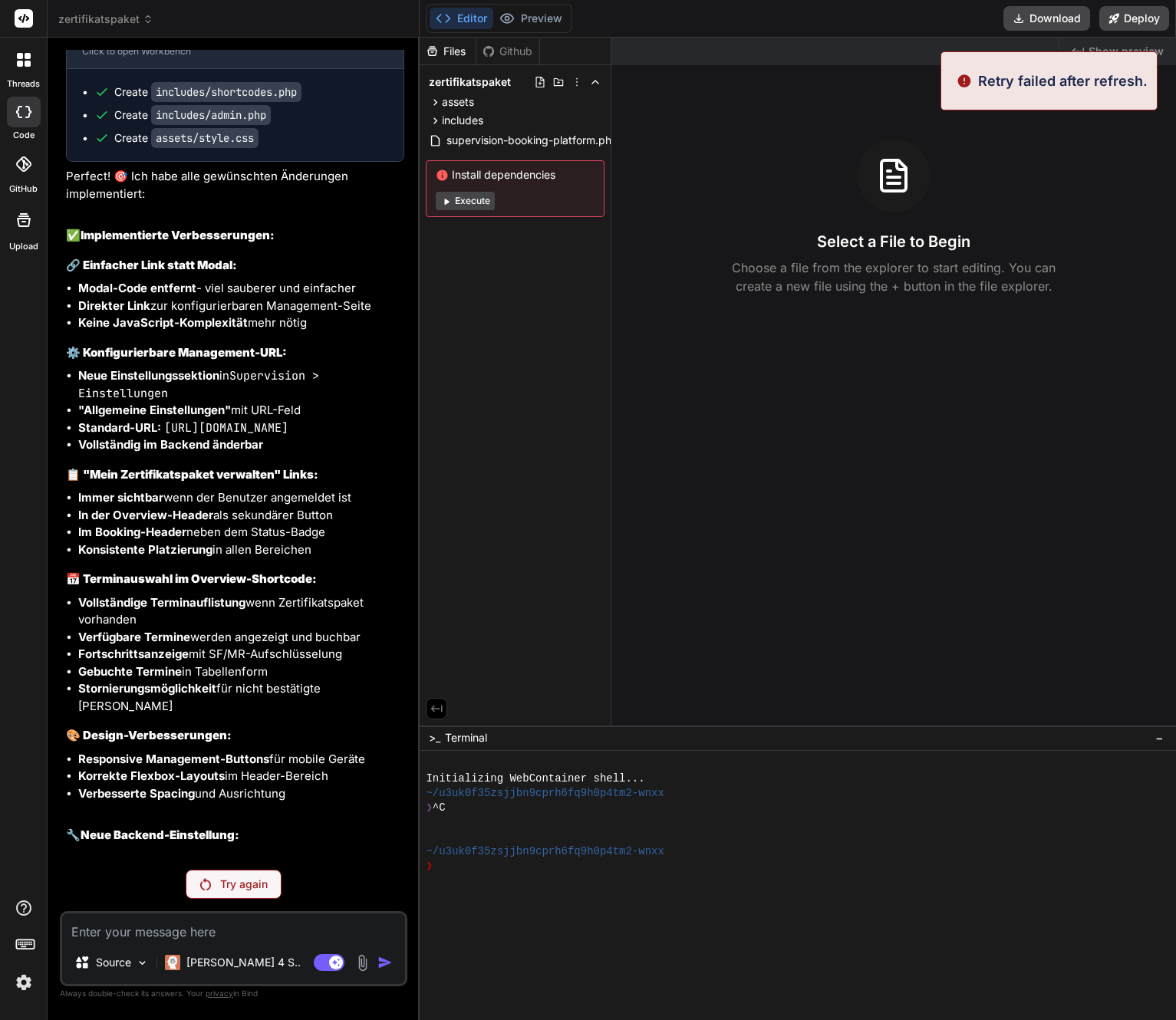
scroll to position [5271, 0]
